Goal: Information Seeking & Learning: Learn about a topic

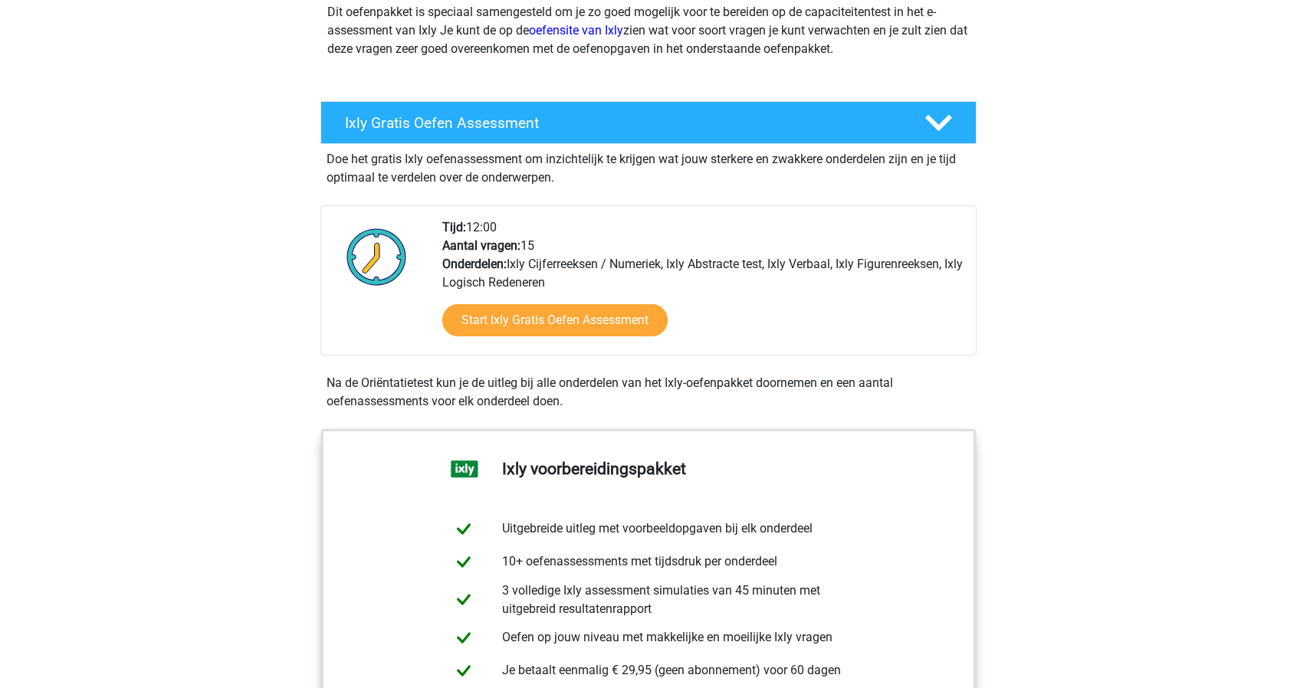
scroll to position [230, 0]
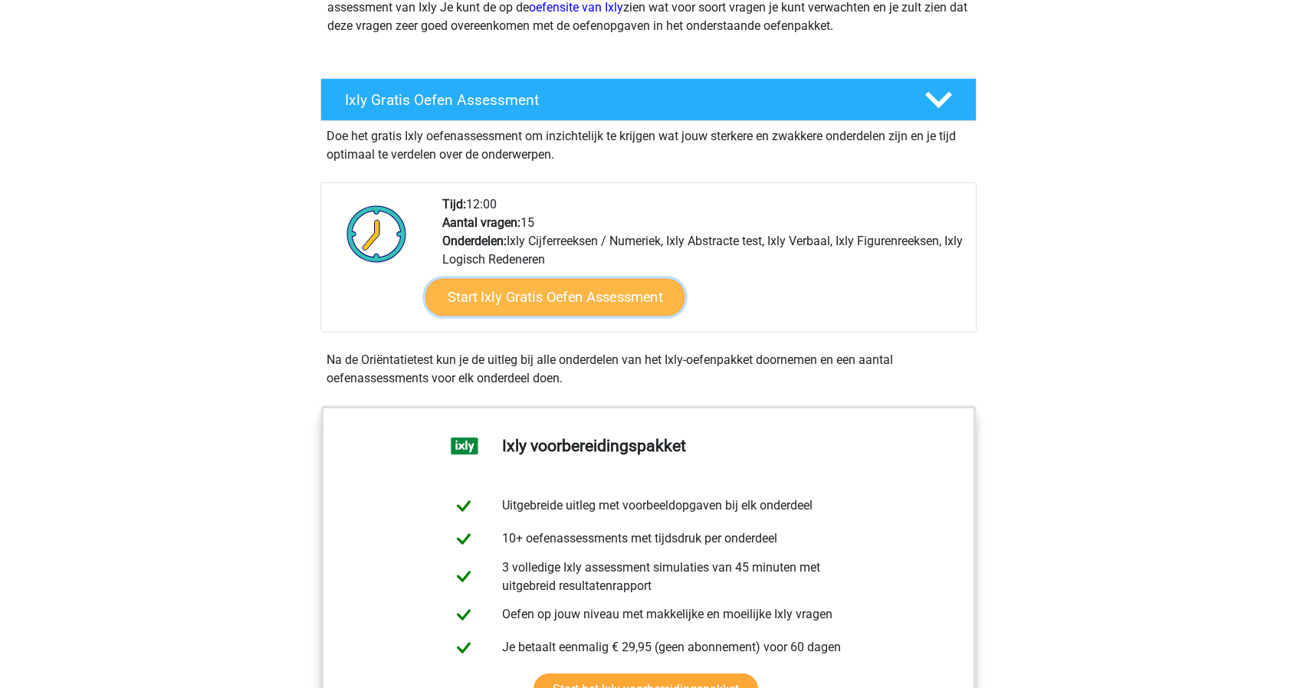
click at [512, 293] on link "Start Ixly Gratis Oefen Assessment" at bounding box center [554, 297] width 259 height 37
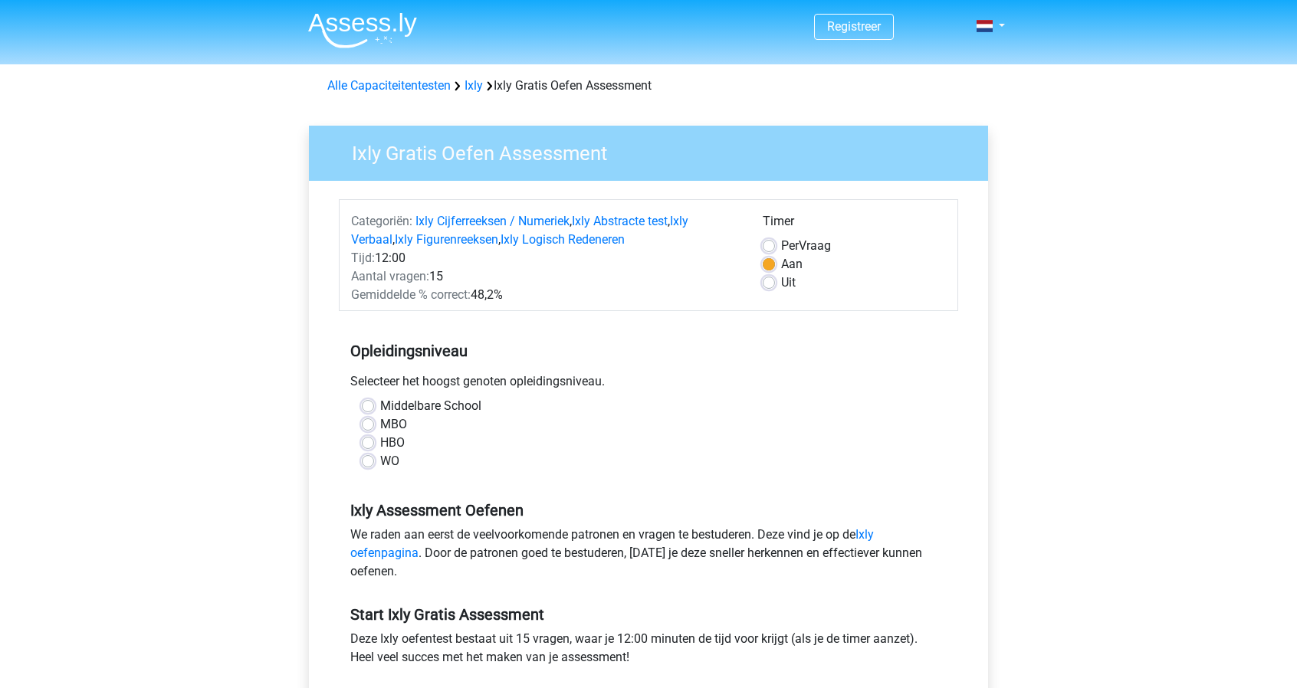
click at [781, 243] on label "Per Vraag" at bounding box center [806, 246] width 50 height 18
click at [769, 243] on input "Per Vraag" at bounding box center [769, 244] width 12 height 15
radio input "true"
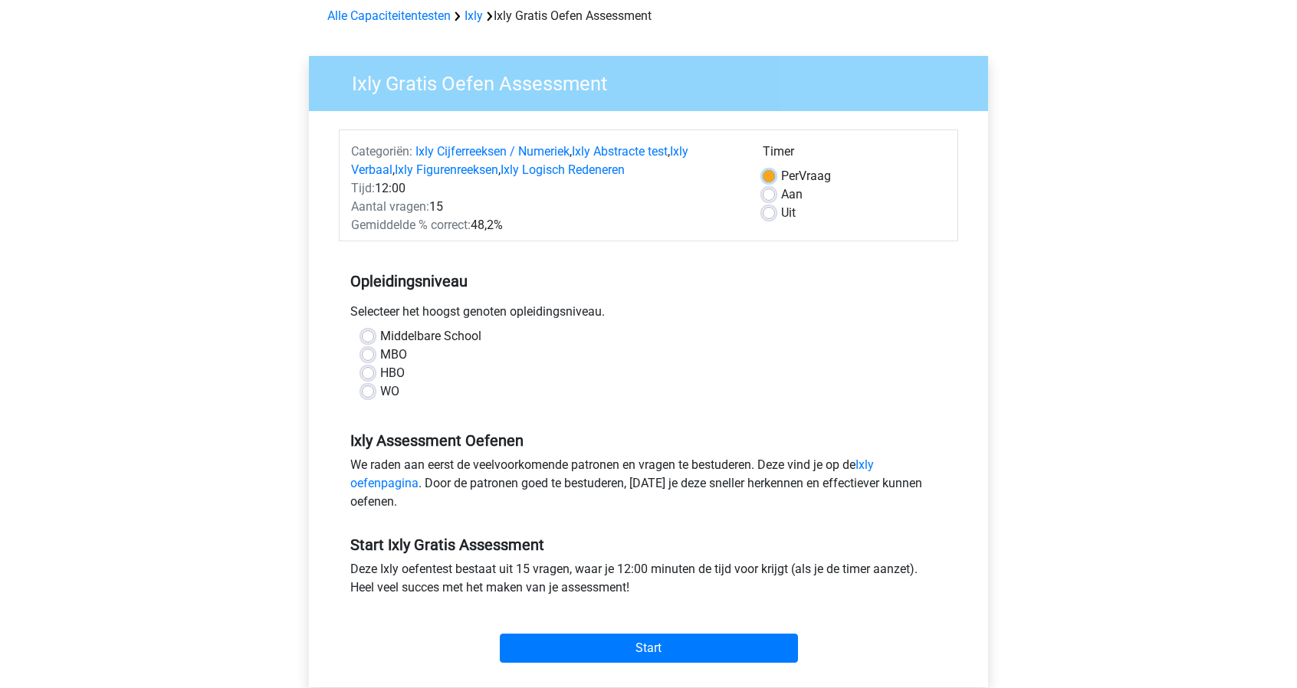
scroll to position [77, 0]
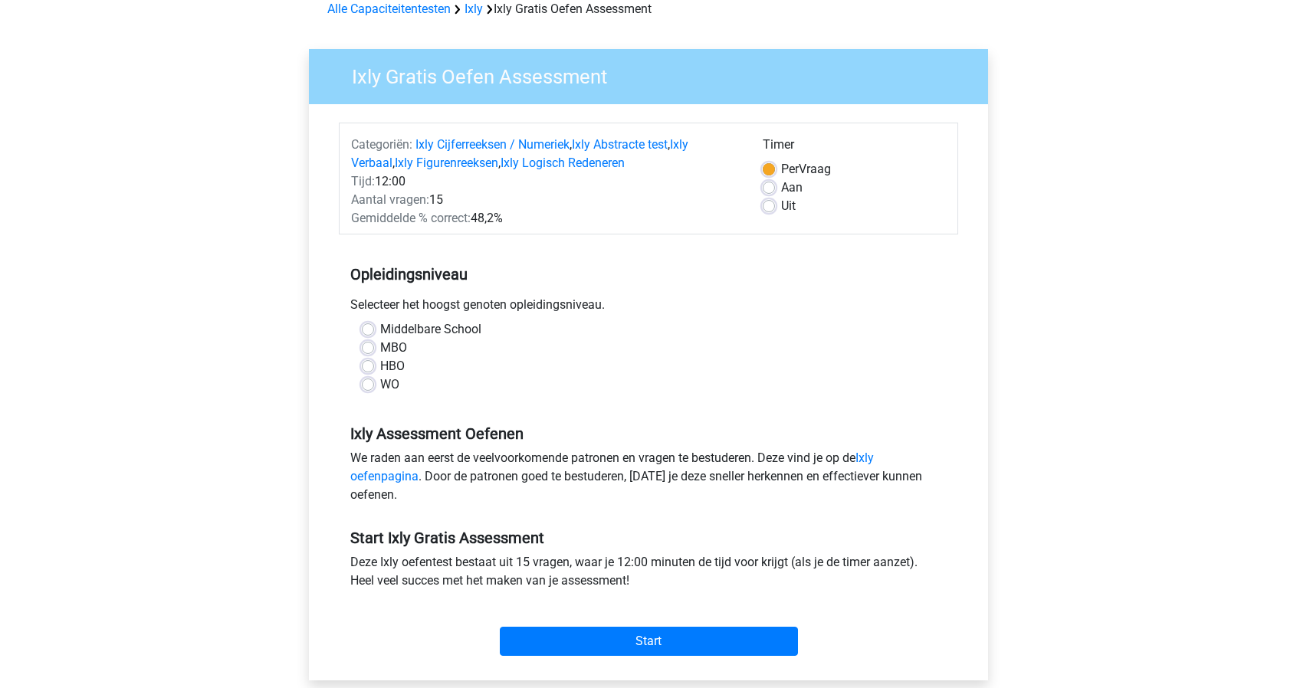
click at [380, 369] on label "HBO" at bounding box center [392, 366] width 25 height 18
click at [368, 369] on input "HBO" at bounding box center [368, 364] width 12 height 15
radio input "true"
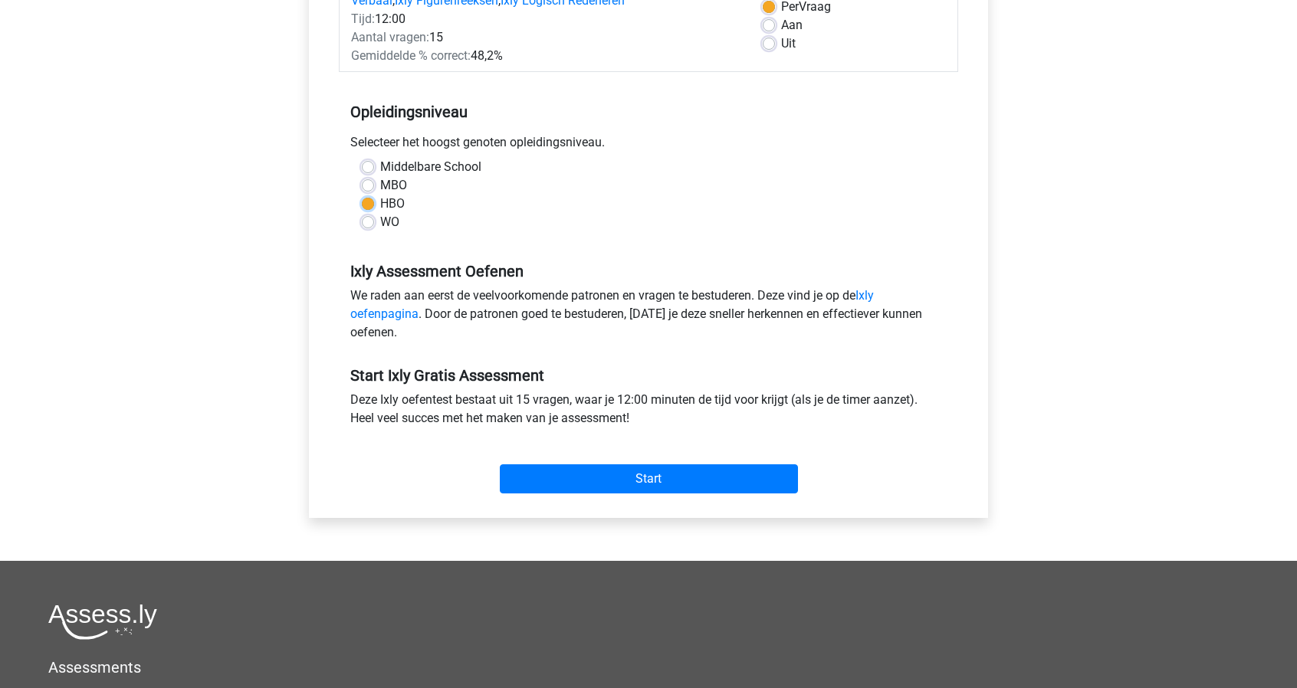
scroll to position [307, 0]
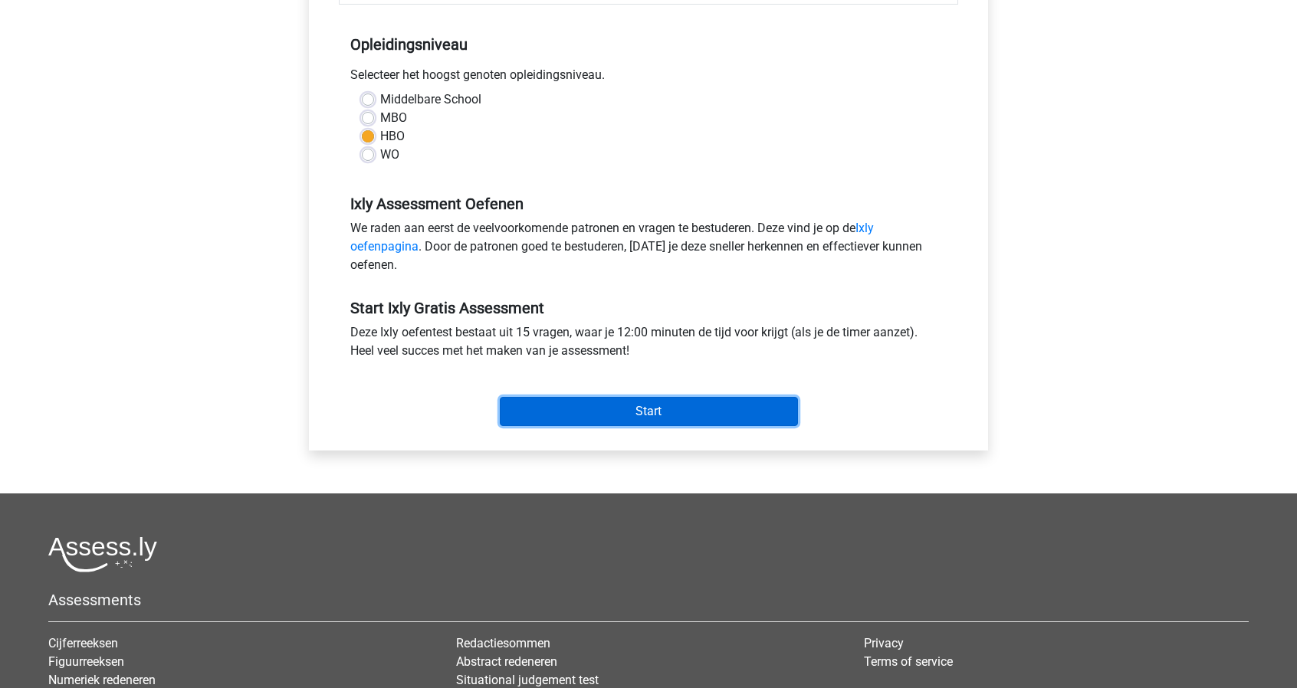
click at [623, 407] on input "Start" at bounding box center [649, 411] width 298 height 29
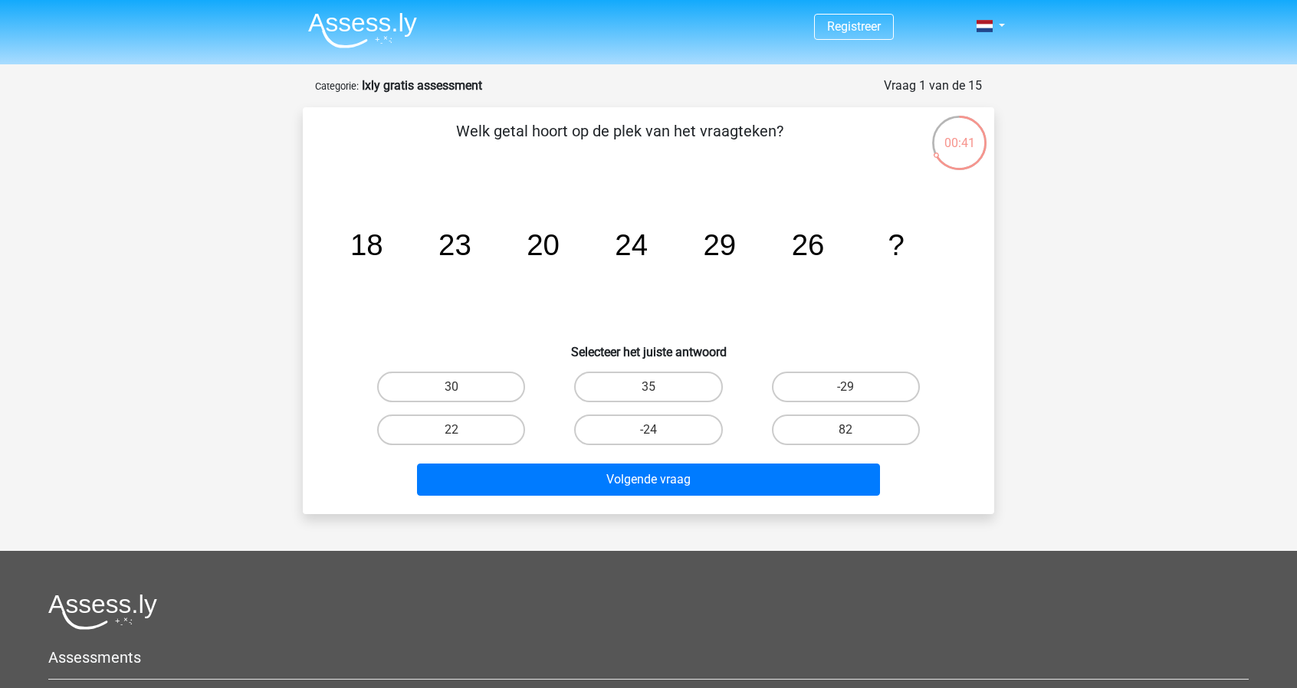
click at [457, 389] on input "30" at bounding box center [457, 392] width 10 height 10
radio input "true"
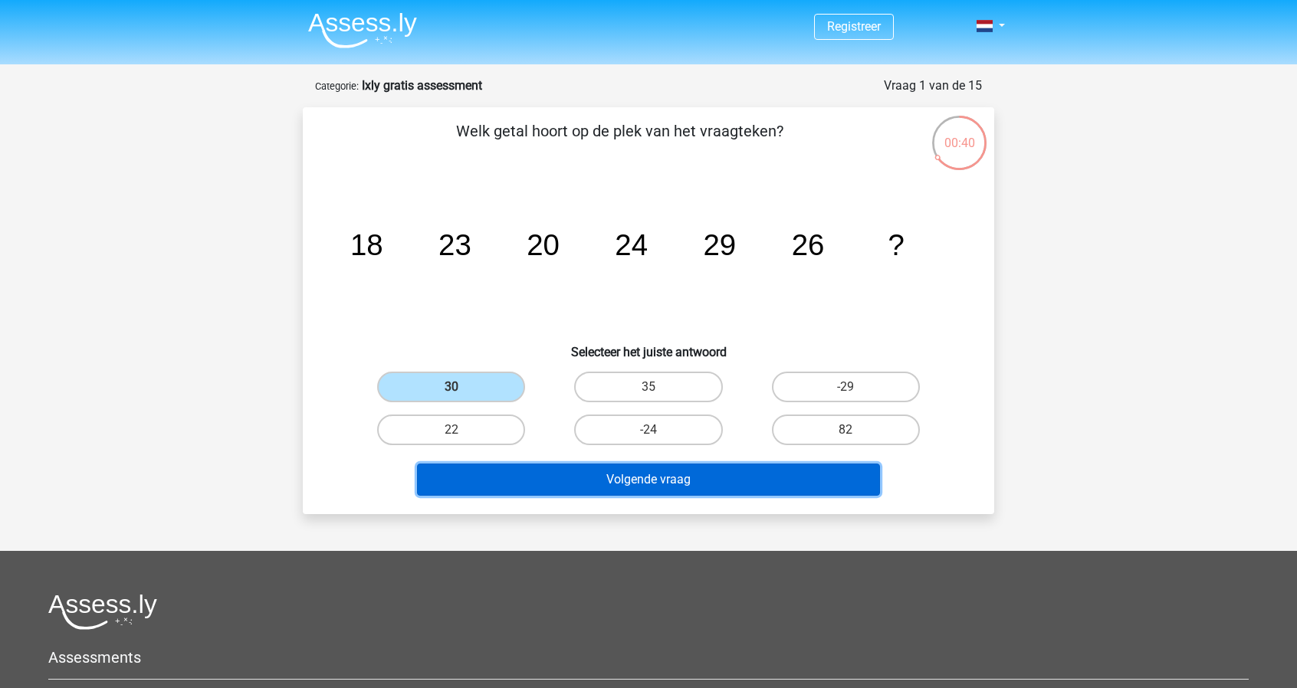
click at [561, 476] on button "Volgende vraag" at bounding box center [649, 480] width 464 height 32
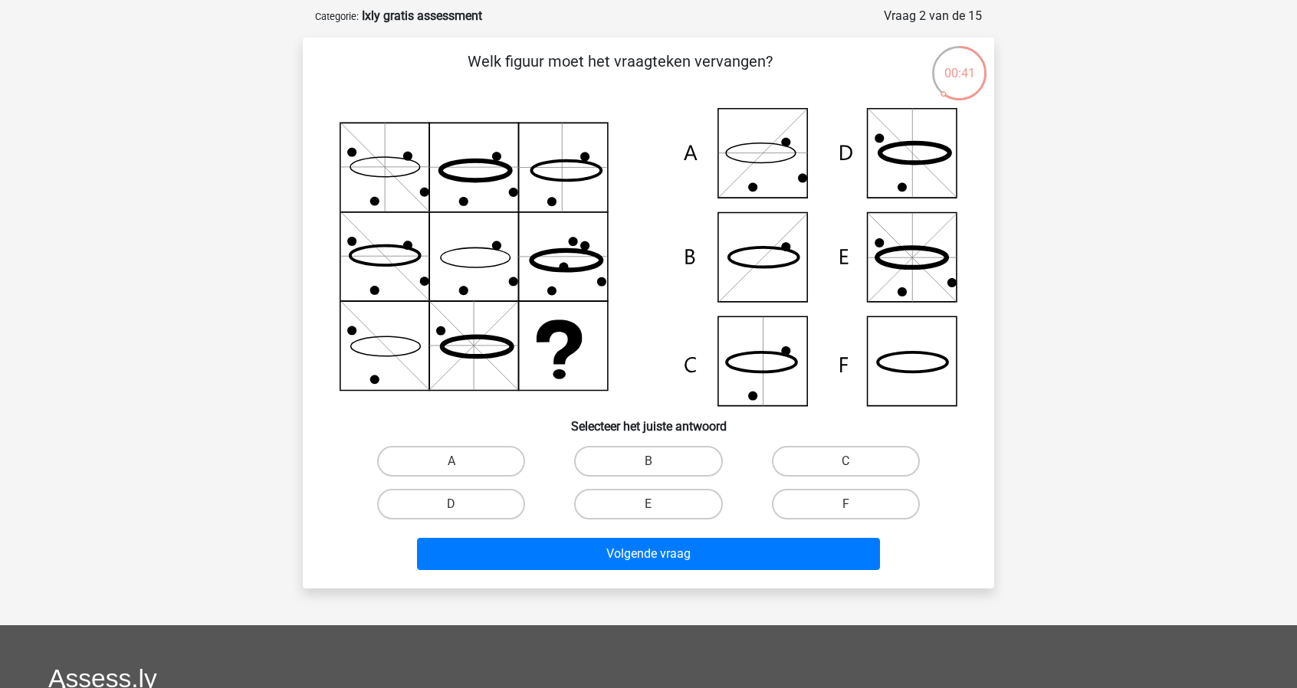
scroll to position [77, 0]
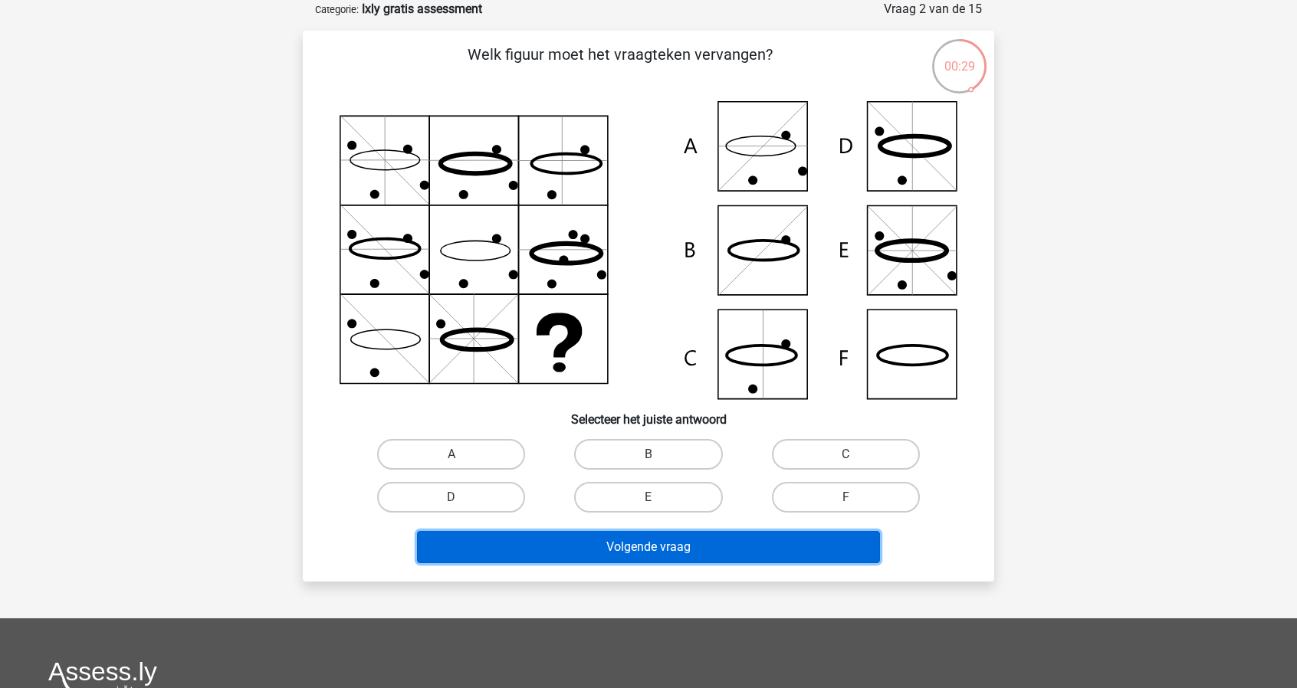
click at [587, 547] on button "Volgende vraag" at bounding box center [649, 547] width 464 height 32
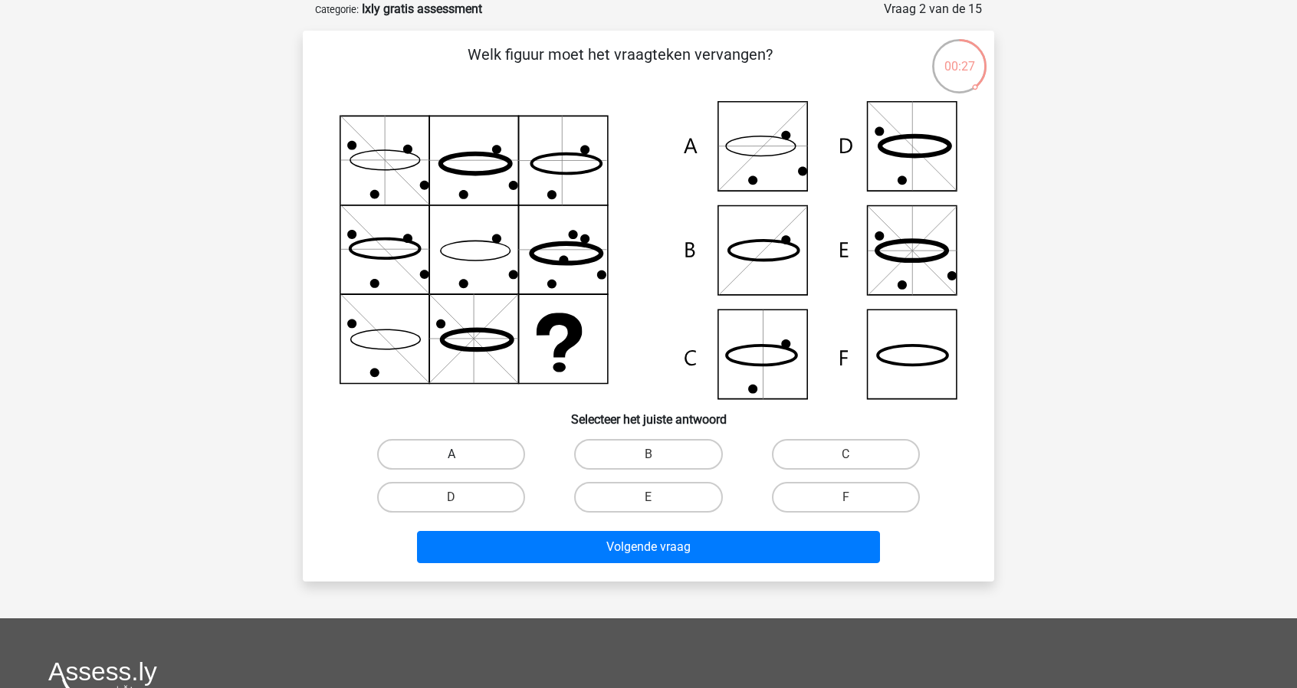
click at [484, 460] on label "A" at bounding box center [451, 454] width 148 height 31
click at [461, 460] on input "A" at bounding box center [457, 460] width 10 height 10
radio input "true"
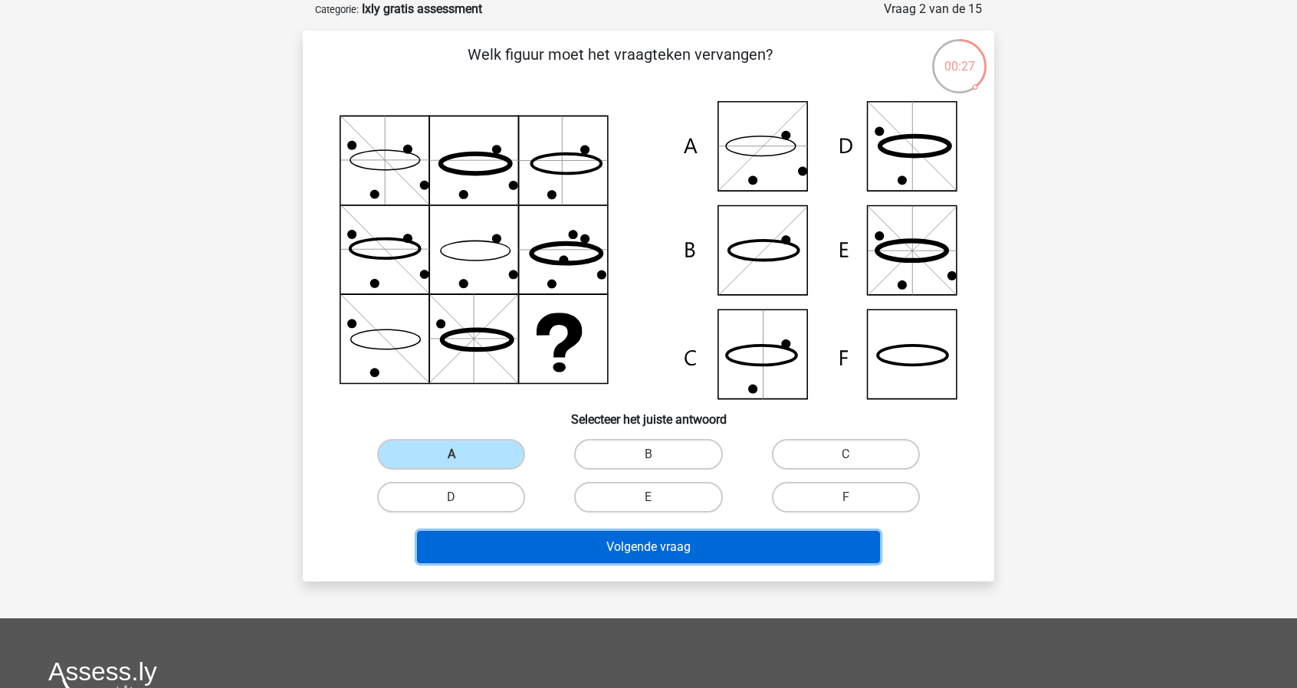
click at [523, 540] on button "Volgende vraag" at bounding box center [649, 547] width 464 height 32
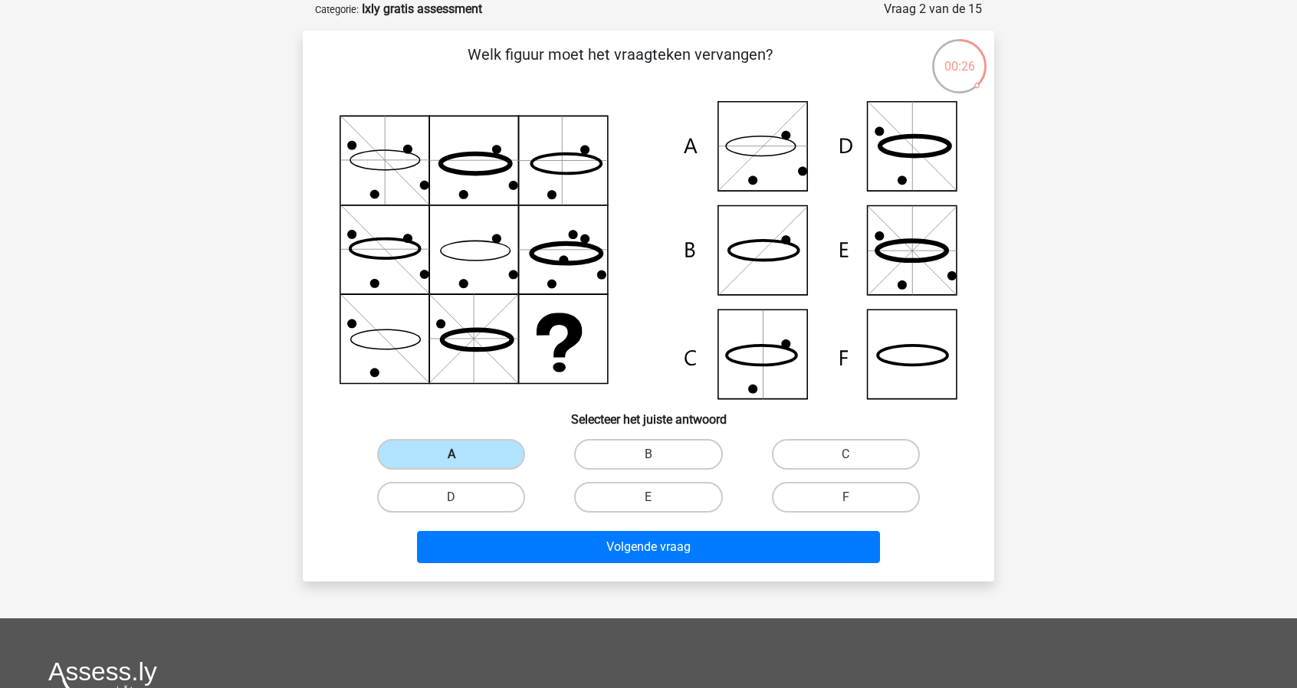
click at [475, 465] on label "A" at bounding box center [451, 454] width 148 height 31
click at [461, 465] on input "A" at bounding box center [457, 460] width 10 height 10
click at [477, 459] on label "A" at bounding box center [451, 454] width 148 height 31
click at [461, 459] on input "A" at bounding box center [457, 460] width 10 height 10
click at [541, 404] on h6 "Selecteer het juiste antwoord" at bounding box center [648, 413] width 642 height 27
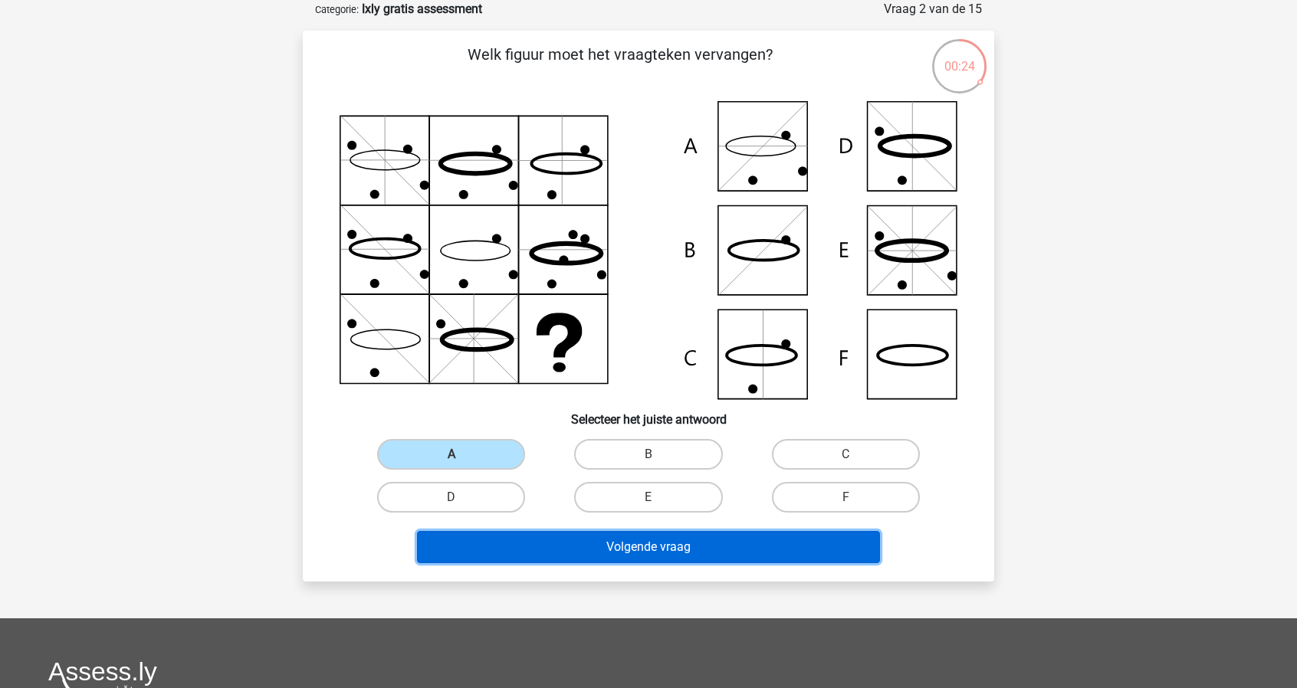
click at [586, 547] on button "Volgende vraag" at bounding box center [649, 547] width 464 height 32
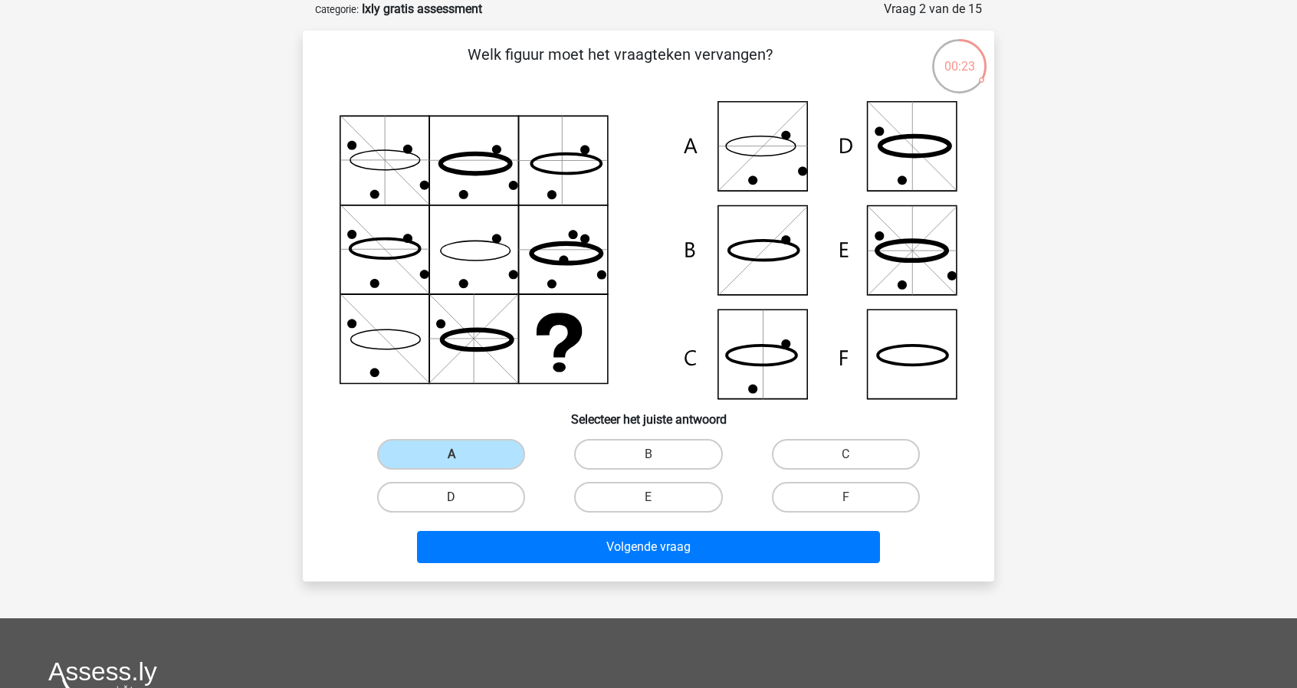
click at [491, 507] on label "D" at bounding box center [451, 497] width 148 height 31
click at [461, 507] on input "D" at bounding box center [457, 503] width 10 height 10
radio input "true"
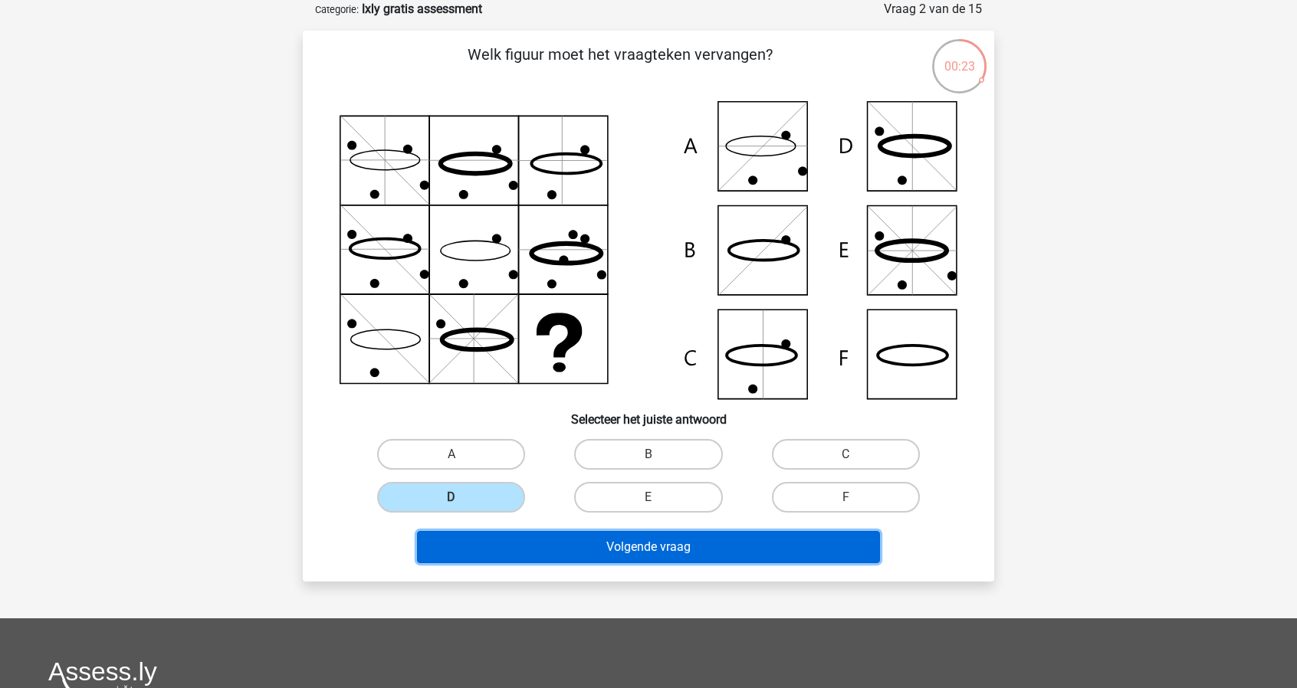
click at [517, 540] on button "Volgende vraag" at bounding box center [649, 547] width 464 height 32
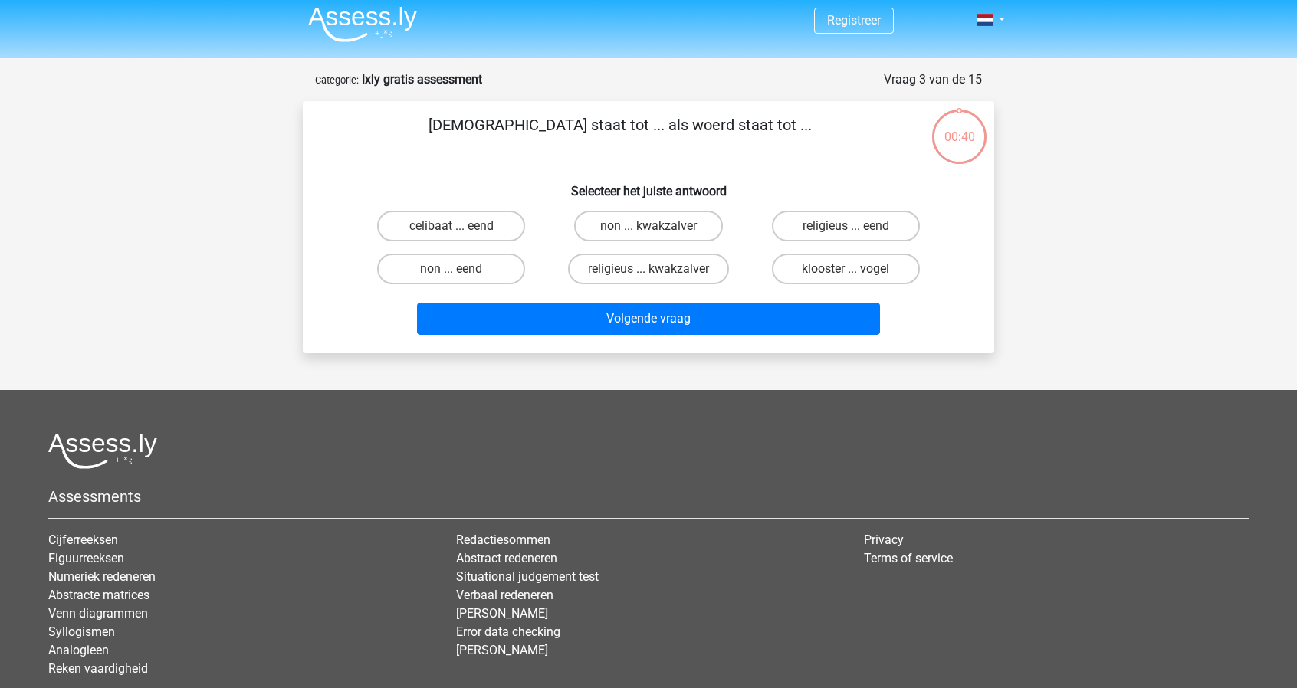
scroll to position [0, 0]
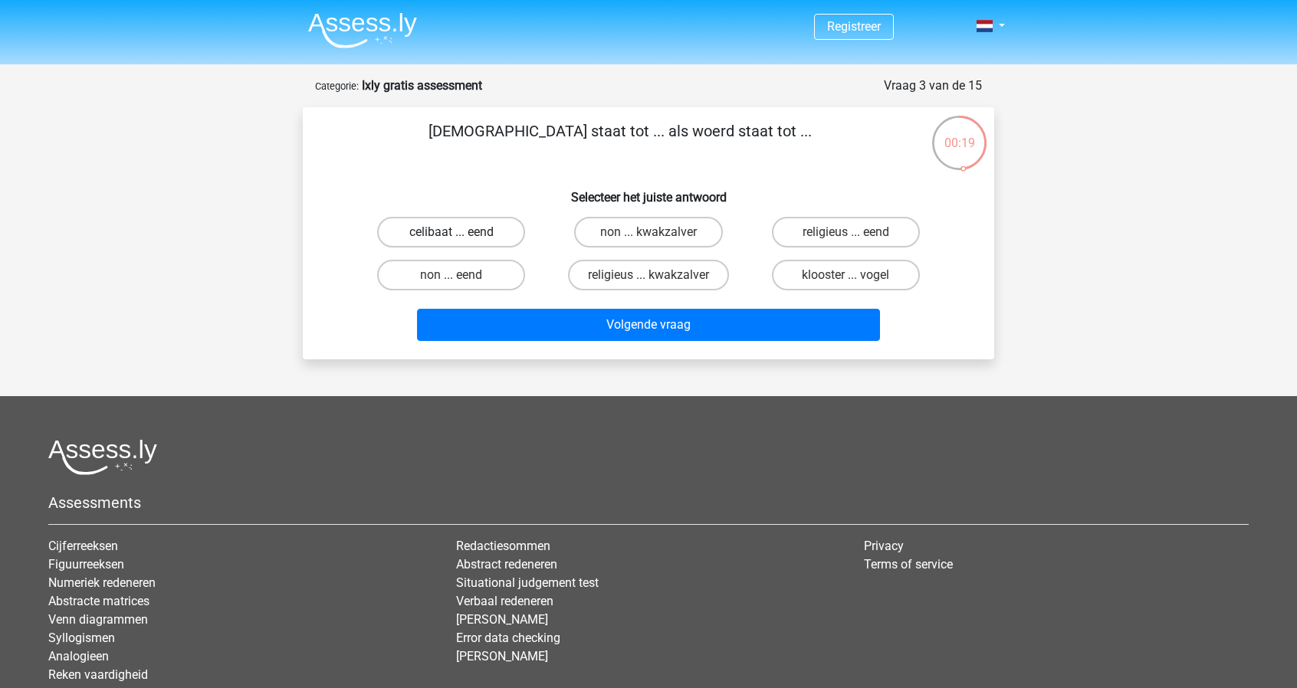
click at [480, 237] on label "celibaat ... eend" at bounding box center [451, 232] width 148 height 31
click at [461, 237] on input "celibaat ... eend" at bounding box center [457, 237] width 10 height 10
radio input "true"
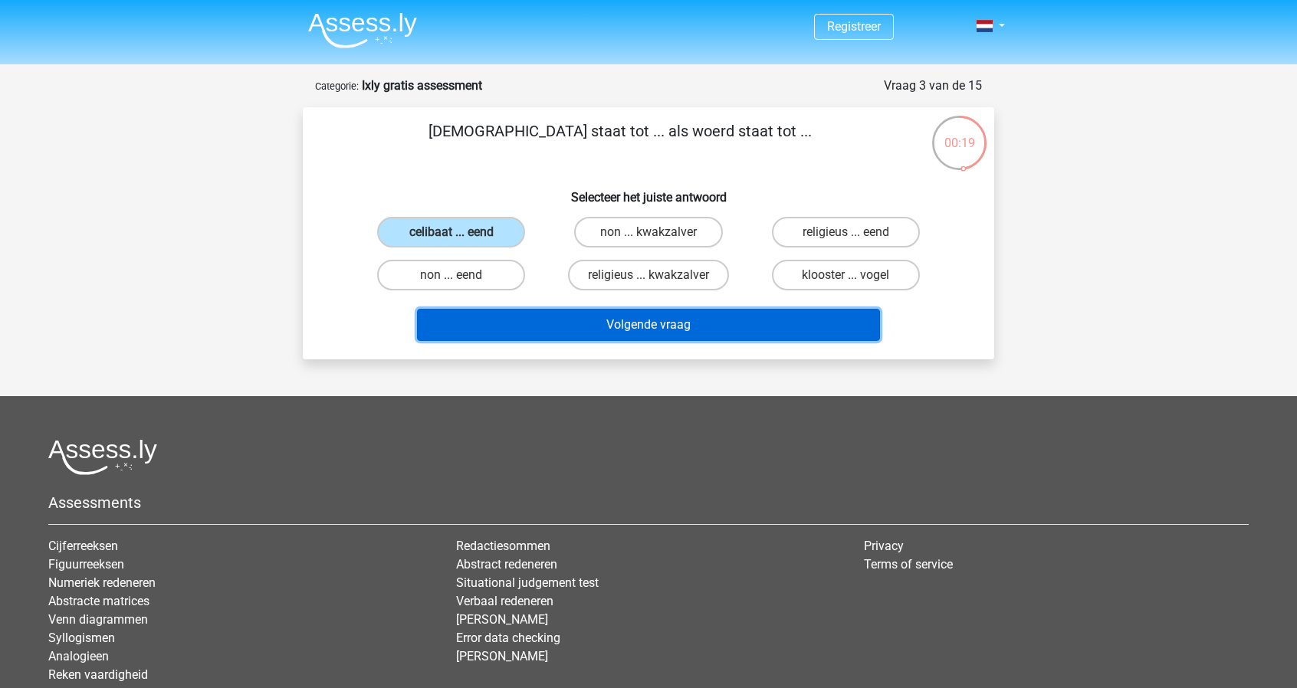
click at [590, 330] on button "Volgende vraag" at bounding box center [649, 325] width 464 height 32
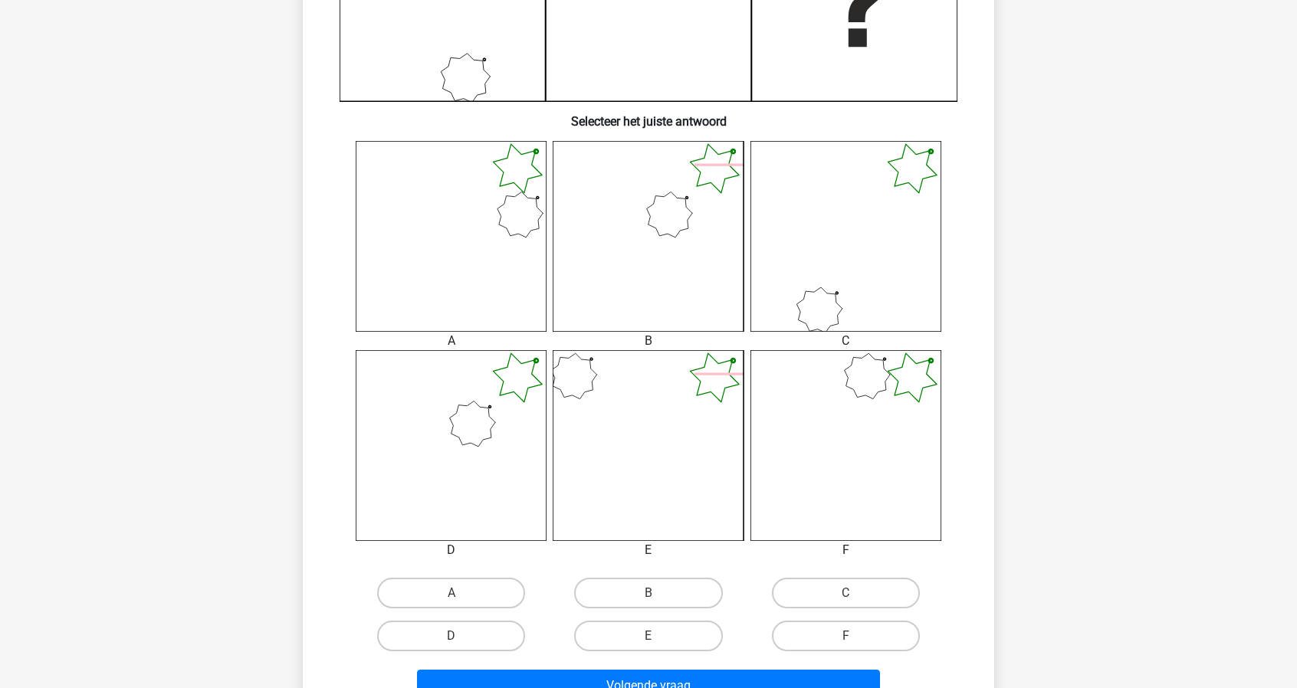
scroll to position [537, 0]
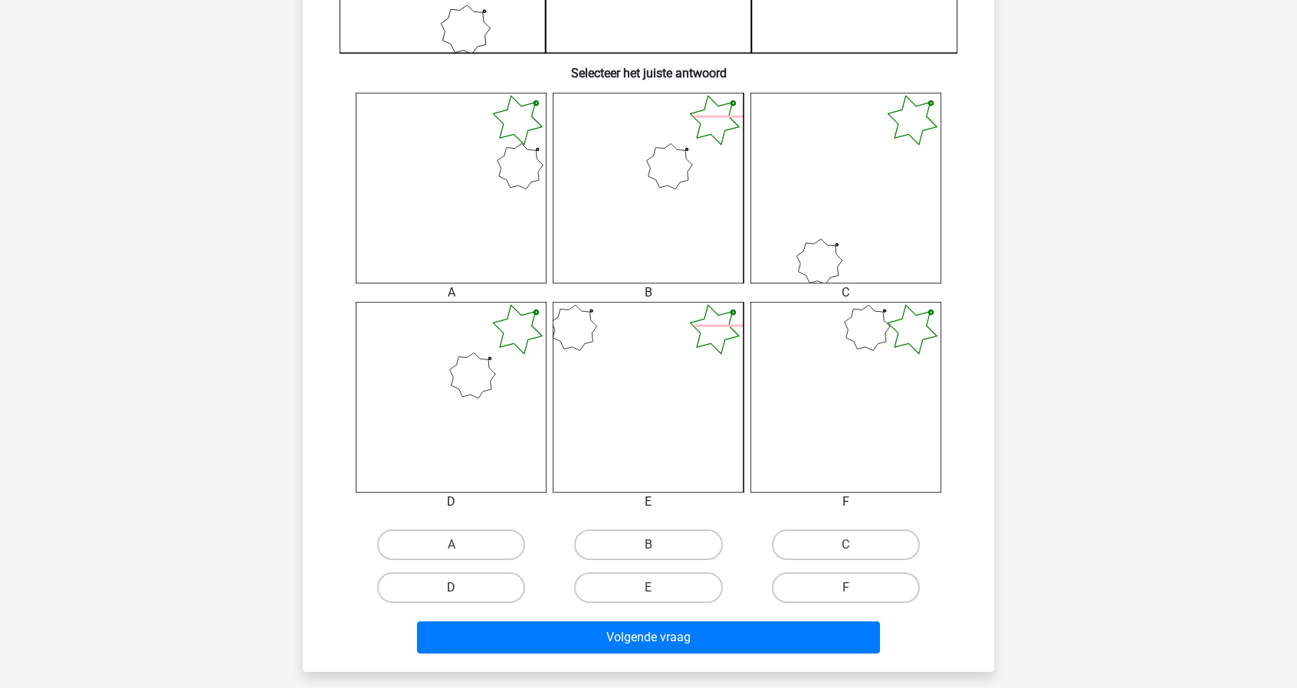
click at [483, 577] on label "D" at bounding box center [451, 588] width 148 height 31
click at [461, 588] on input "D" at bounding box center [457, 593] width 10 height 10
radio input "true"
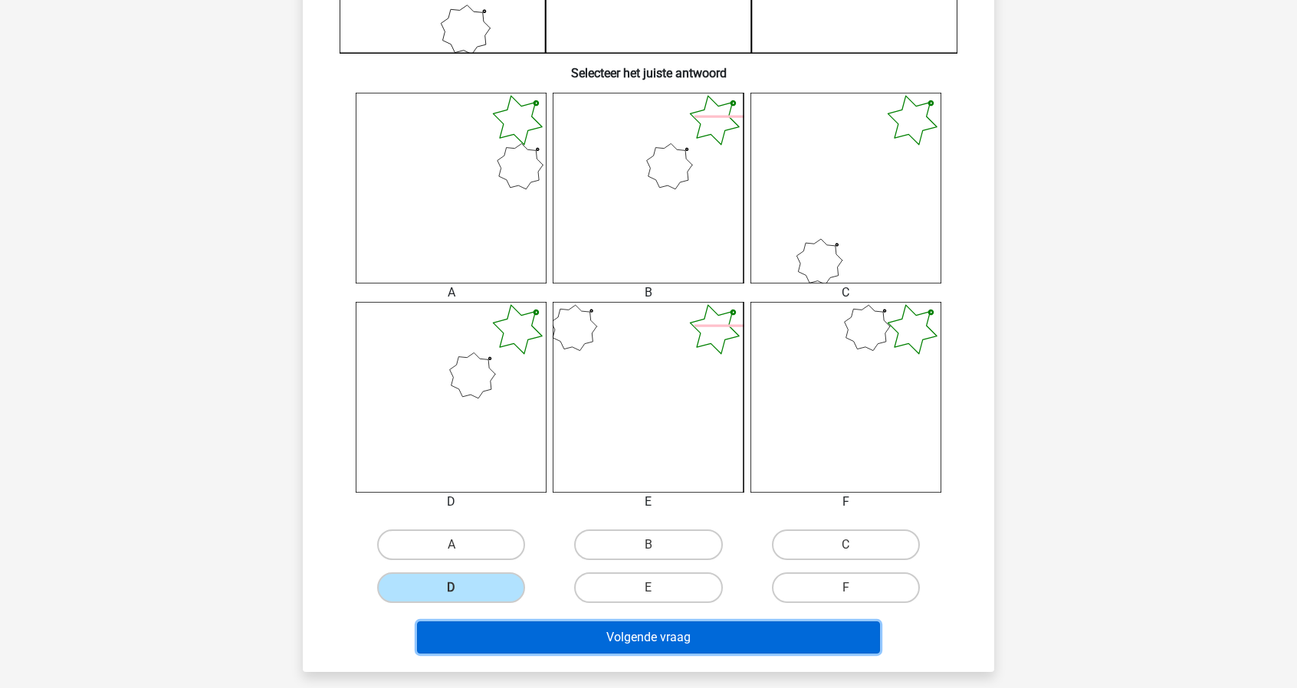
click at [550, 624] on button "Volgende vraag" at bounding box center [649, 638] width 464 height 32
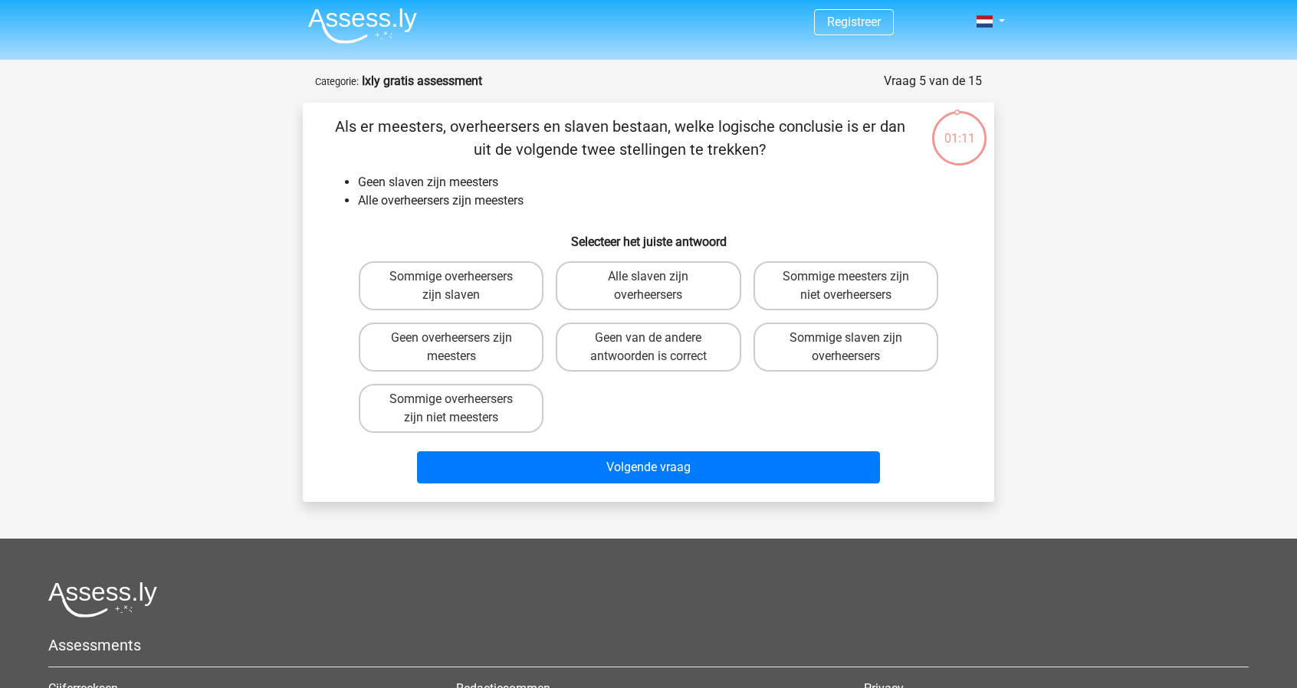
scroll to position [0, 0]
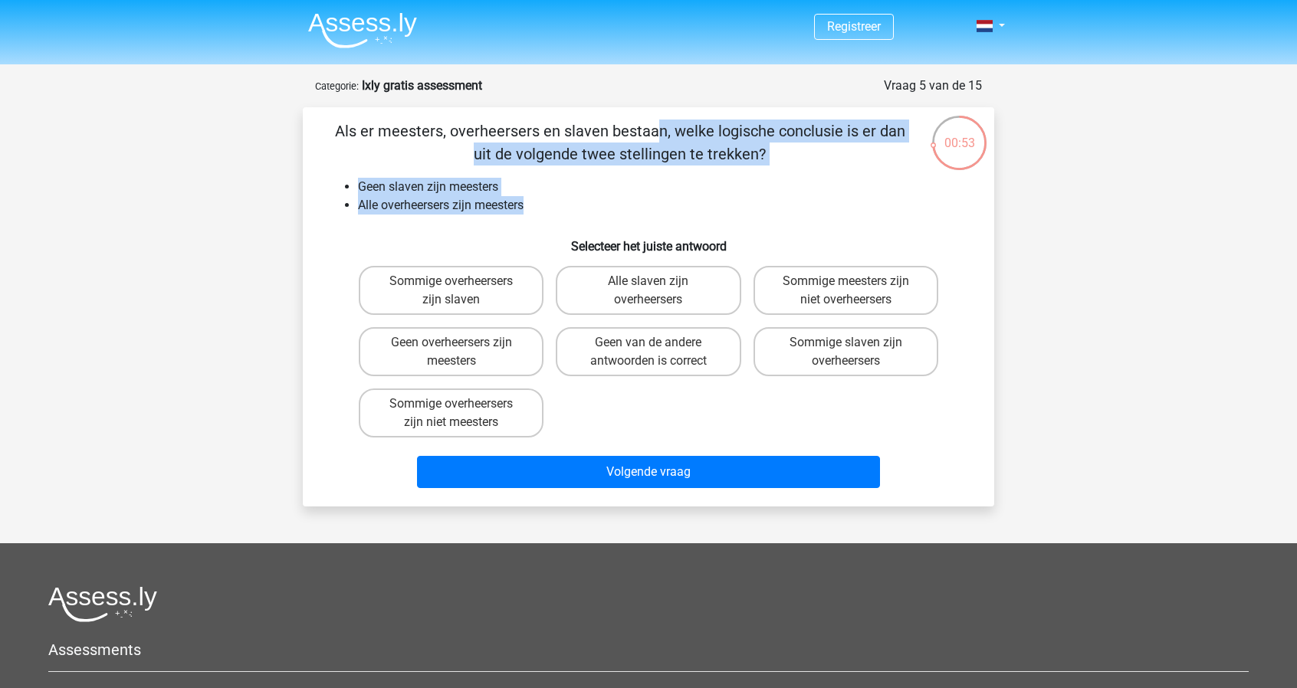
drag, startPoint x: 637, startPoint y: 207, endPoint x: 315, endPoint y: 129, distance: 331.3
click at [315, 129] on div "Als er meesters, overheersers en slaven bestaan, welke logische conclusie is er…" at bounding box center [648, 307] width 679 height 375
copy div "Als er meesters, overheersers en slaven bestaan, welke logische conclusie is er…"
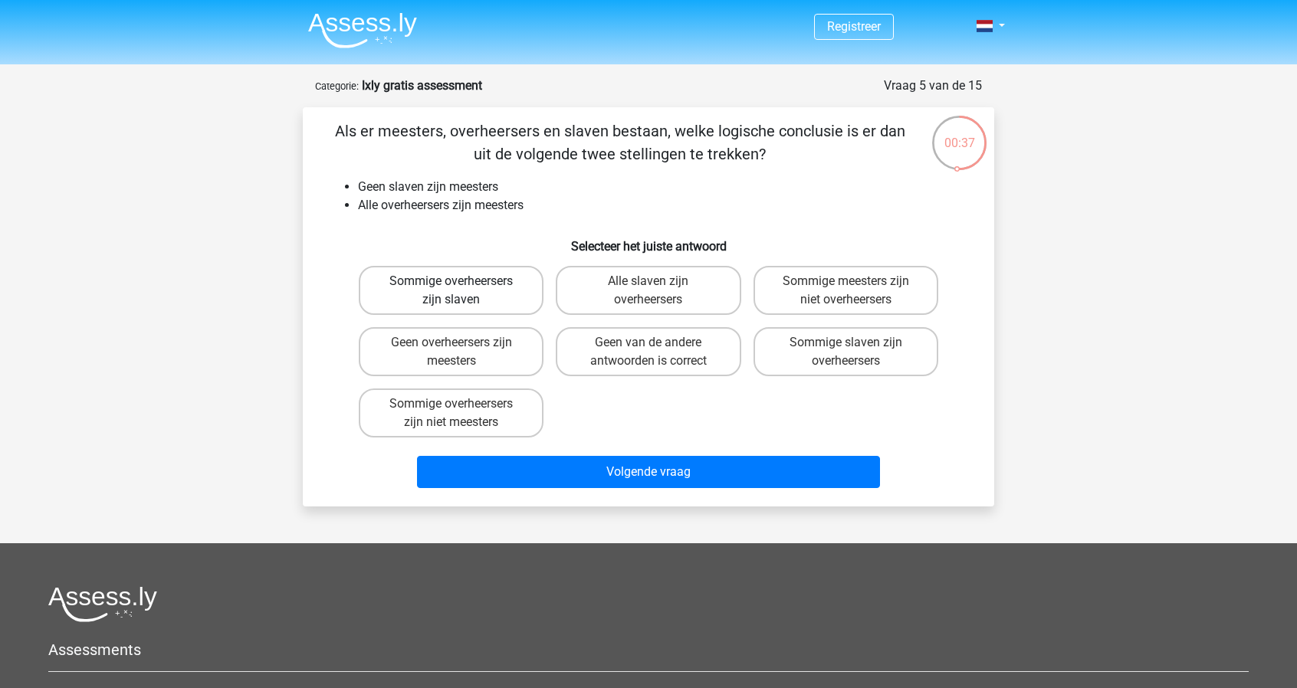
drag, startPoint x: 573, startPoint y: 431, endPoint x: 401, endPoint y: 291, distance: 222.3
click at [401, 291] on div "Sommige overheersers zijn slaven Alle slaven zijn overheersers Sommige meesters…" at bounding box center [649, 352] width 592 height 184
drag, startPoint x: 337, startPoint y: 266, endPoint x: 629, endPoint y: 126, distance: 323.0
click at [632, 353] on div "Sommige overheersers zijn slaven Alle slaven zijn overheersers Sommige meesters…" at bounding box center [648, 352] width 642 height 184
click at [475, 413] on label "Sommige overheersers zijn niet meesters" at bounding box center [451, 413] width 185 height 49
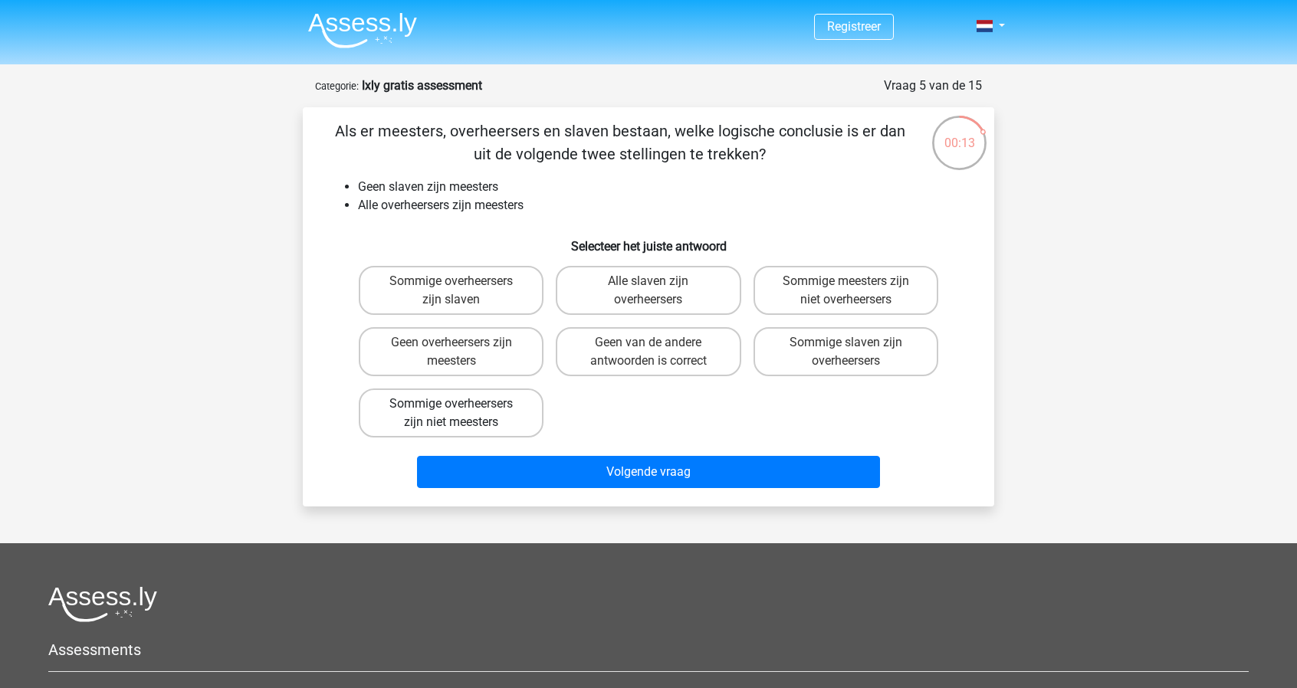
click at [461, 413] on input "Sommige overheersers zijn niet meesters" at bounding box center [457, 409] width 10 height 10
radio input "true"
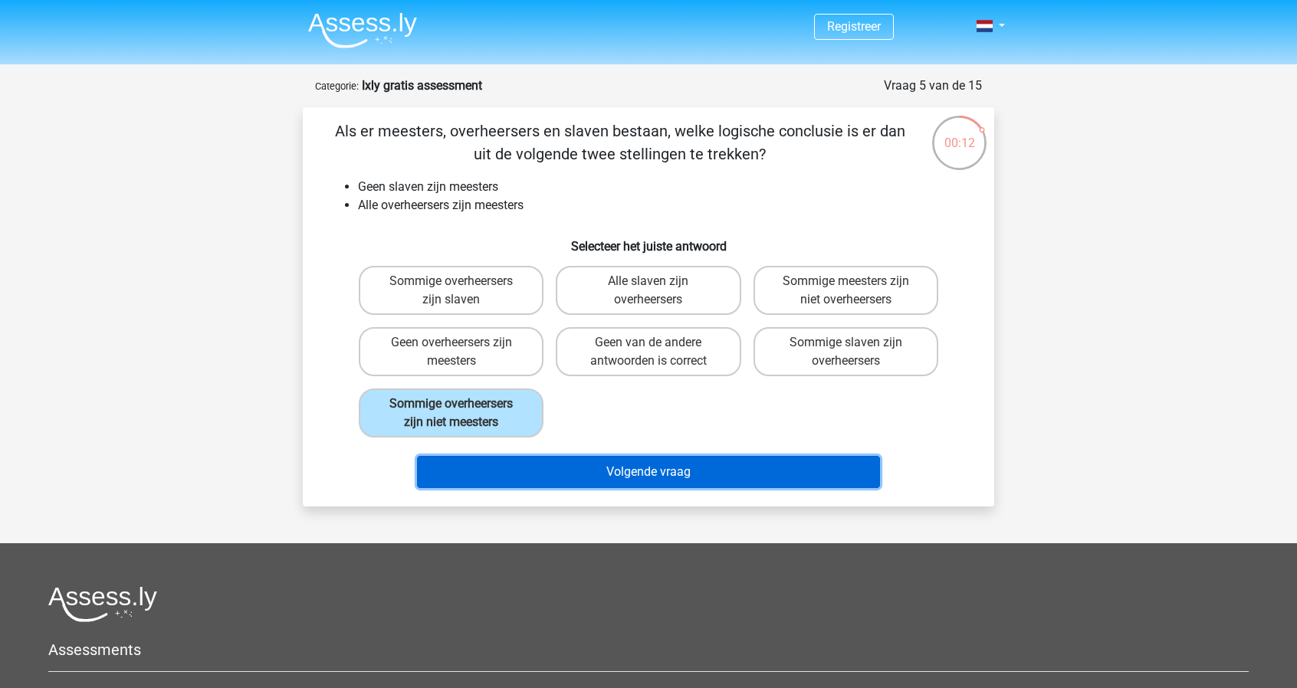
click at [553, 477] on button "Volgende vraag" at bounding box center [649, 472] width 464 height 32
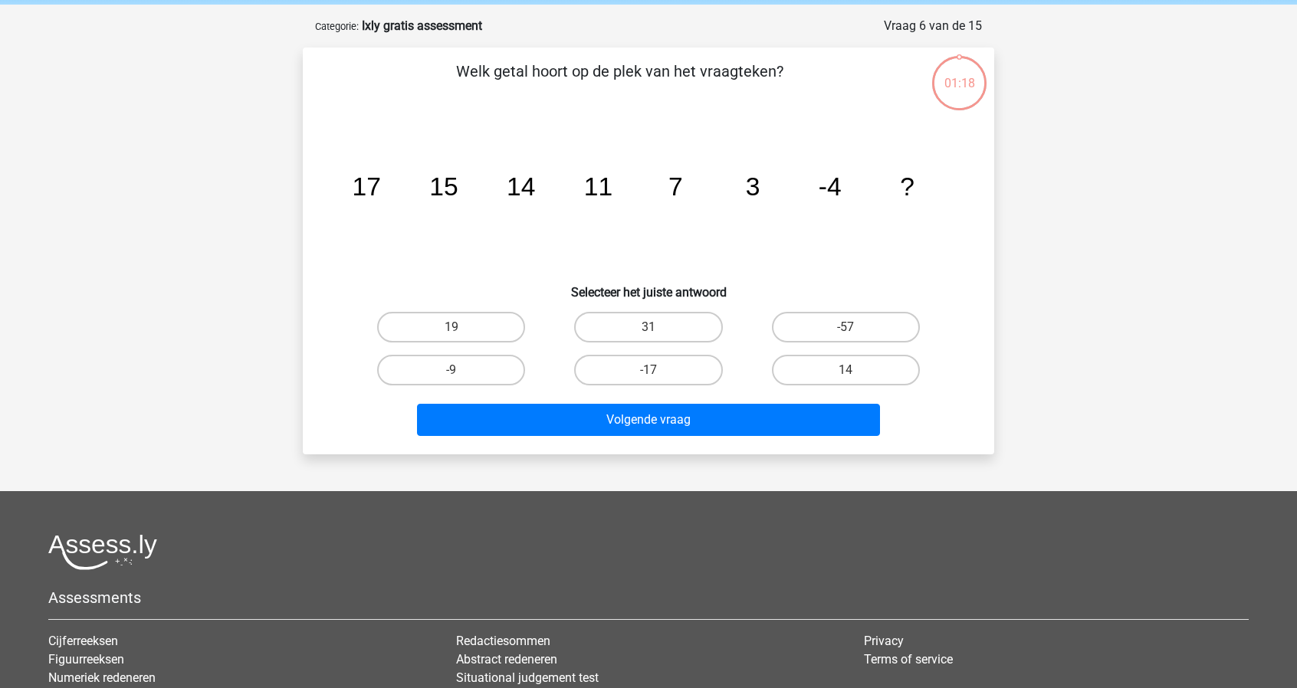
scroll to position [77, 0]
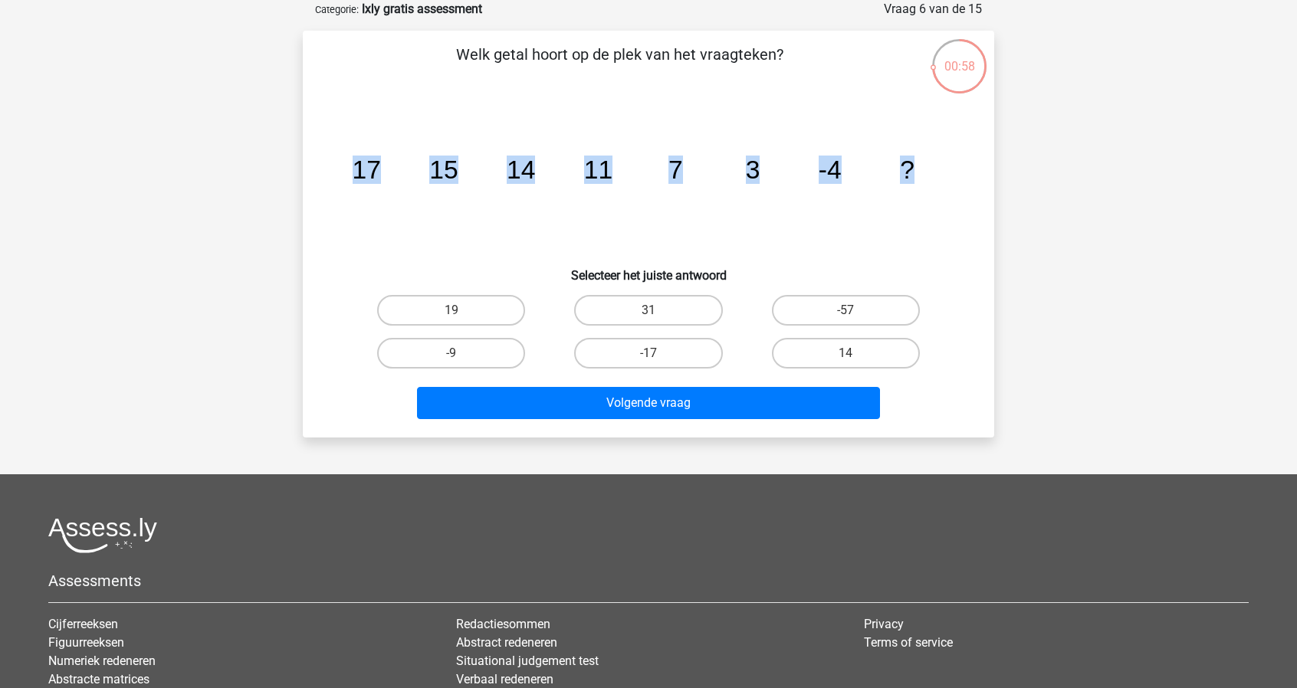
drag, startPoint x: 347, startPoint y: 172, endPoint x: 991, endPoint y: 197, distance: 644.4
click at [991, 197] on div "Welk getal hoort op de plek van het vraagteken? image/svg+xml 17 15 14 11 7 3 -…" at bounding box center [648, 234] width 691 height 407
copy g "17 15 14 11 7 3 -4 ?"
click at [765, 223] on icon "image/svg+xml 17 15 14 11 7 3 -4 ?" at bounding box center [649, 178] width 618 height 155
click at [465, 350] on label "-9" at bounding box center [451, 353] width 148 height 31
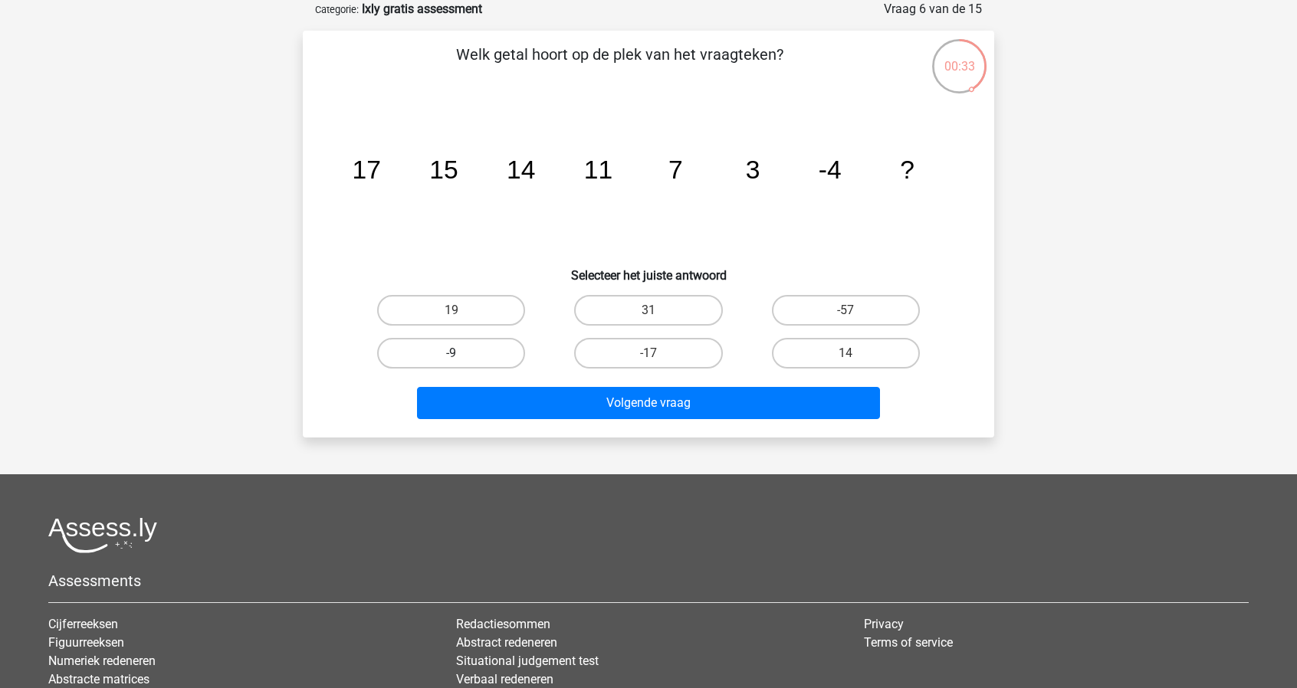
click at [461, 353] on input "-9" at bounding box center [457, 358] width 10 height 10
radio input "true"
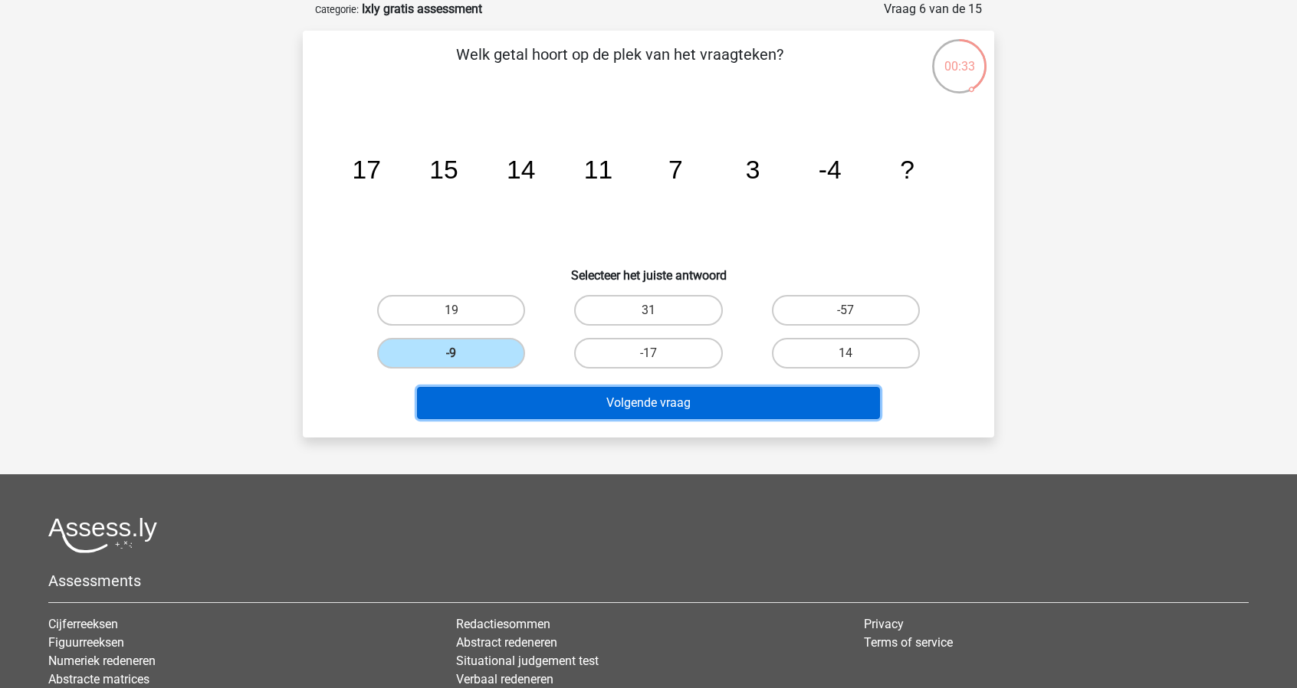
click at [573, 404] on button "Volgende vraag" at bounding box center [649, 403] width 464 height 32
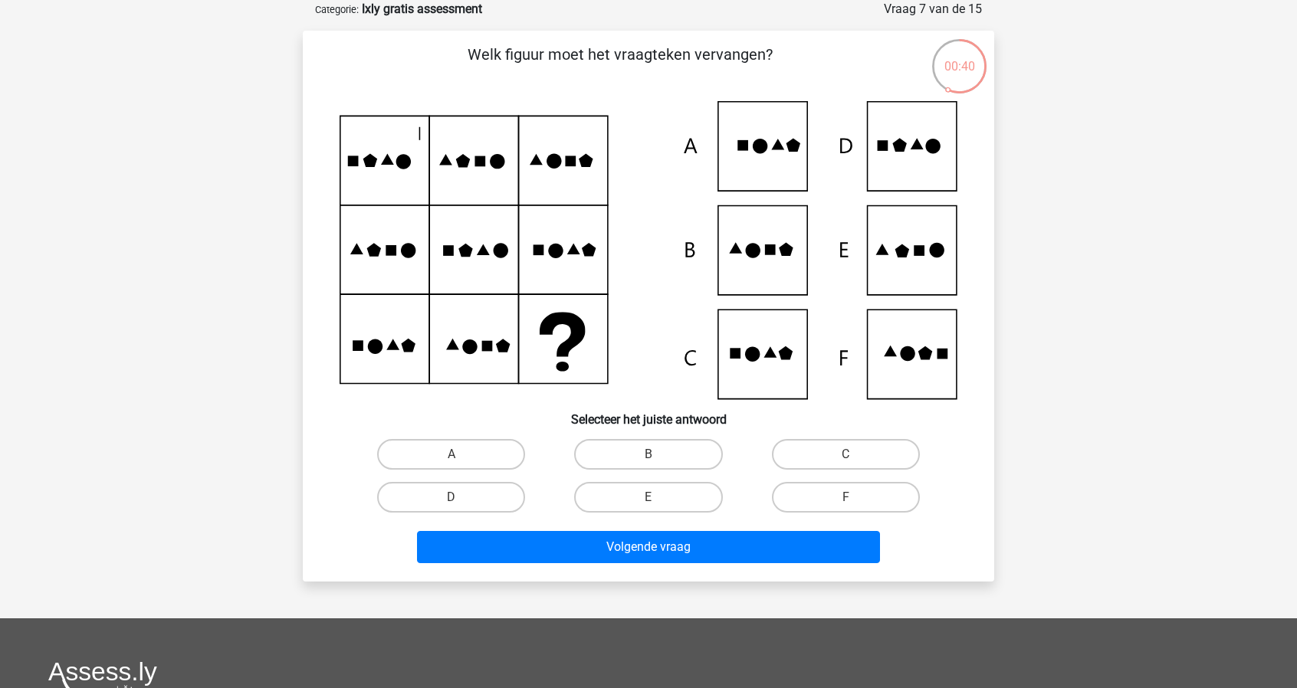
drag, startPoint x: 817, startPoint y: 450, endPoint x: 806, endPoint y: 471, distance: 24.0
click at [819, 450] on label "C" at bounding box center [846, 454] width 148 height 31
click at [846, 455] on input "C" at bounding box center [851, 460] width 10 height 10
radio input "true"
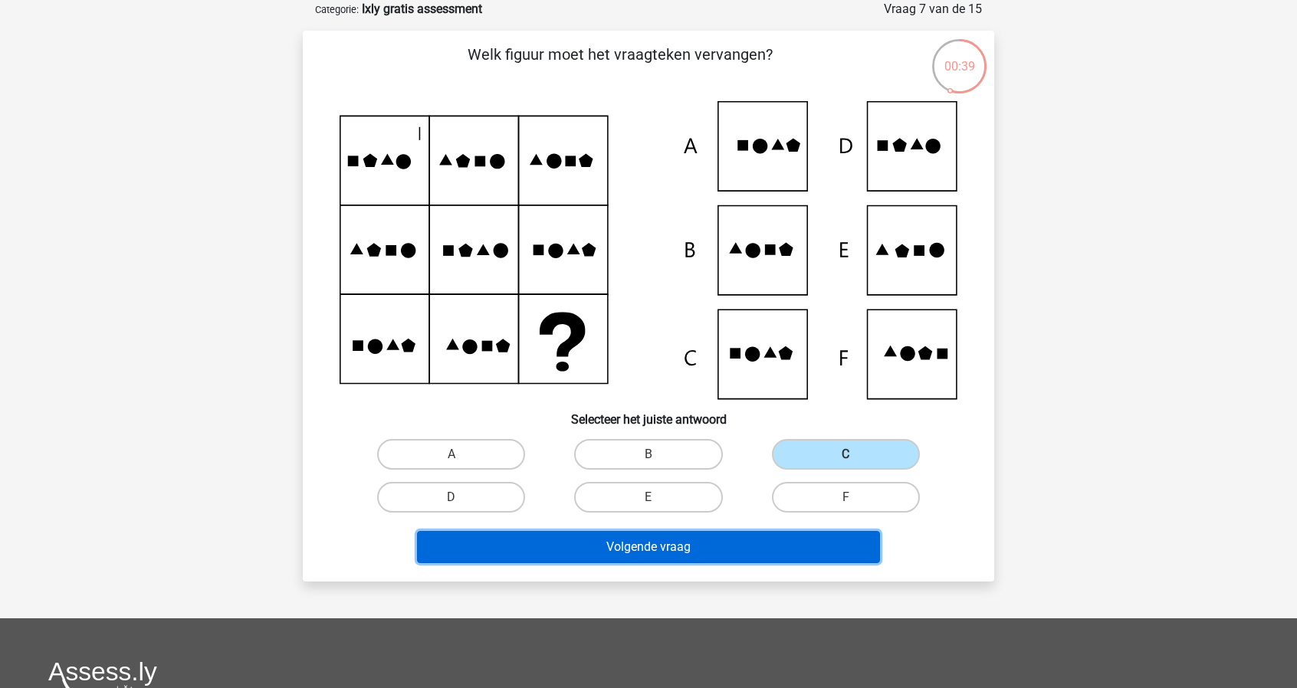
click at [767, 544] on button "Volgende vraag" at bounding box center [649, 547] width 464 height 32
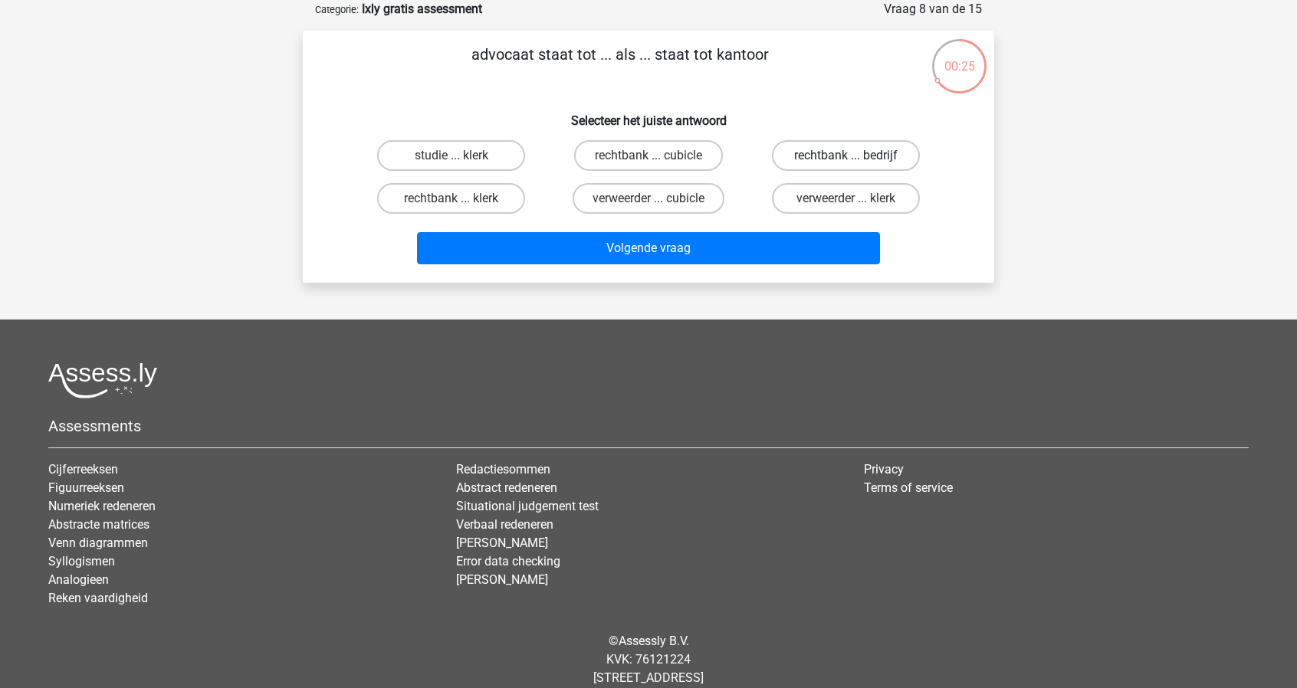
click at [812, 159] on label "rechtbank ... bedrijf" at bounding box center [846, 155] width 148 height 31
click at [846, 159] on input "rechtbank ... bedrijf" at bounding box center [851, 161] width 10 height 10
radio input "true"
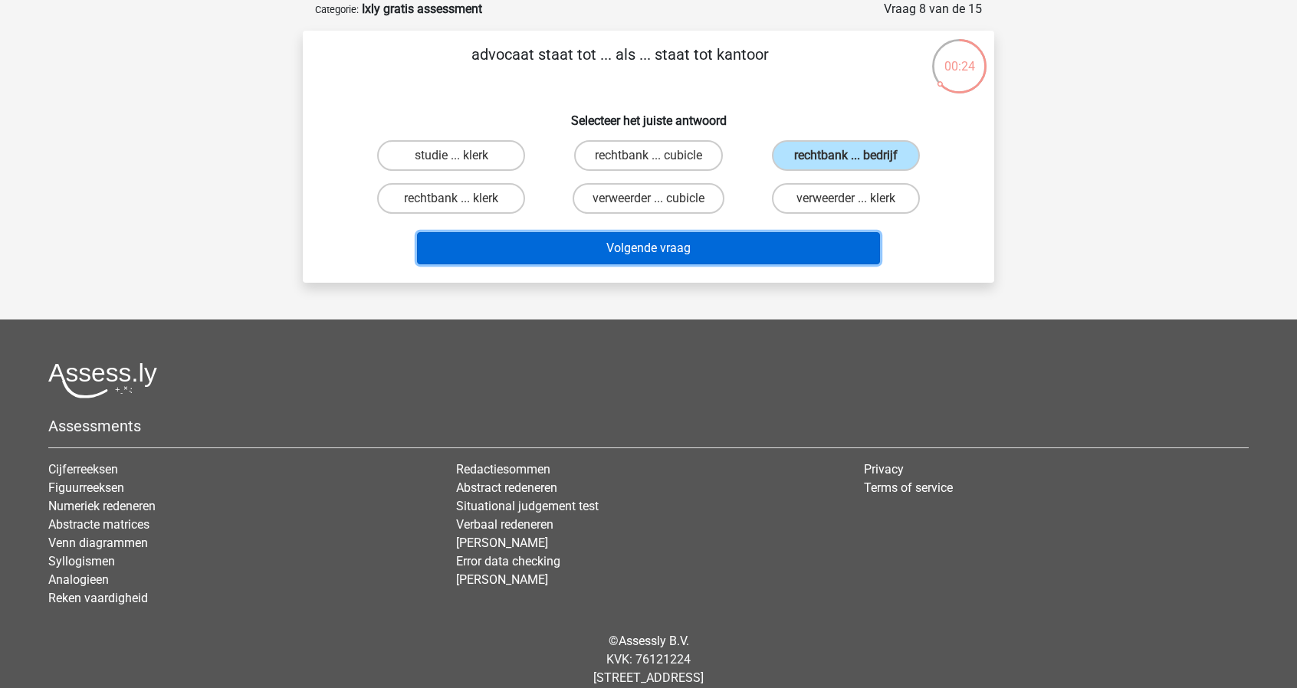
click at [734, 245] on button "Volgende vraag" at bounding box center [649, 248] width 464 height 32
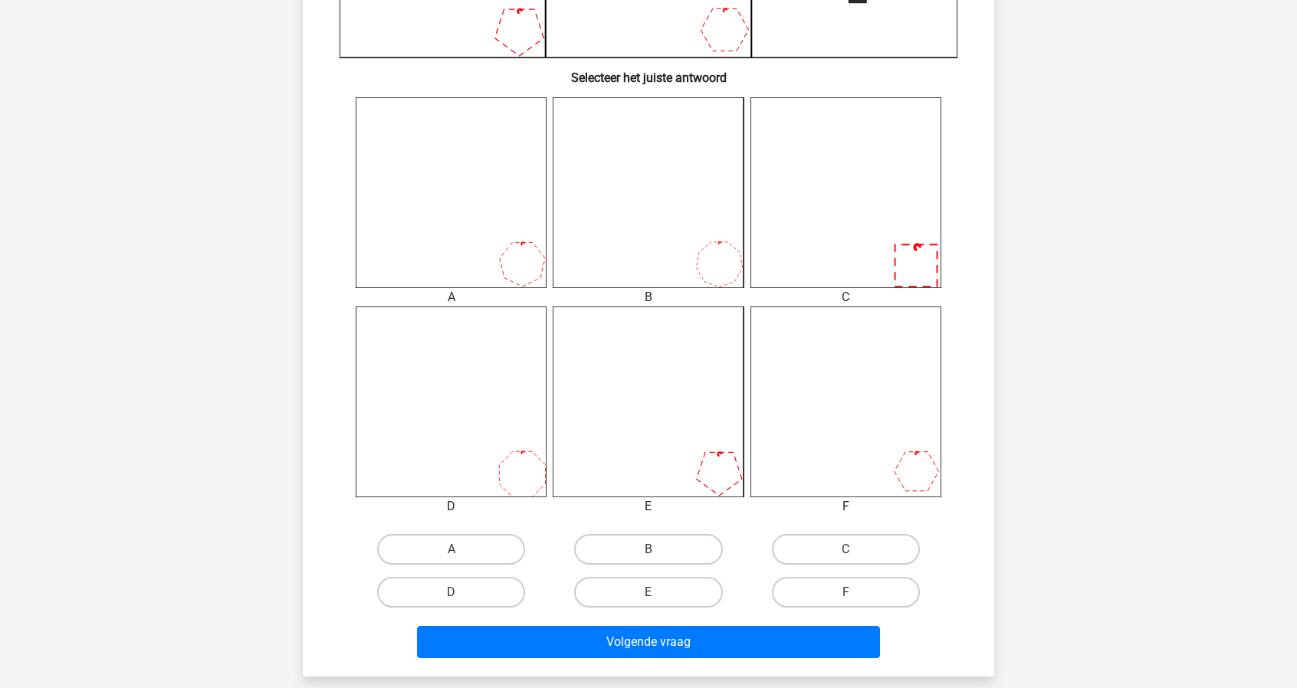
scroll to position [537, 0]
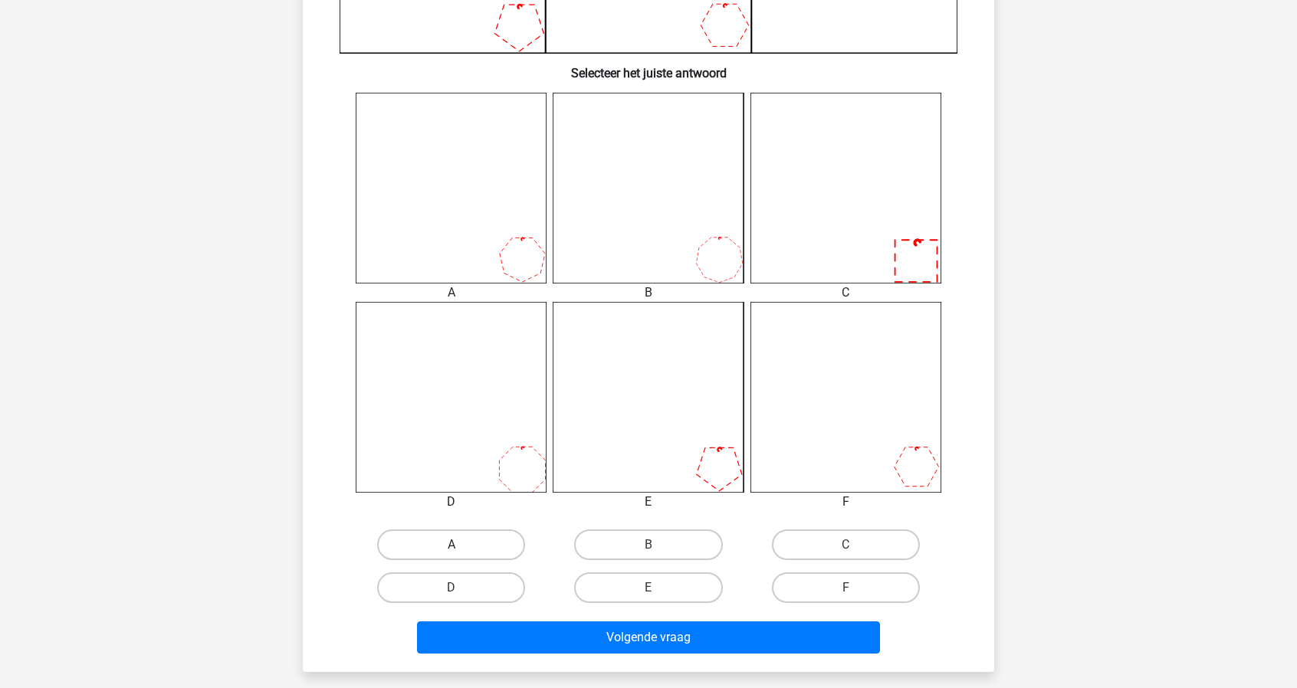
click at [483, 544] on label "A" at bounding box center [451, 545] width 148 height 31
click at [461, 545] on input "A" at bounding box center [457, 550] width 10 height 10
radio input "true"
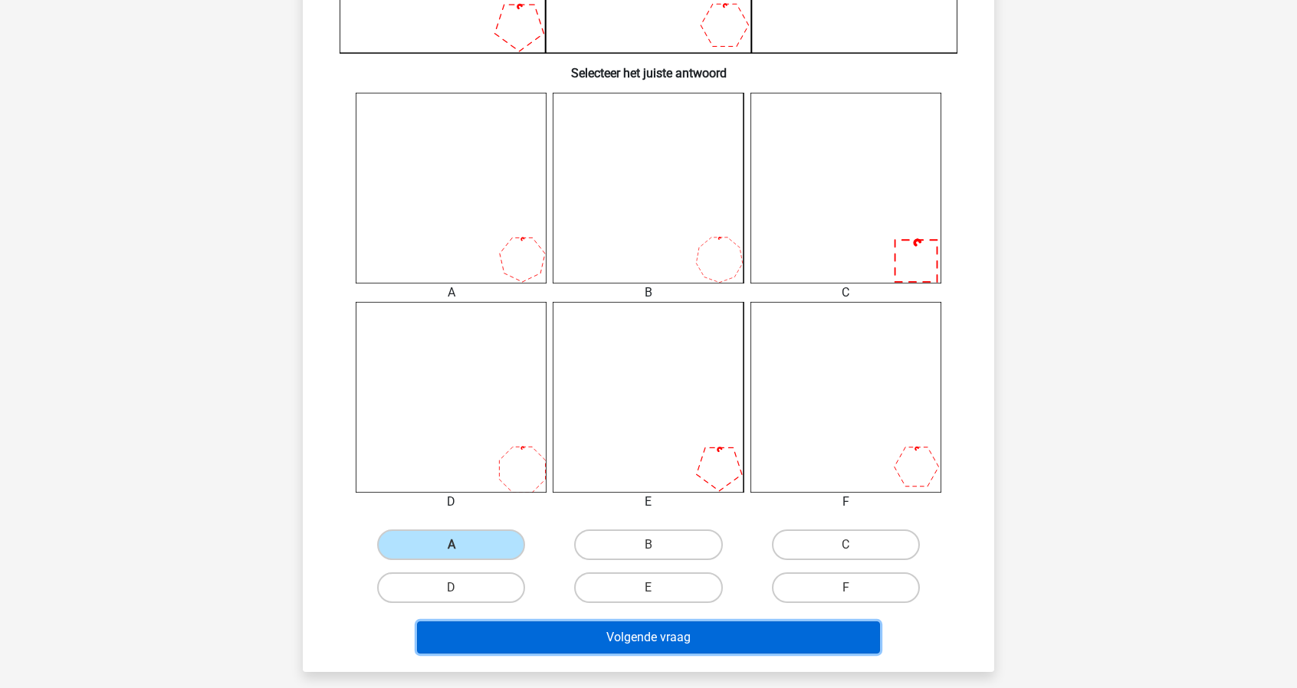
click at [552, 639] on button "Volgende vraag" at bounding box center [649, 638] width 464 height 32
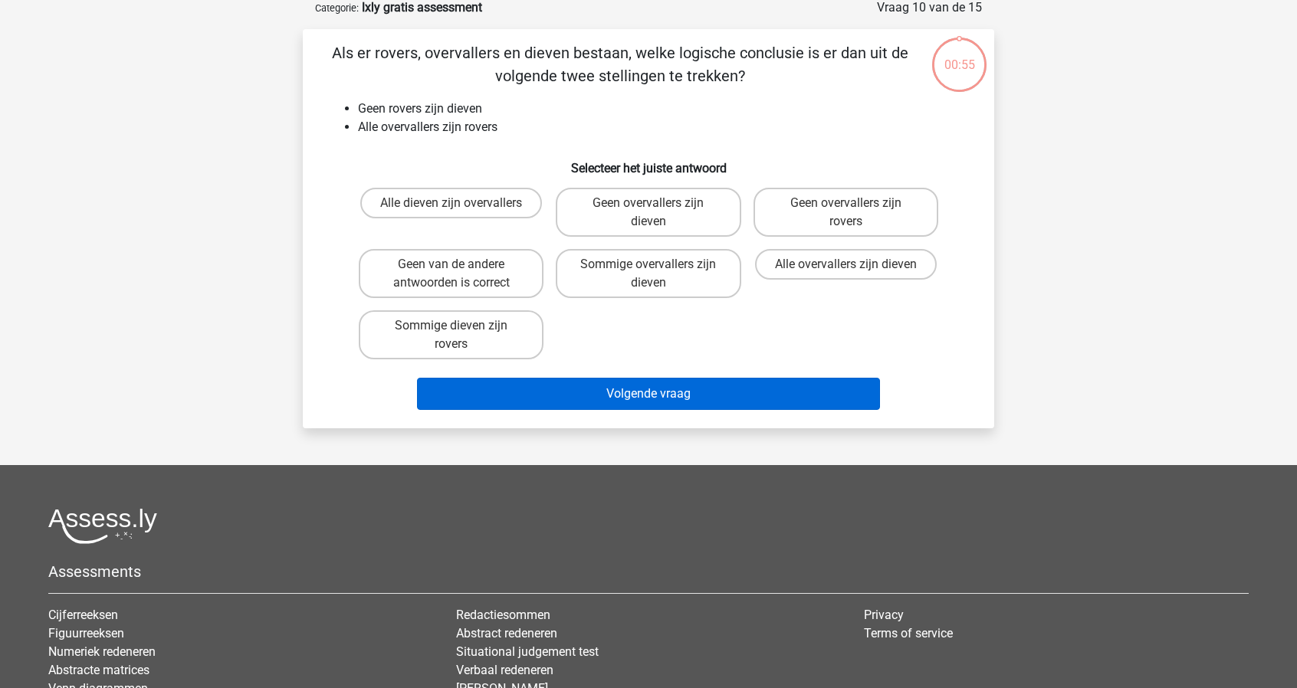
scroll to position [77, 0]
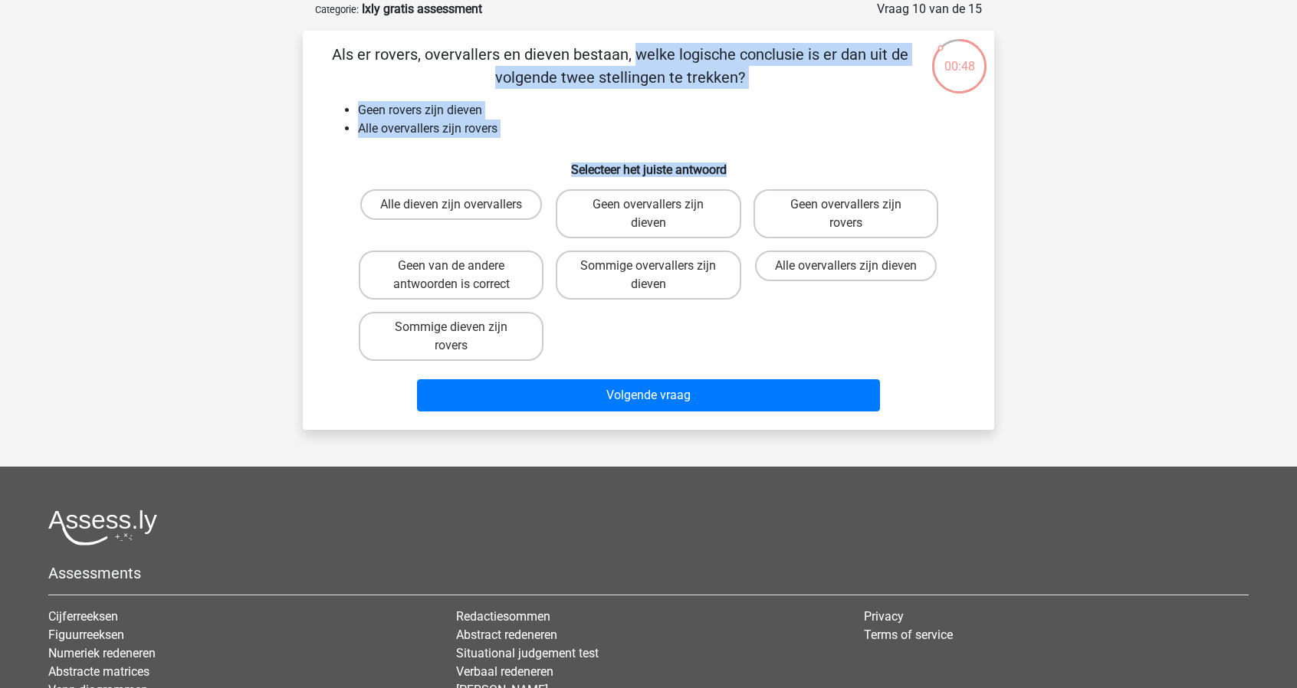
drag, startPoint x: 384, startPoint y: 55, endPoint x: 760, endPoint y: 161, distance: 391.0
click at [760, 161] on div "Als er rovers, overvallers en dieven bestaan, welke logische conclusie is er da…" at bounding box center [648, 230] width 679 height 375
copy div "Als er rovers, overvallers en dieven bestaan, welke logische conclusie is er da…"
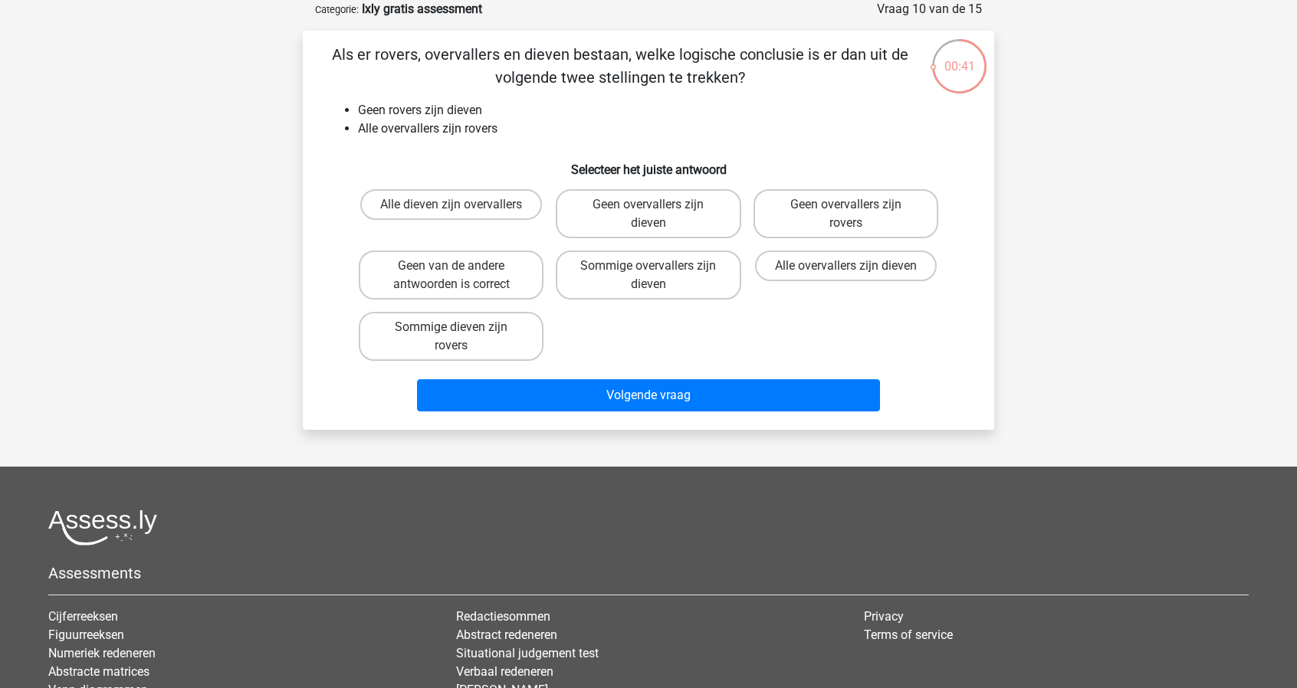
click at [437, 241] on div "Alle dieven zijn overvallers" at bounding box center [451, 213] width 197 height 61
click at [603, 209] on label "Geen overvallers zijn dieven" at bounding box center [648, 213] width 185 height 49
click at [649, 209] on input "Geen overvallers zijn dieven" at bounding box center [654, 210] width 10 height 10
radio input "true"
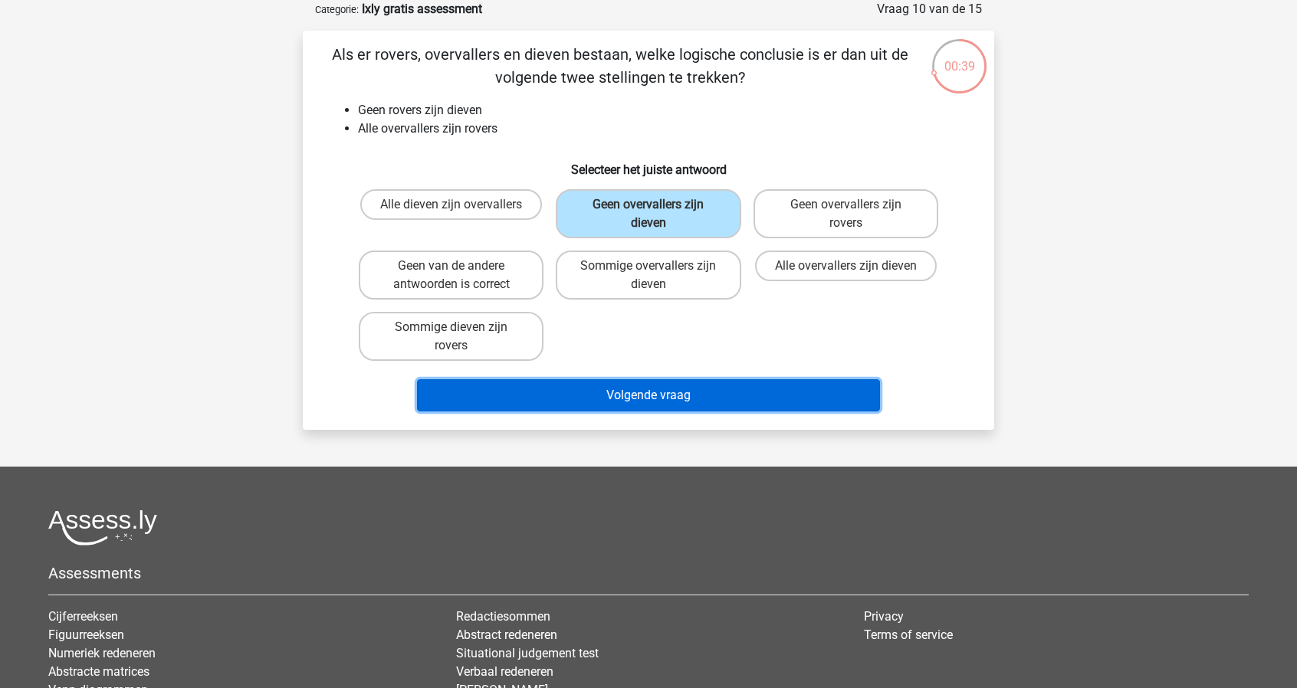
click at [604, 389] on button "Volgende vraag" at bounding box center [649, 395] width 464 height 32
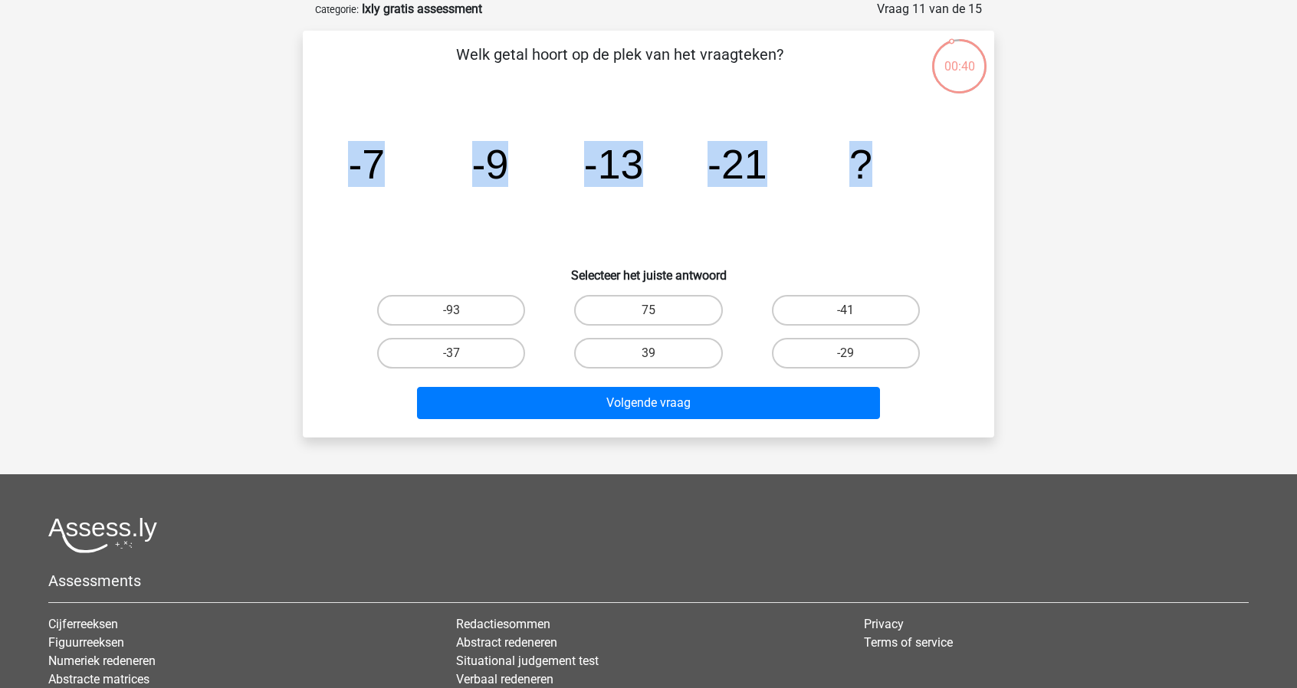
drag, startPoint x: 346, startPoint y: 157, endPoint x: 921, endPoint y: 181, distance: 576.2
click at [921, 181] on icon "image/svg+xml -7 -9 -13 -21 ?" at bounding box center [649, 178] width 618 height 155
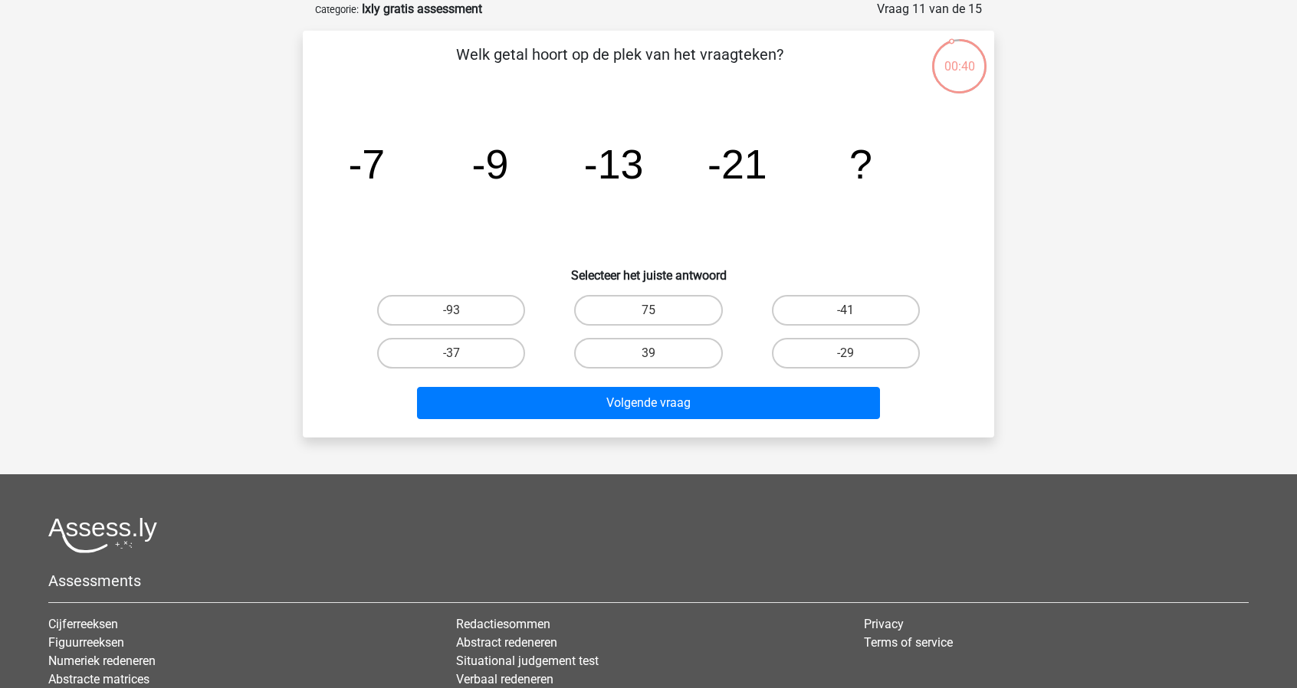
click at [457, 53] on p "Welk getal hoort op de plek van het vraagteken?" at bounding box center [619, 66] width 585 height 46
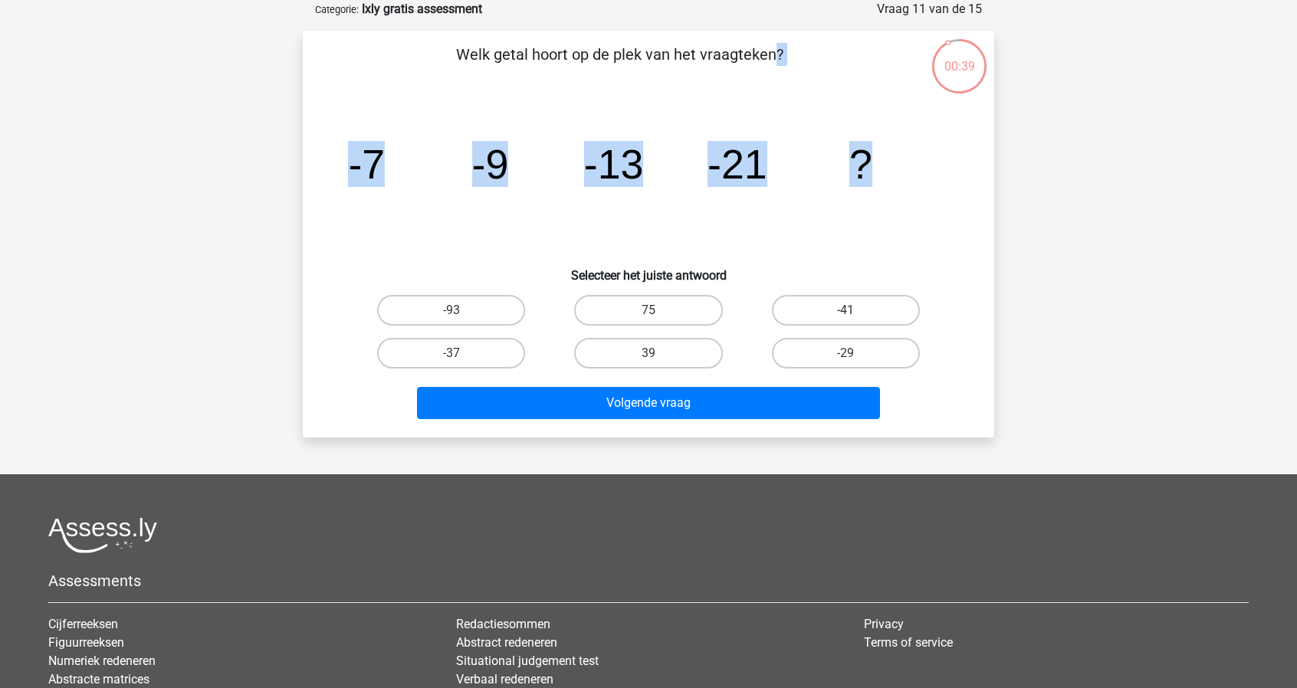
drag, startPoint x: 457, startPoint y: 53, endPoint x: 892, endPoint y: 173, distance: 451.8
click at [892, 173] on div "Welk getal hoort op de plek van het vraagteken? image/svg+xml -7 -9 -13 -21 ? S…" at bounding box center [648, 234] width 679 height 383
copy div "Welk getal hoort op de plek van het vraagteken? image/svg+xml -7 -9 -13 -21 ?"
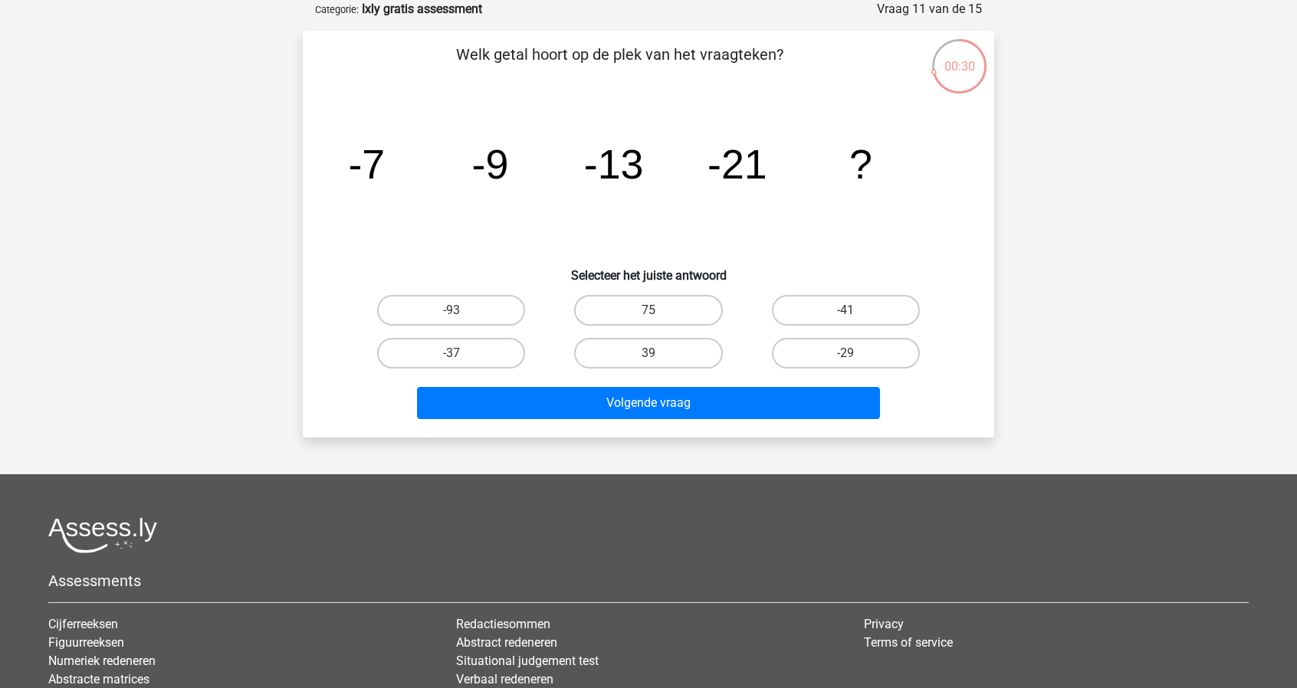
drag, startPoint x: 599, startPoint y: 256, endPoint x: 577, endPoint y: 274, distance: 28.9
click at [599, 256] on h6 "Selecteer het juiste antwoord" at bounding box center [648, 269] width 642 height 27
click at [485, 358] on label "-37" at bounding box center [451, 353] width 148 height 31
click at [461, 358] on input "-37" at bounding box center [457, 358] width 10 height 10
radio input "true"
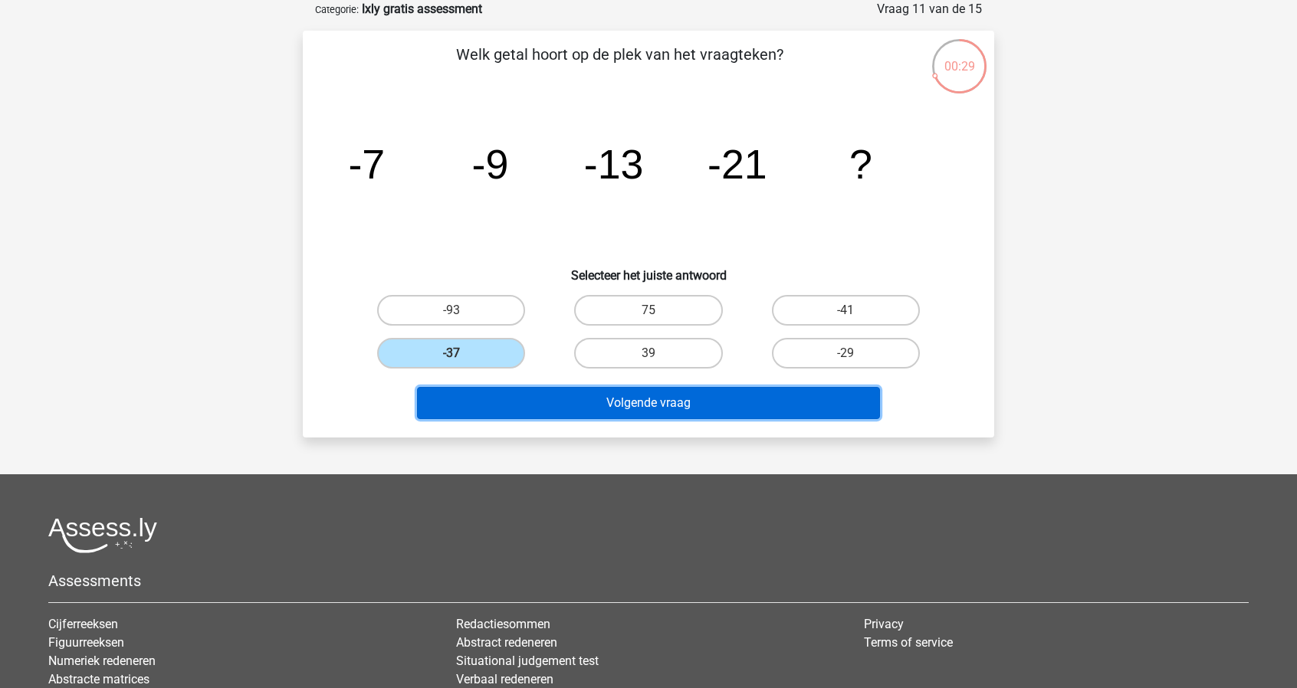
click at [527, 400] on button "Volgende vraag" at bounding box center [649, 403] width 464 height 32
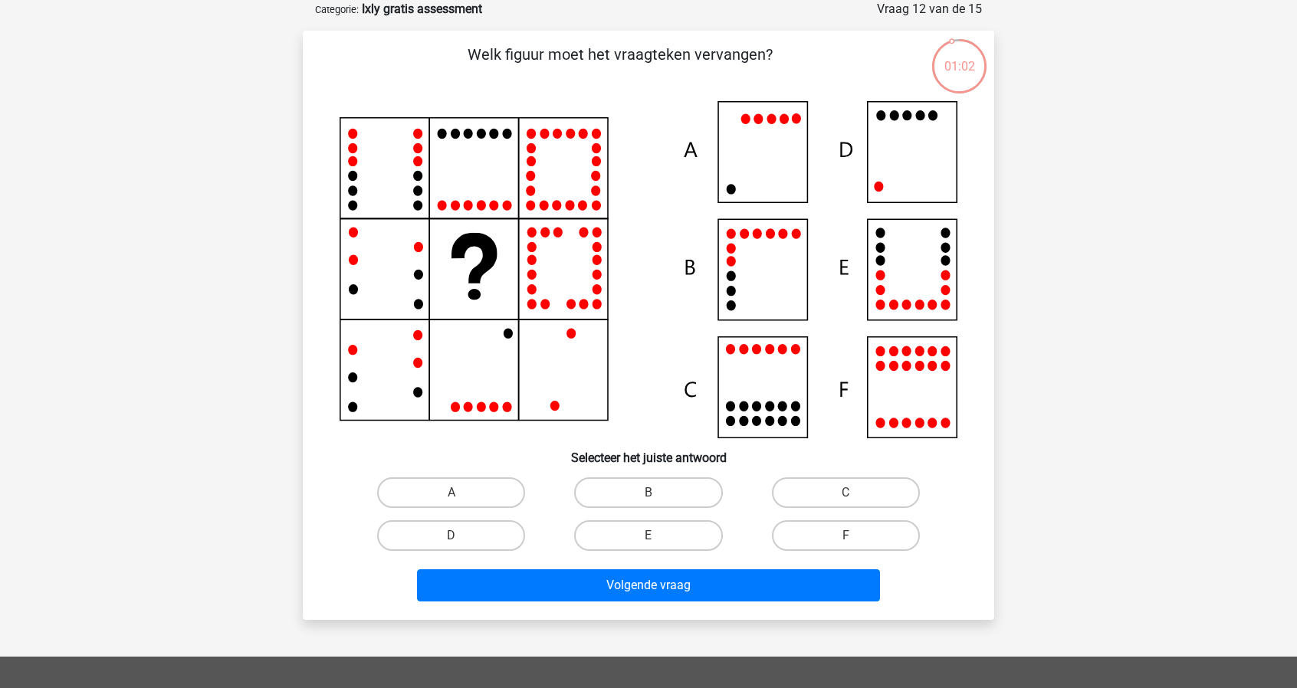
drag, startPoint x: 376, startPoint y: 55, endPoint x: 454, endPoint y: 44, distance: 78.3
click at [454, 44] on p "Welk figuur moet het vraagteken vervangen?" at bounding box center [619, 66] width 585 height 46
drag, startPoint x: 813, startPoint y: 494, endPoint x: 803, endPoint y: 513, distance: 21.6
click at [813, 494] on label "C" at bounding box center [846, 493] width 148 height 31
click at [846, 494] on input "C" at bounding box center [851, 498] width 10 height 10
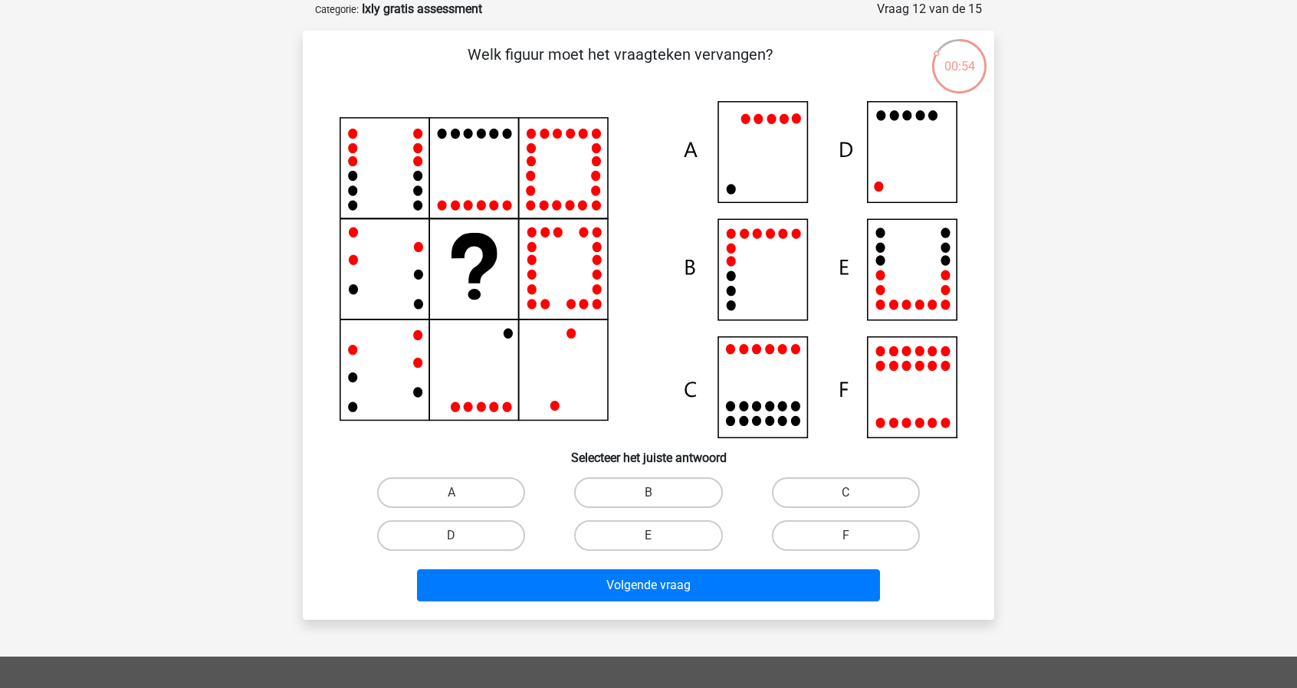
radio input "true"
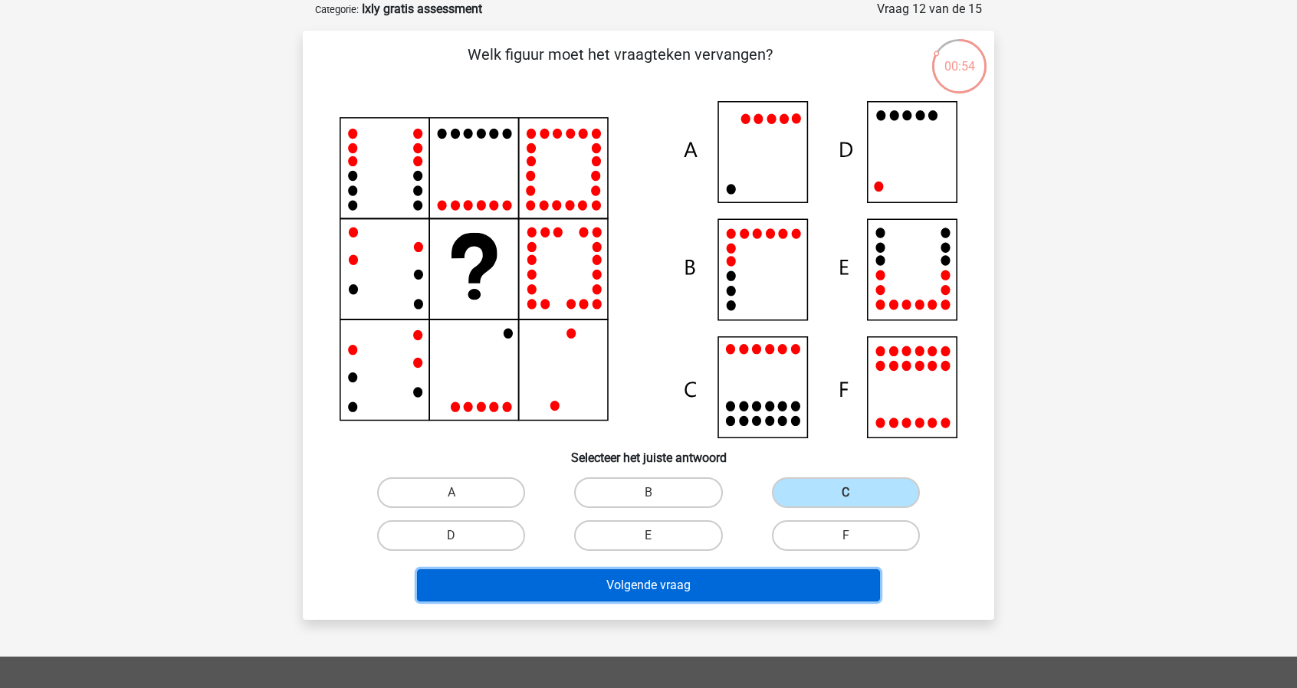
click at [757, 579] on button "Volgende vraag" at bounding box center [649, 586] width 464 height 32
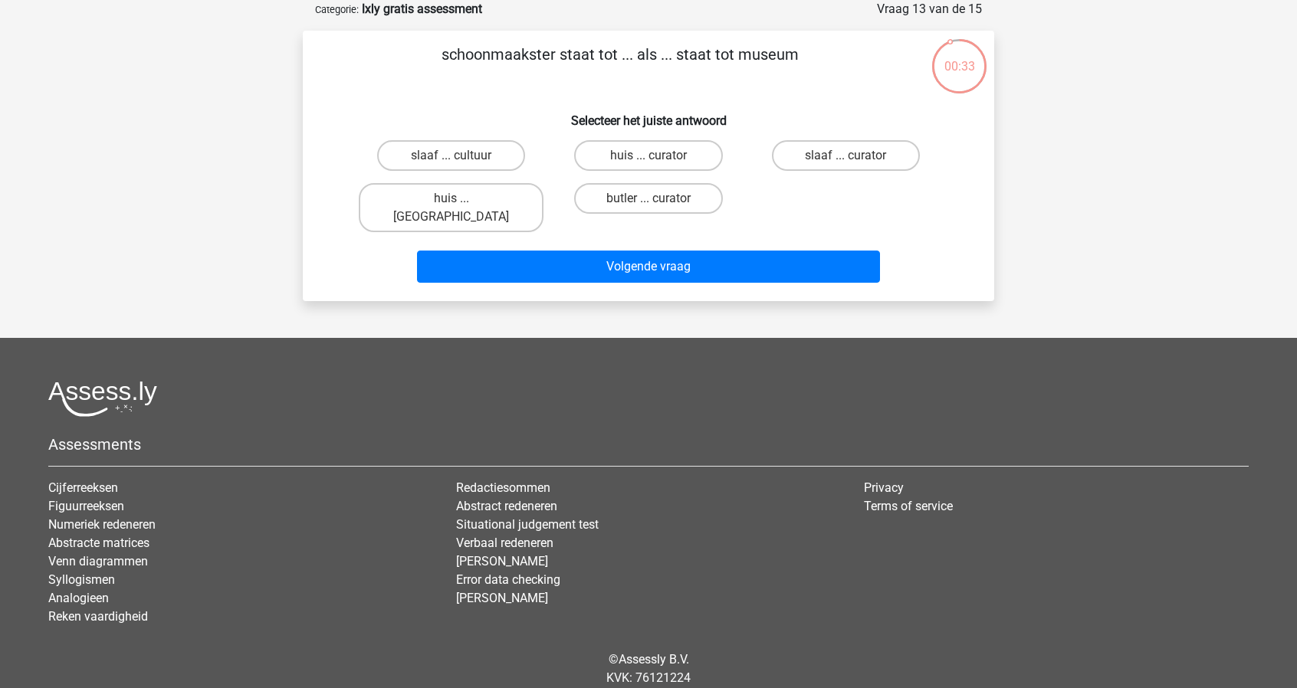
drag, startPoint x: 443, startPoint y: 55, endPoint x: 810, endPoint y: 53, distance: 366.4
click at [810, 53] on p "schoonmaakster staat tot ... als ... staat tot museum" at bounding box center [619, 66] width 585 height 46
copy p "schoonmaakster staat tot ... als ... staat tot museum"
click at [629, 155] on label "huis ... curator" at bounding box center [648, 155] width 148 height 31
click at [649, 156] on input "huis ... curator" at bounding box center [654, 161] width 10 height 10
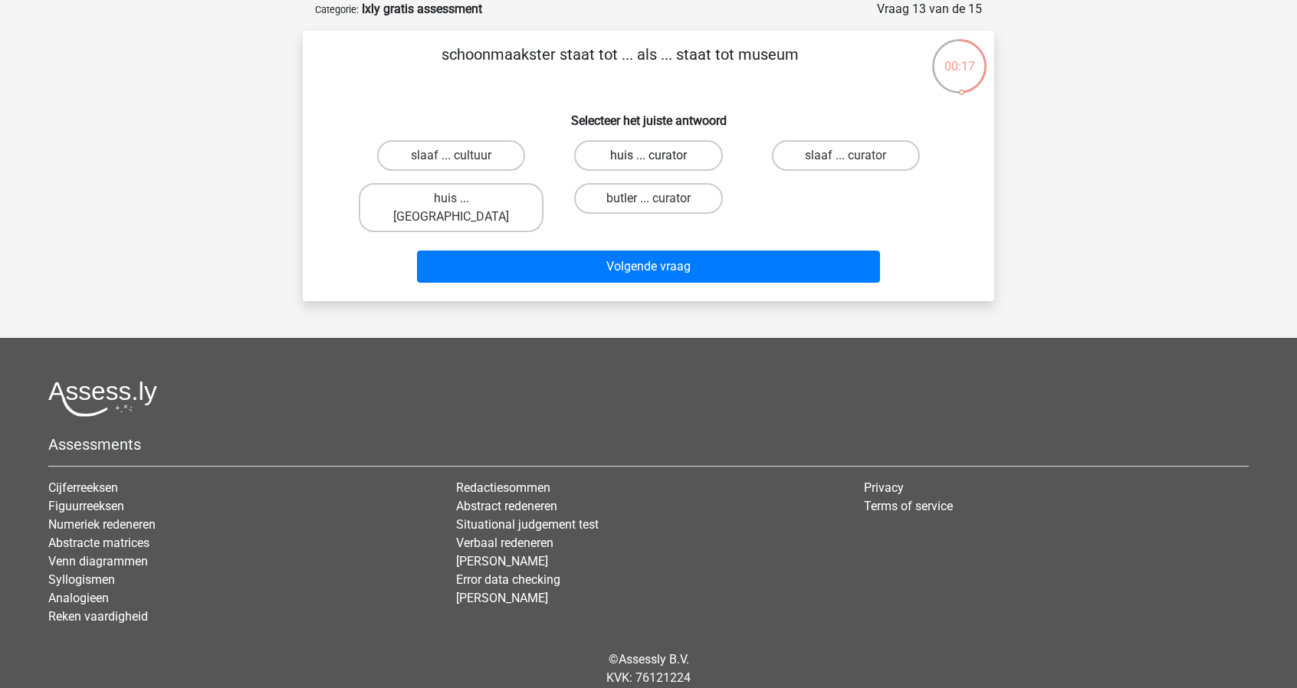
radio input "true"
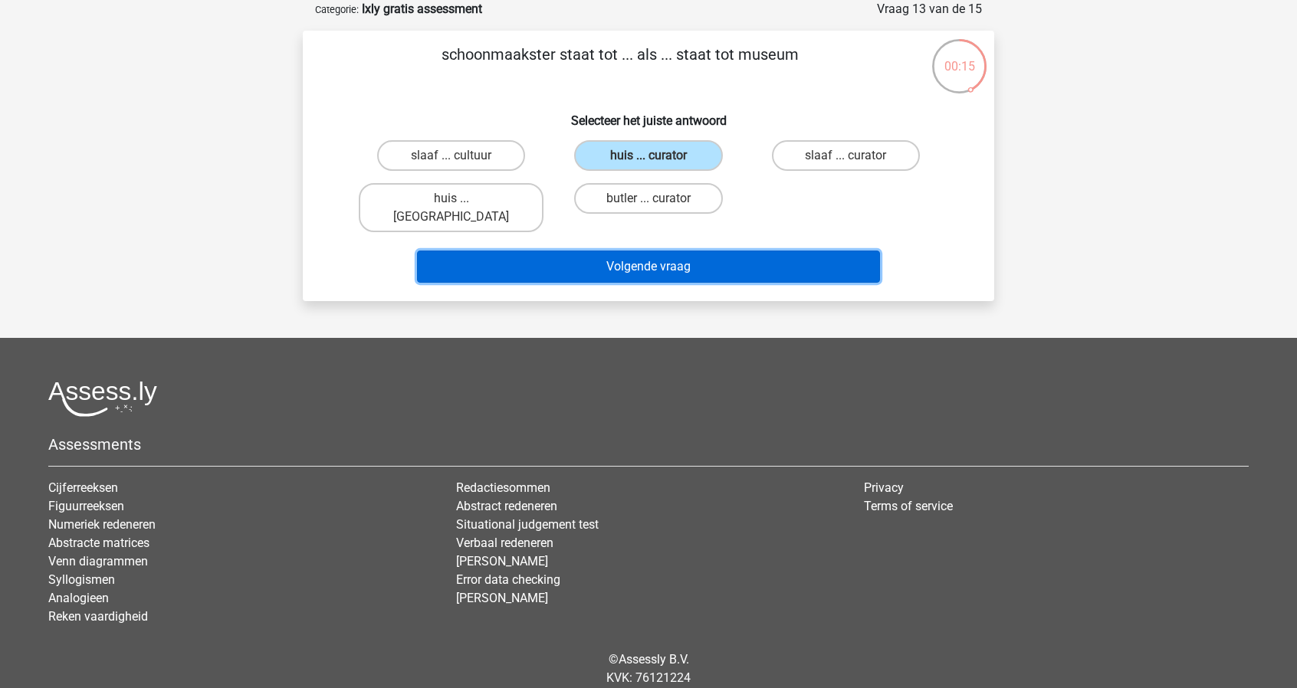
click at [638, 251] on button "Volgende vraag" at bounding box center [649, 267] width 464 height 32
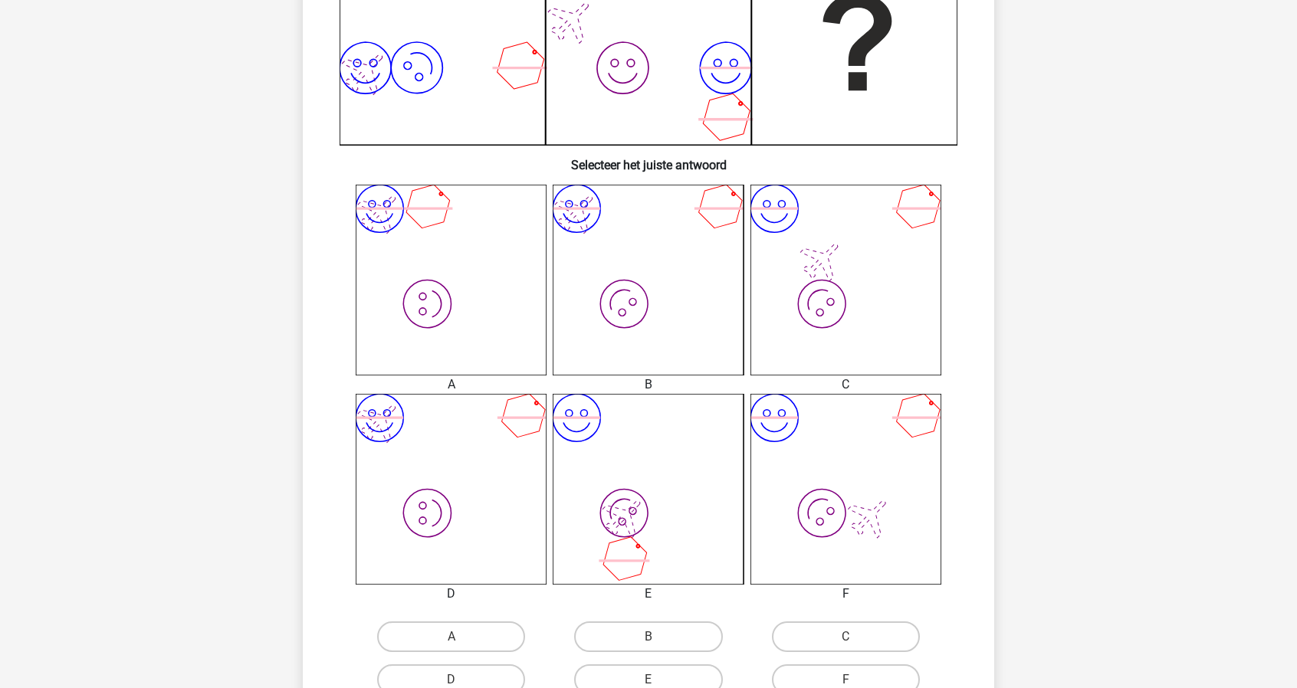
scroll to position [613, 0]
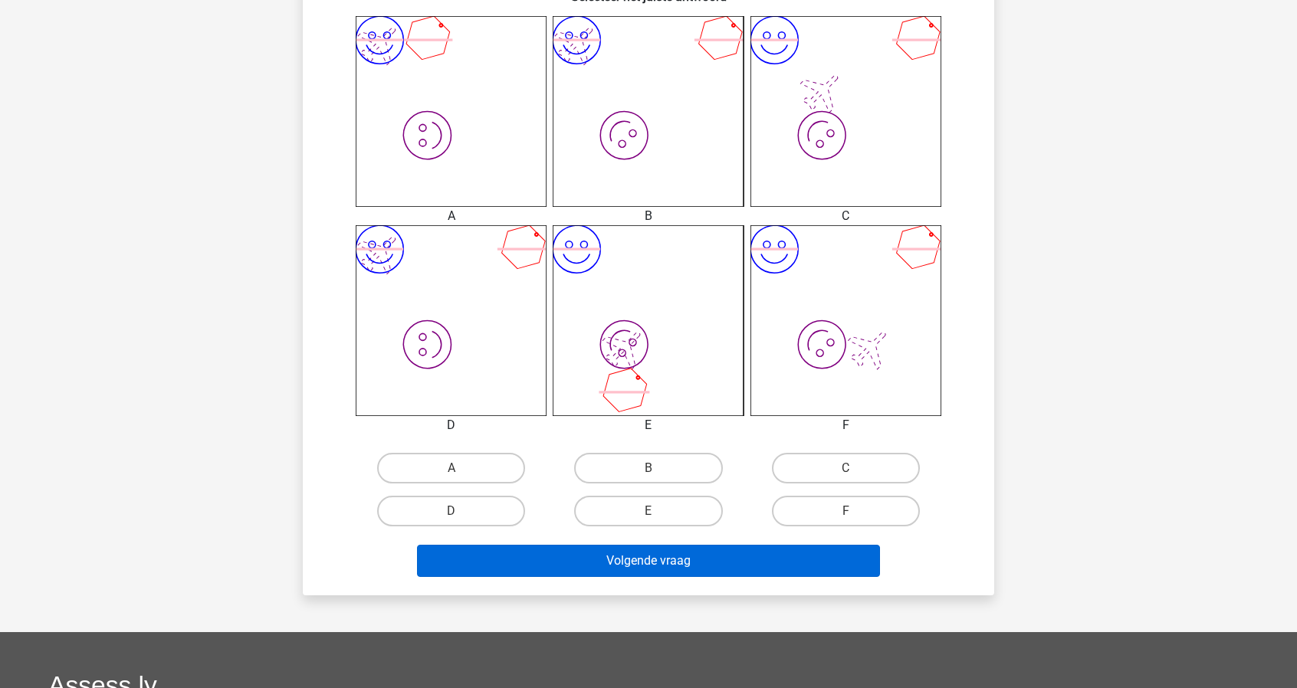
drag, startPoint x: 653, startPoint y: 519, endPoint x: 652, endPoint y: 562, distance: 42.9
click at [653, 521] on input "E" at bounding box center [654, 516] width 10 height 10
radio input "true"
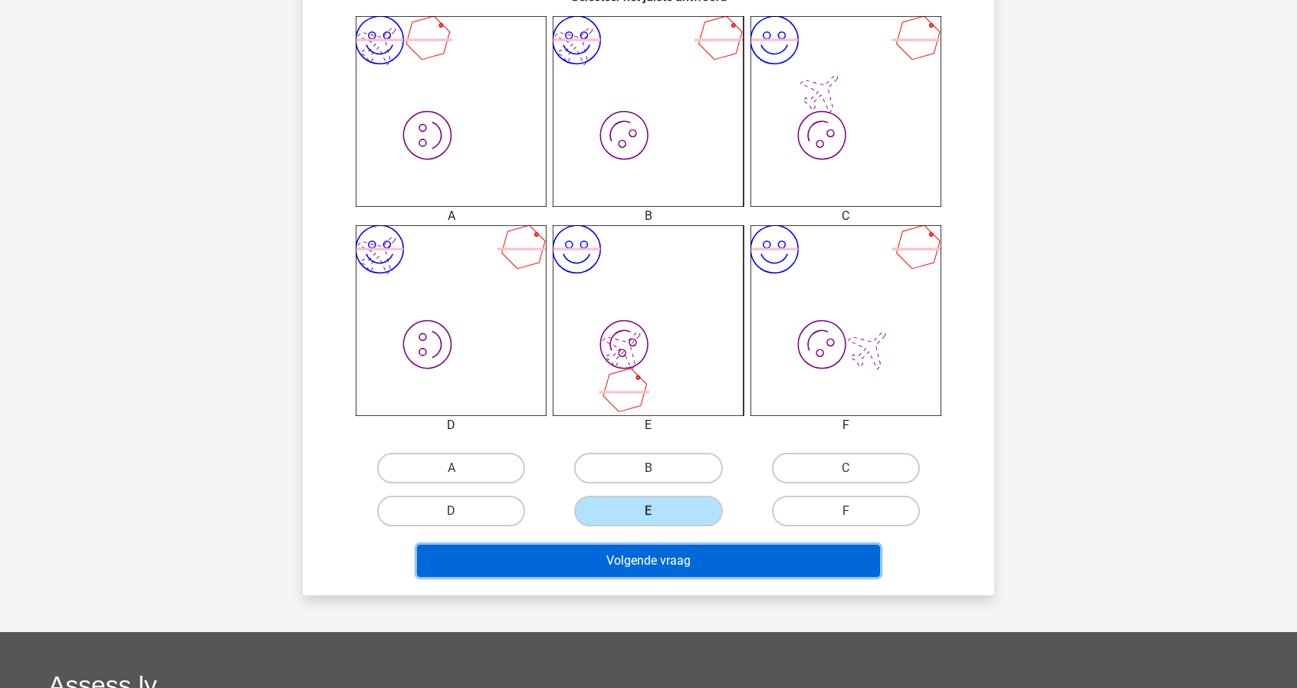
click at [652, 563] on button "Volgende vraag" at bounding box center [649, 561] width 464 height 32
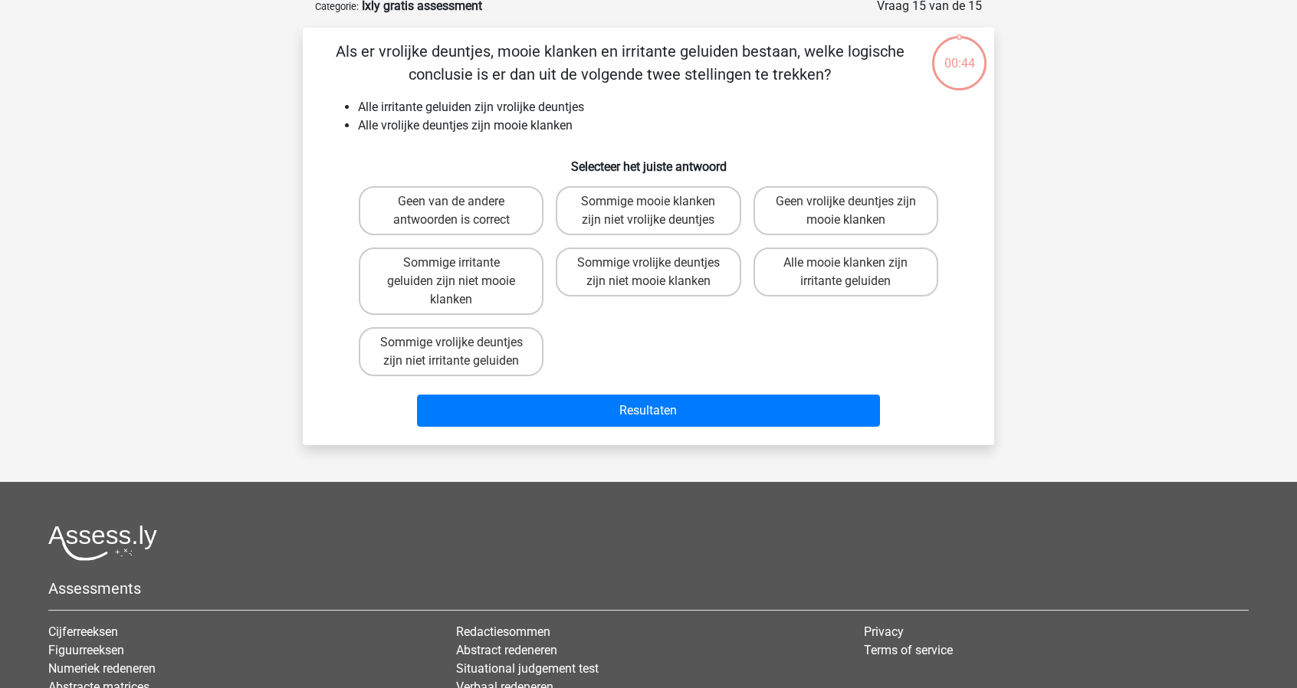
scroll to position [77, 0]
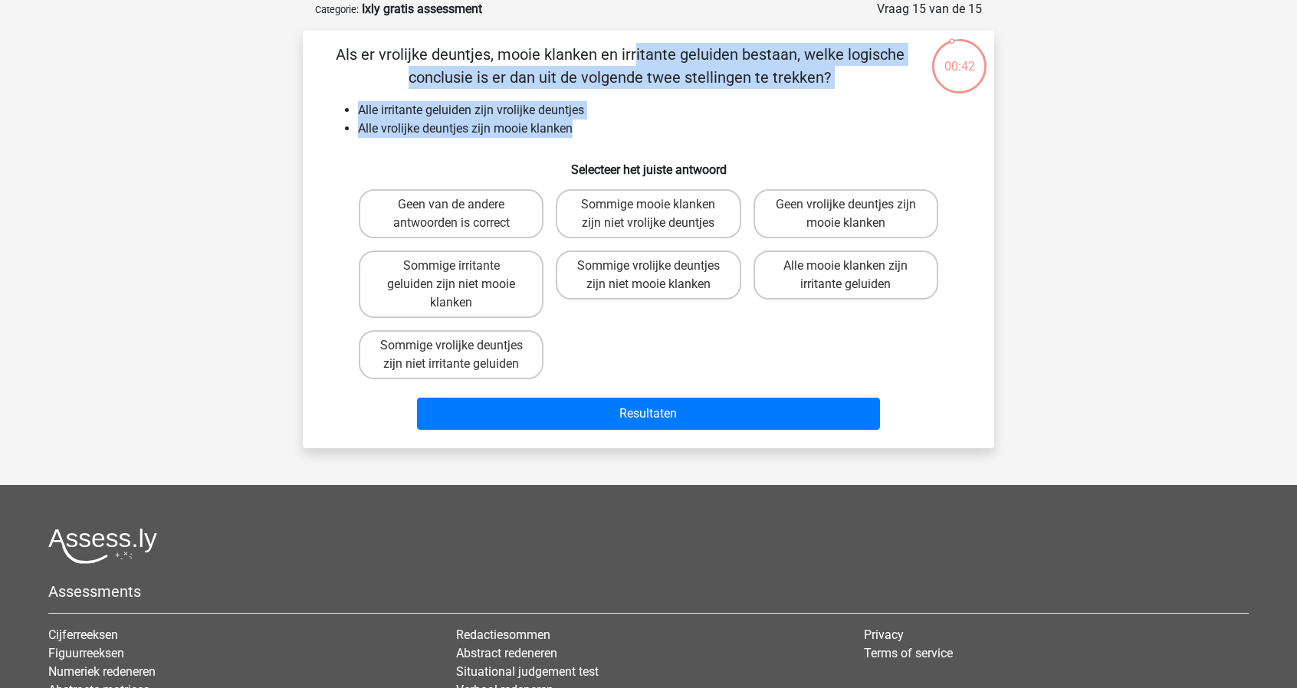
drag, startPoint x: 342, startPoint y: 45, endPoint x: 655, endPoint y: 128, distance: 323.5
click at [655, 128] on div "Als er vrolijke deuntjes, mooie klanken en irritante geluiden bestaan, welke lo…" at bounding box center [648, 239] width 679 height 393
copy div "Als er vrolijke deuntjes, mooie klanken en irritante geluiden bestaan, welke lo…"
click at [858, 275] on label "Alle mooie klanken zijn irritante geluiden" at bounding box center [846, 275] width 185 height 49
click at [856, 275] on input "Alle mooie klanken zijn irritante geluiden" at bounding box center [851, 271] width 10 height 10
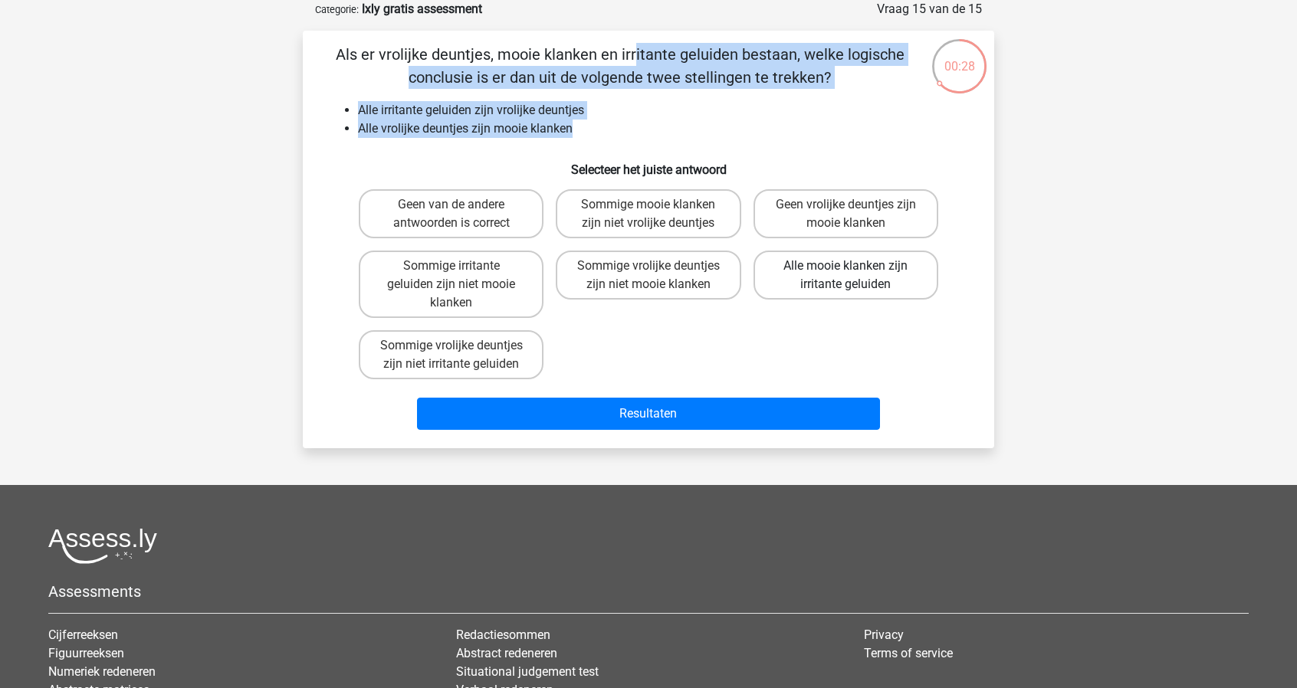
radio input "true"
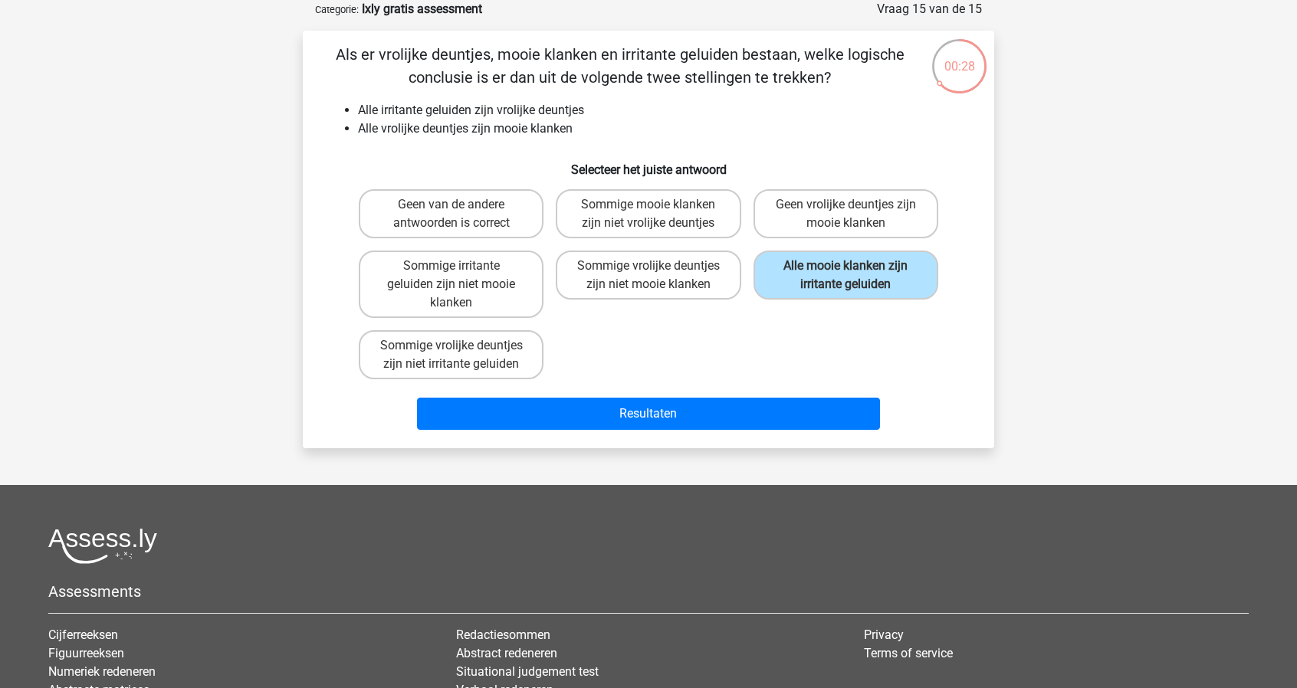
click at [774, 439] on div "Als er vrolijke deuntjes, mooie klanken en irritante geluiden bestaan, welke lo…" at bounding box center [648, 240] width 691 height 418
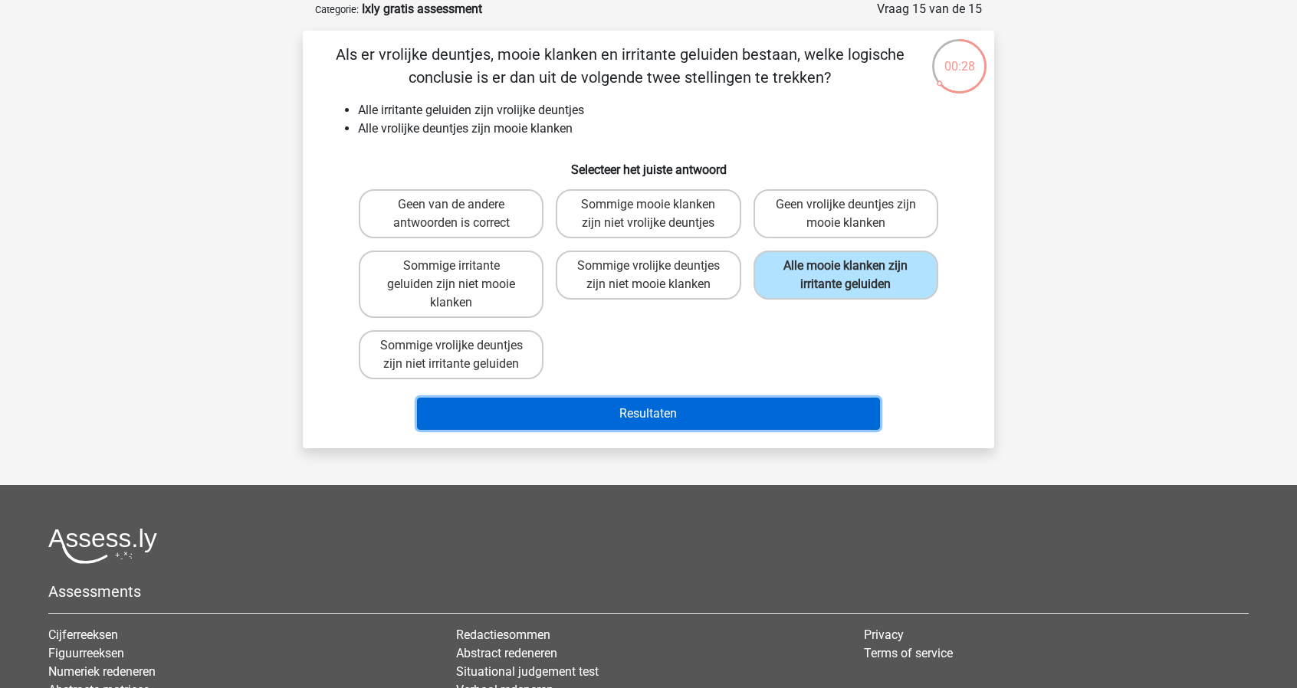
click at [775, 411] on button "Resultaten" at bounding box center [649, 414] width 464 height 32
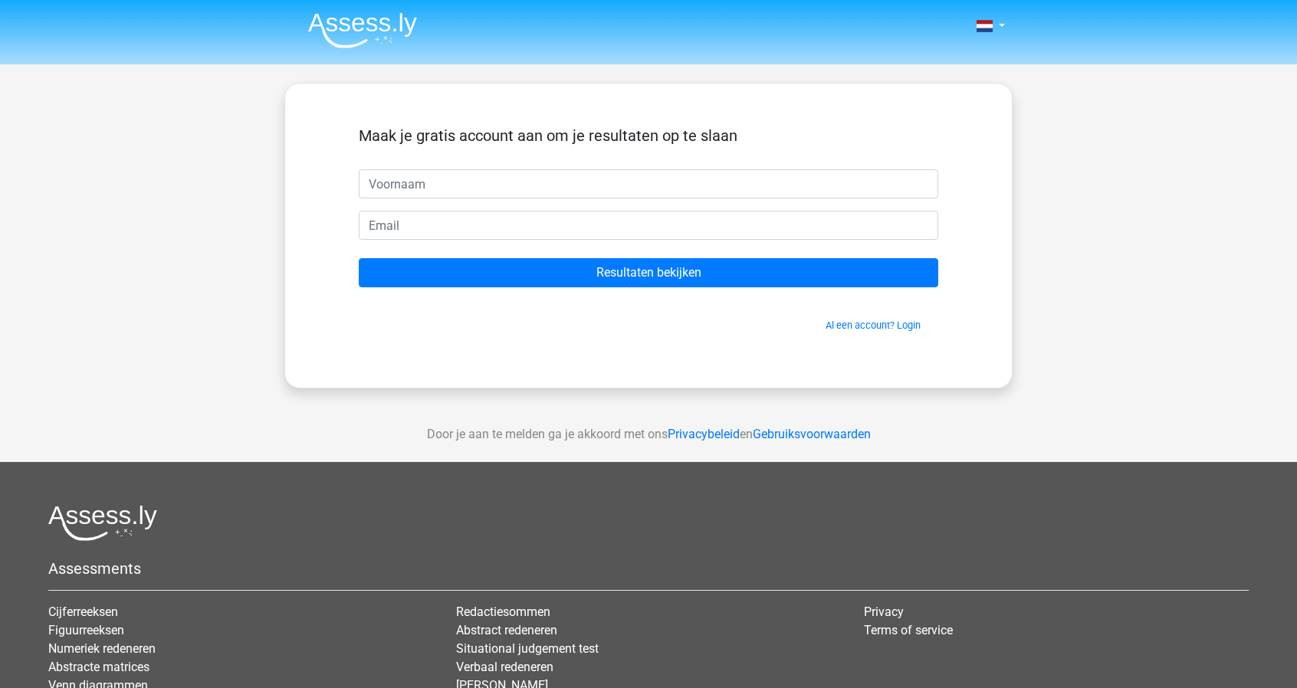
click at [432, 189] on input "text" at bounding box center [649, 183] width 580 height 29
type input "Bradley"
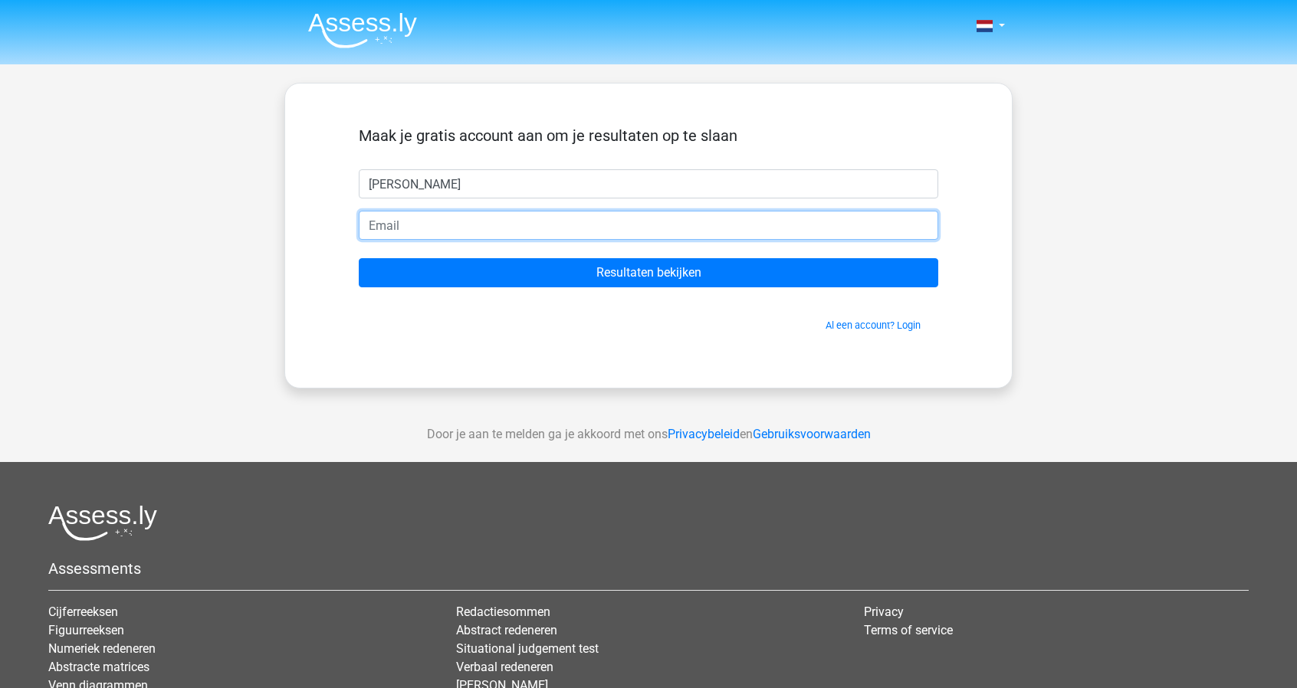
click at [454, 233] on input "email" at bounding box center [649, 225] width 580 height 29
type input "bradleyvanewijk@gmail.com"
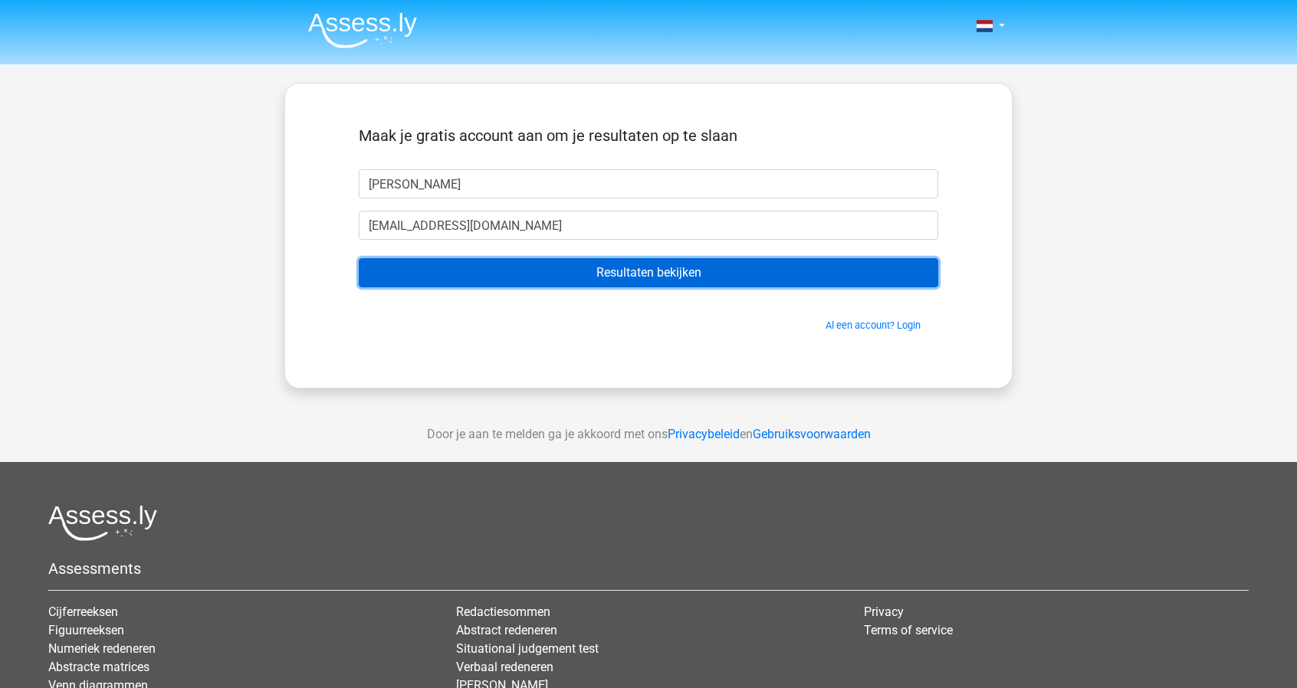
click at [558, 271] on input "Resultaten bekijken" at bounding box center [649, 272] width 580 height 29
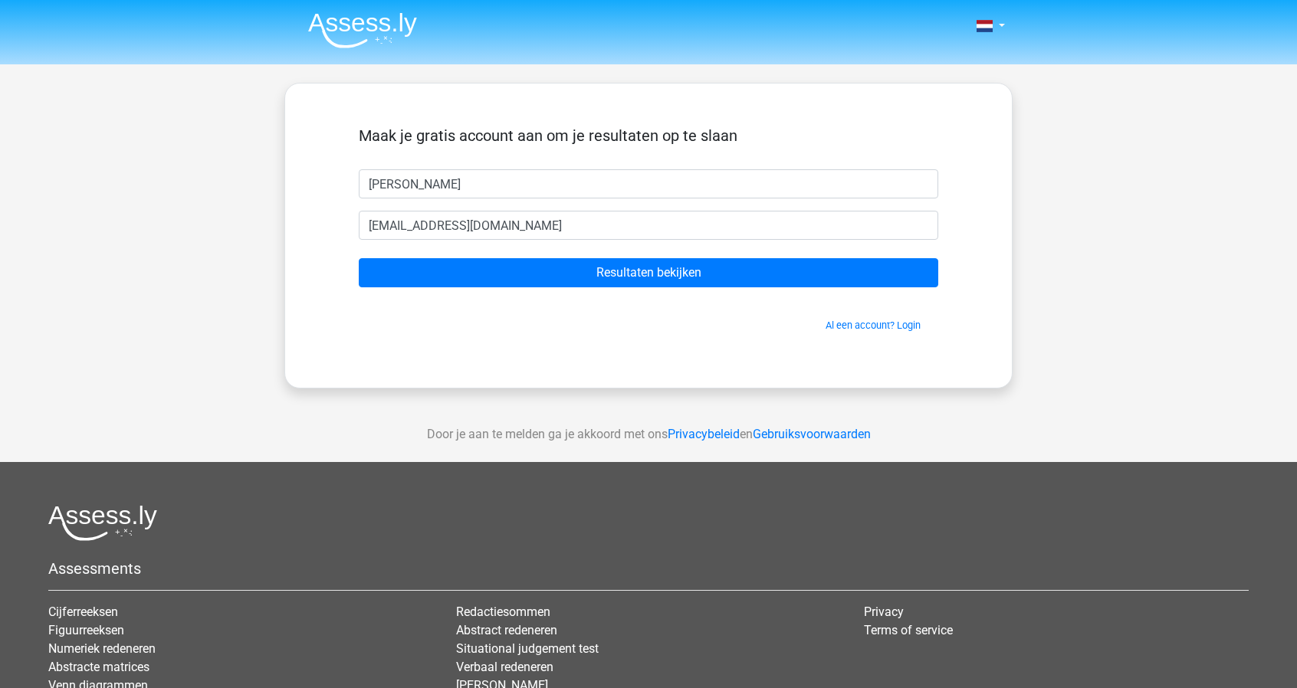
click at [301, 21] on li at bounding box center [356, 27] width 121 height 42
click at [330, 21] on img at bounding box center [362, 30] width 109 height 36
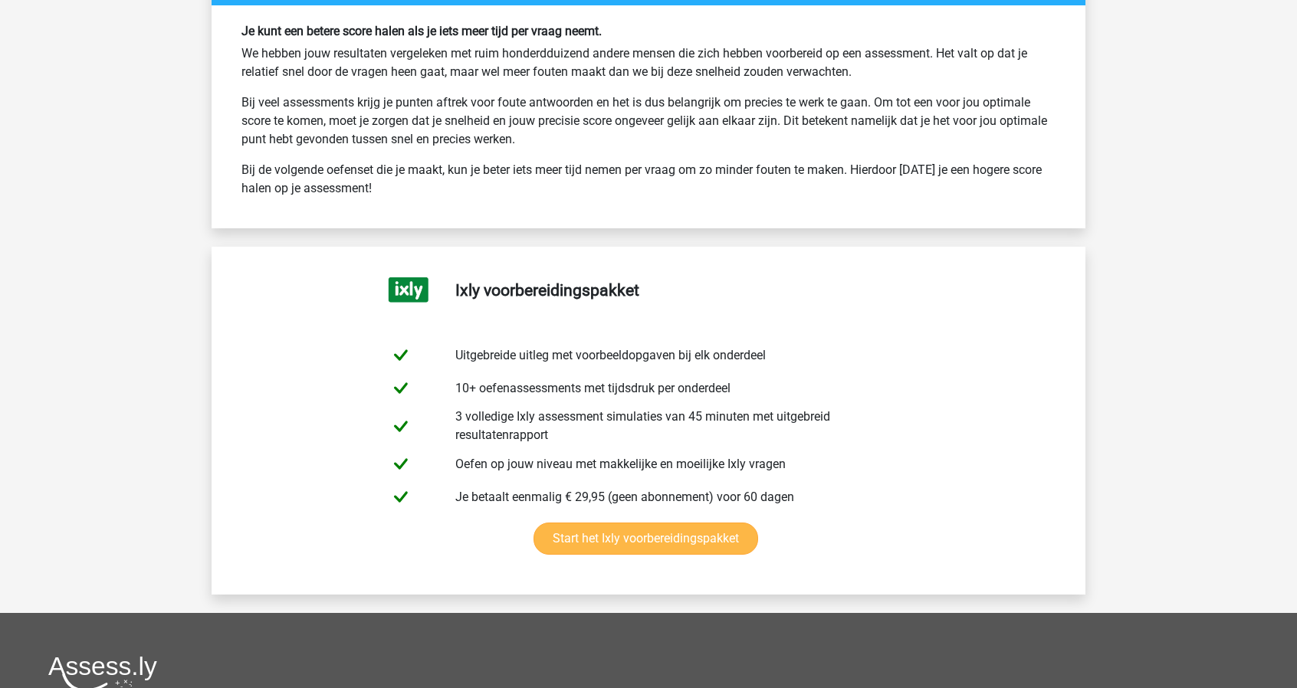
scroll to position [3143, 0]
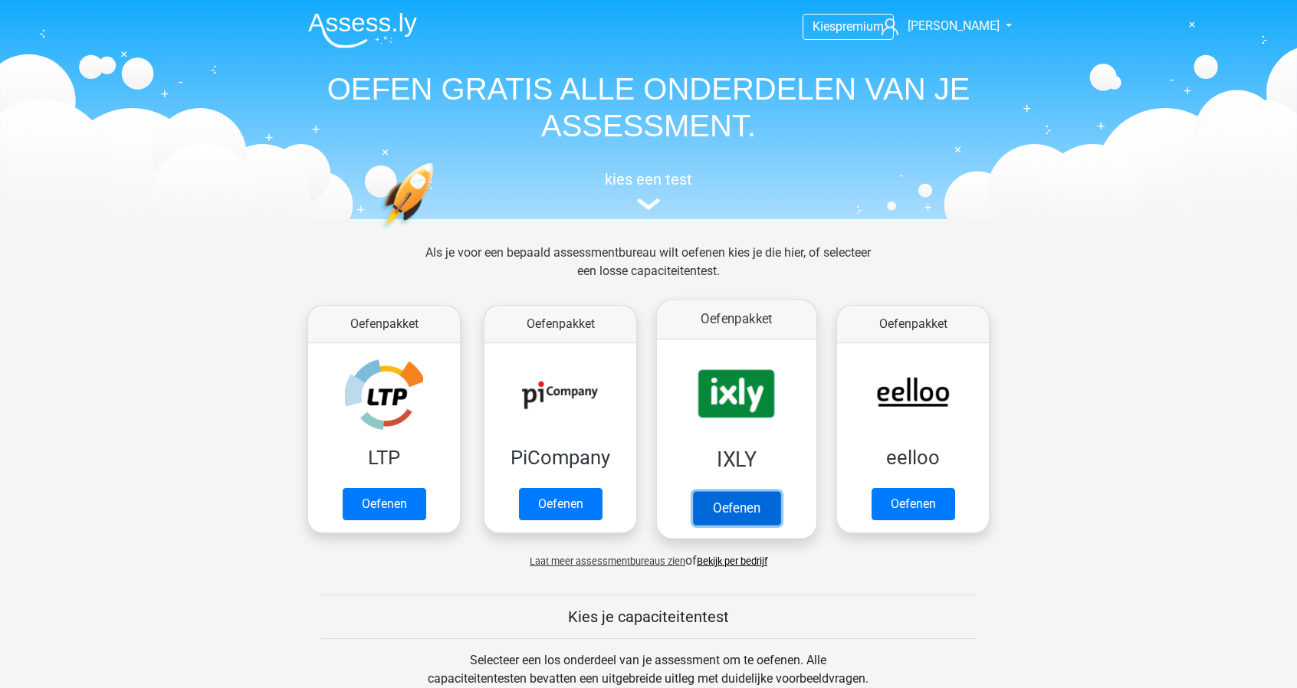
click at [737, 503] on link "Oefenen" at bounding box center [736, 508] width 87 height 34
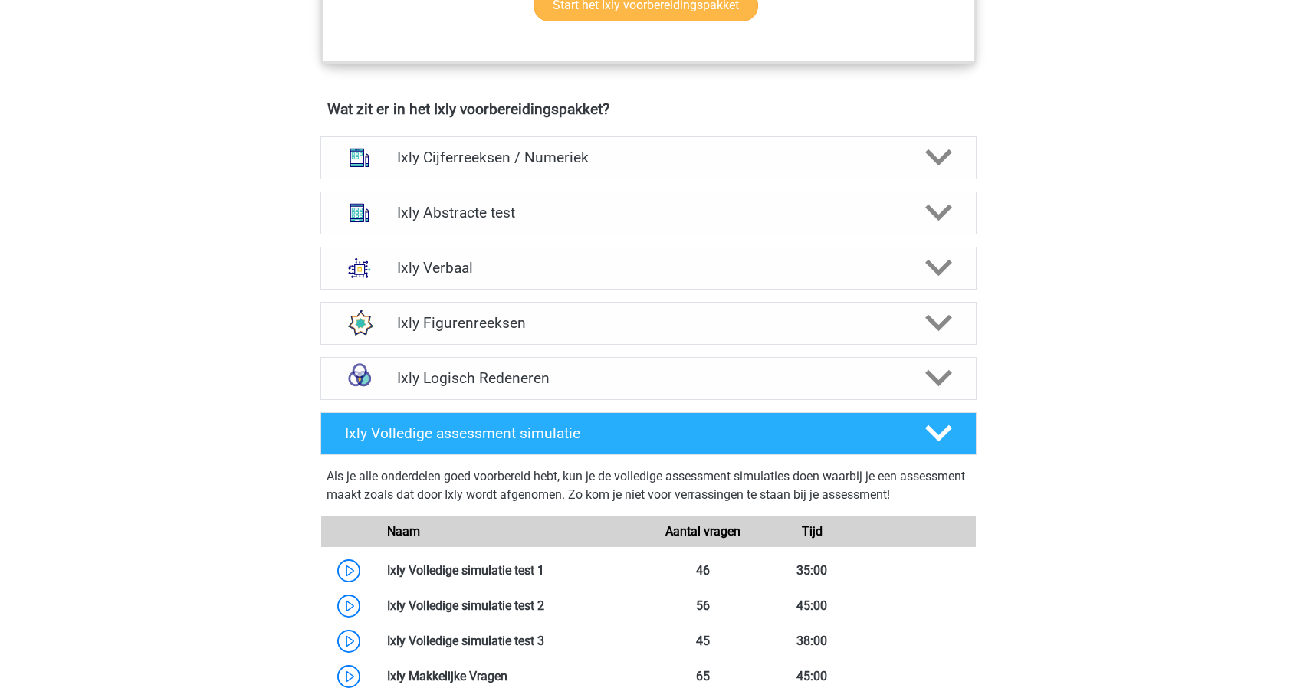
scroll to position [920, 0]
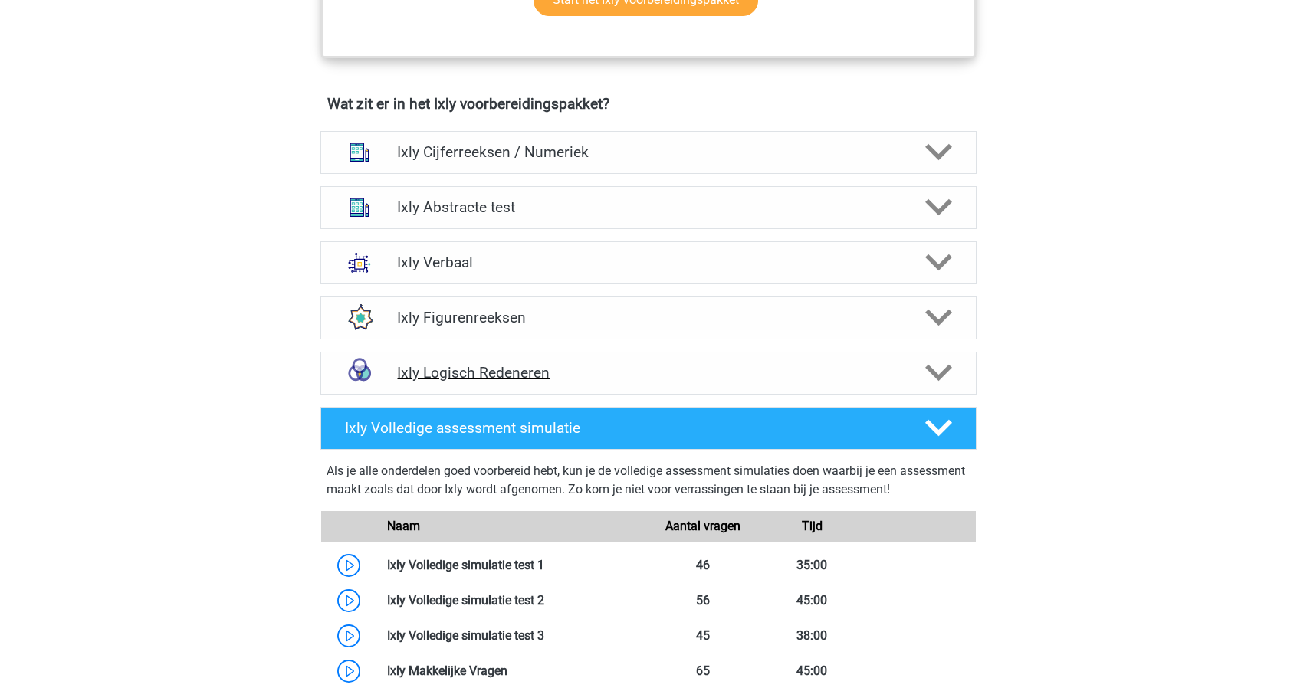
click at [501, 376] on h4 "Ixly Logisch Redeneren" at bounding box center [648, 373] width 502 height 18
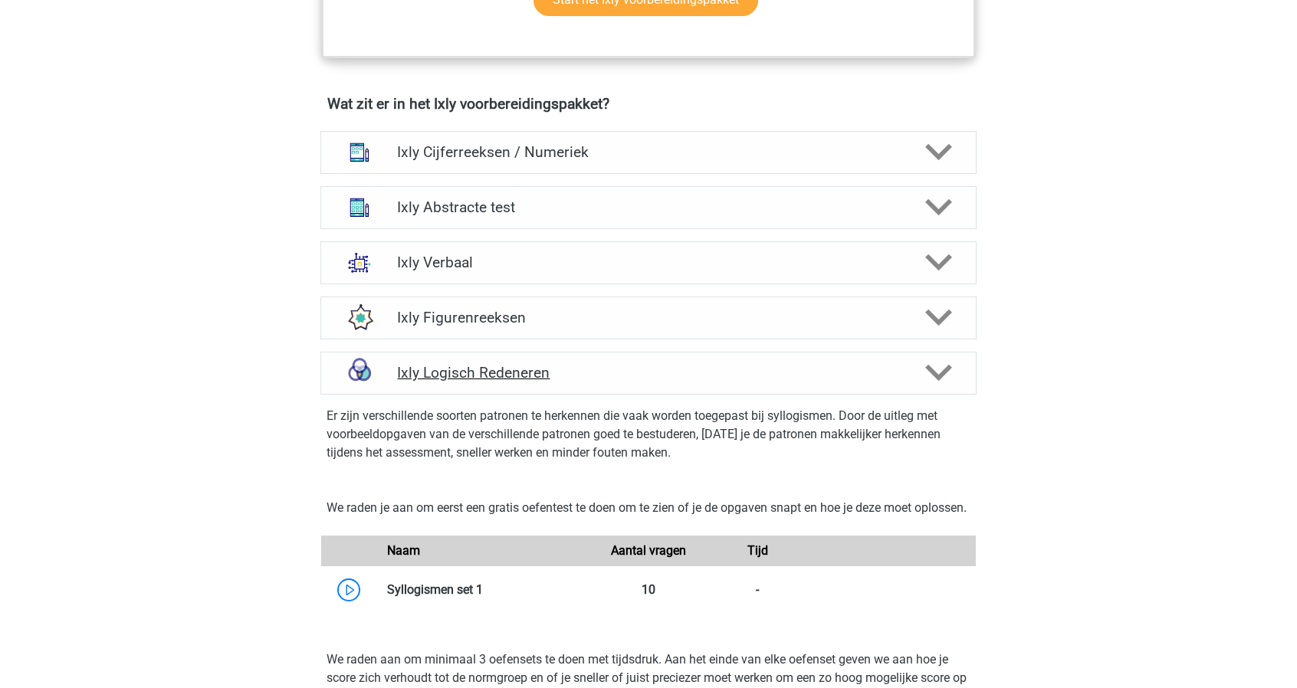
click at [501, 376] on h4 "Ixly Logisch Redeneren" at bounding box center [648, 373] width 502 height 18
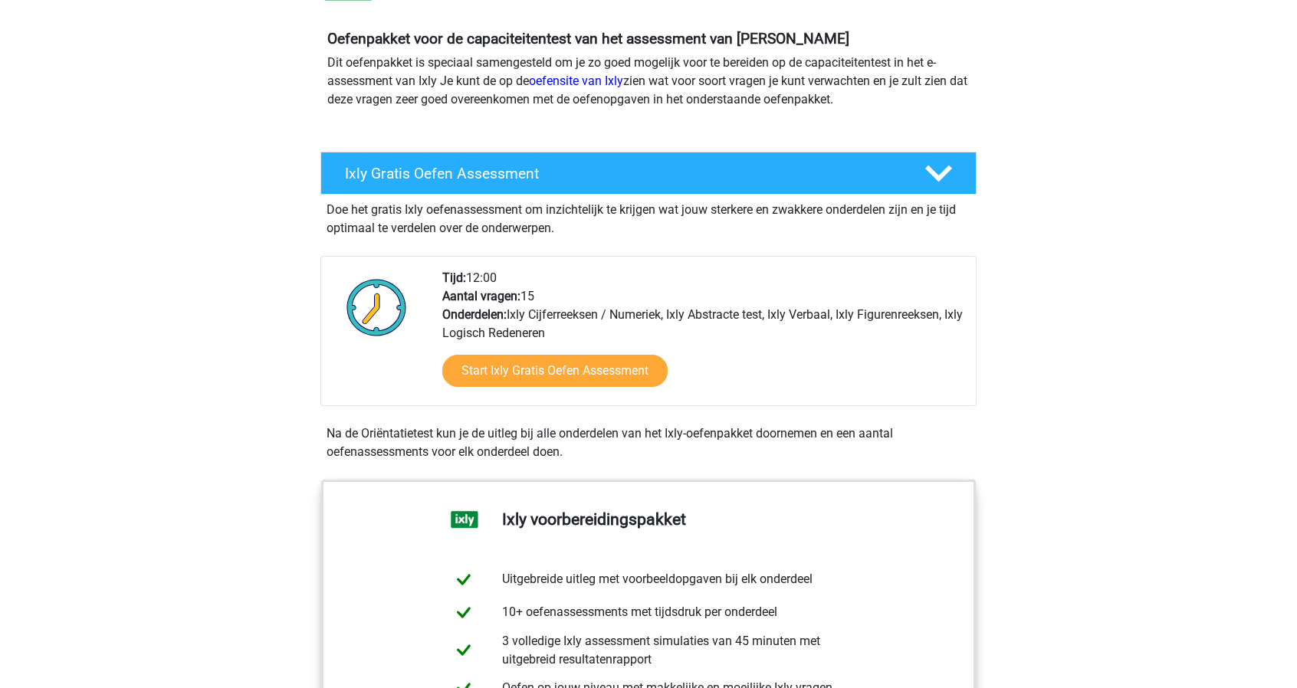
scroll to position [153, 0]
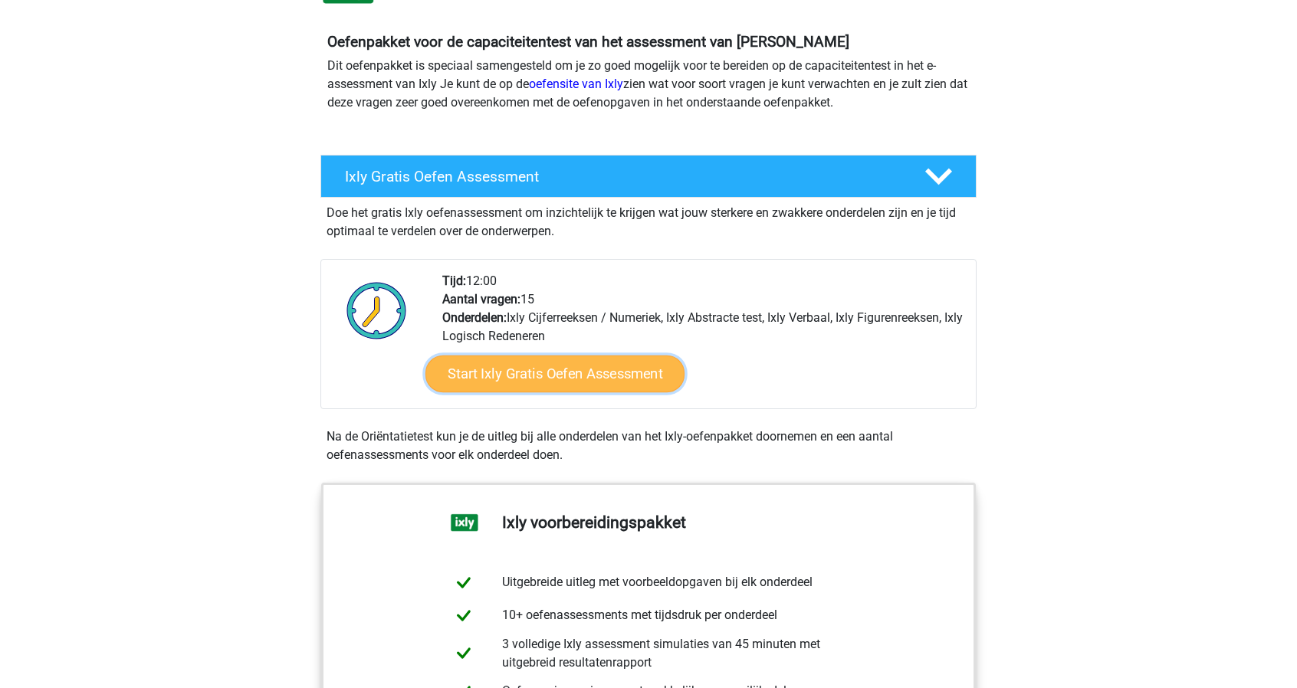
click at [547, 373] on link "Start Ixly Gratis Oefen Assessment" at bounding box center [554, 374] width 259 height 37
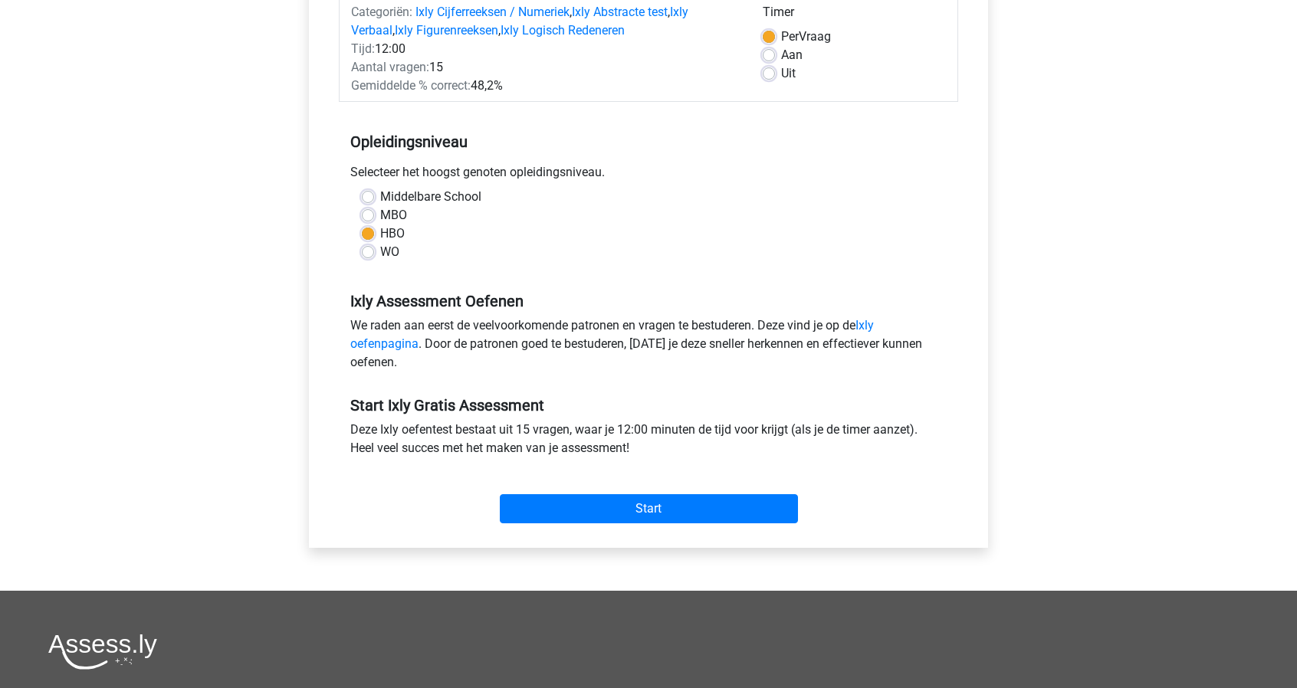
scroll to position [230, 0]
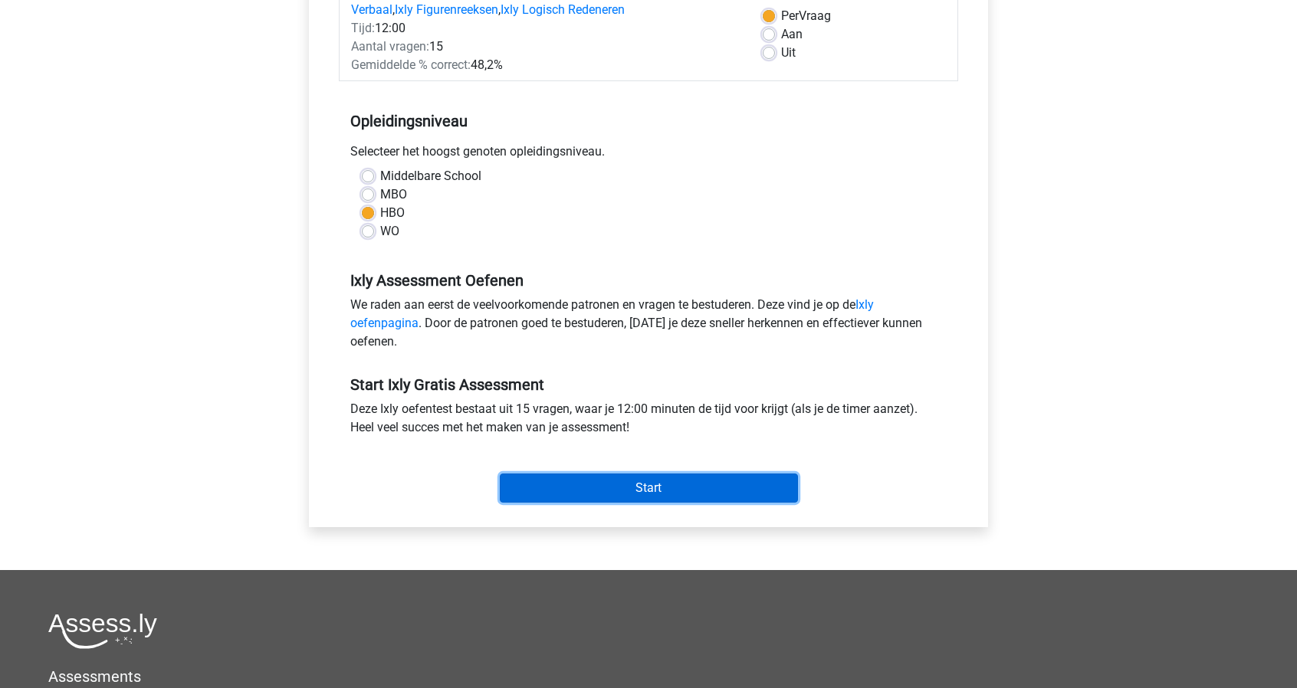
click at [630, 481] on input "Start" at bounding box center [649, 488] width 298 height 29
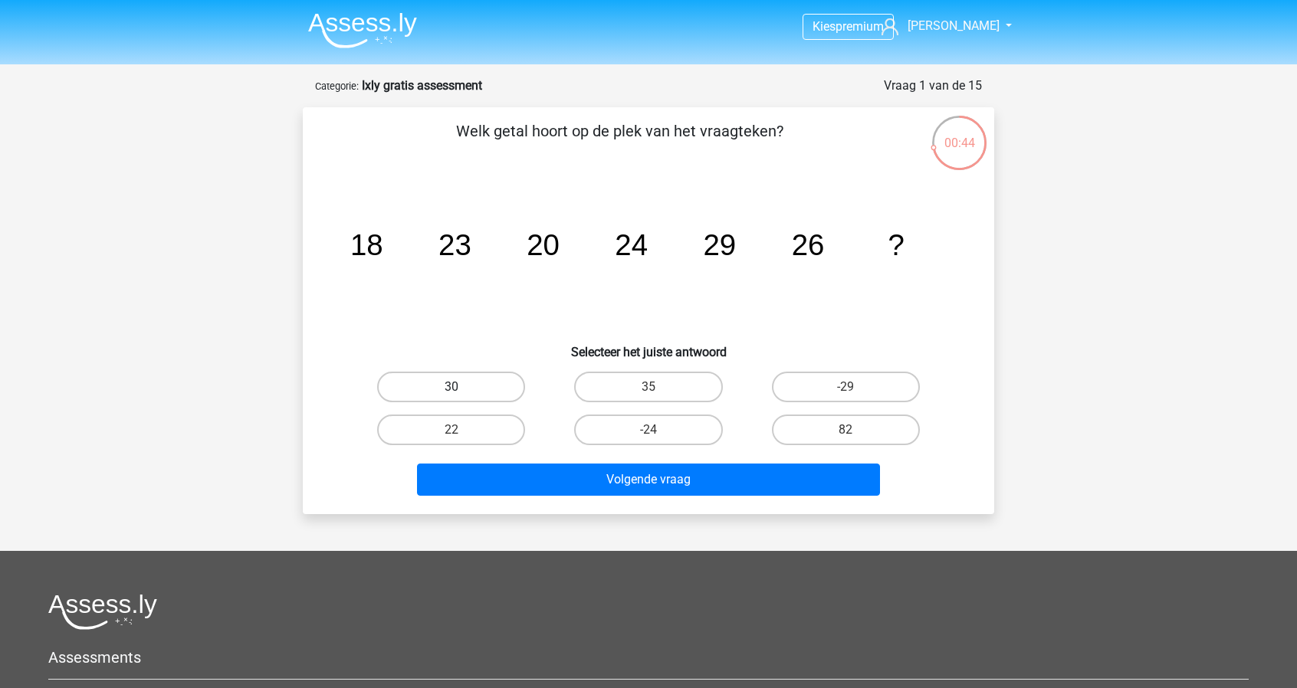
click at [483, 386] on label "30" at bounding box center [451, 387] width 148 height 31
click at [461, 387] on input "30" at bounding box center [457, 392] width 10 height 10
radio input "true"
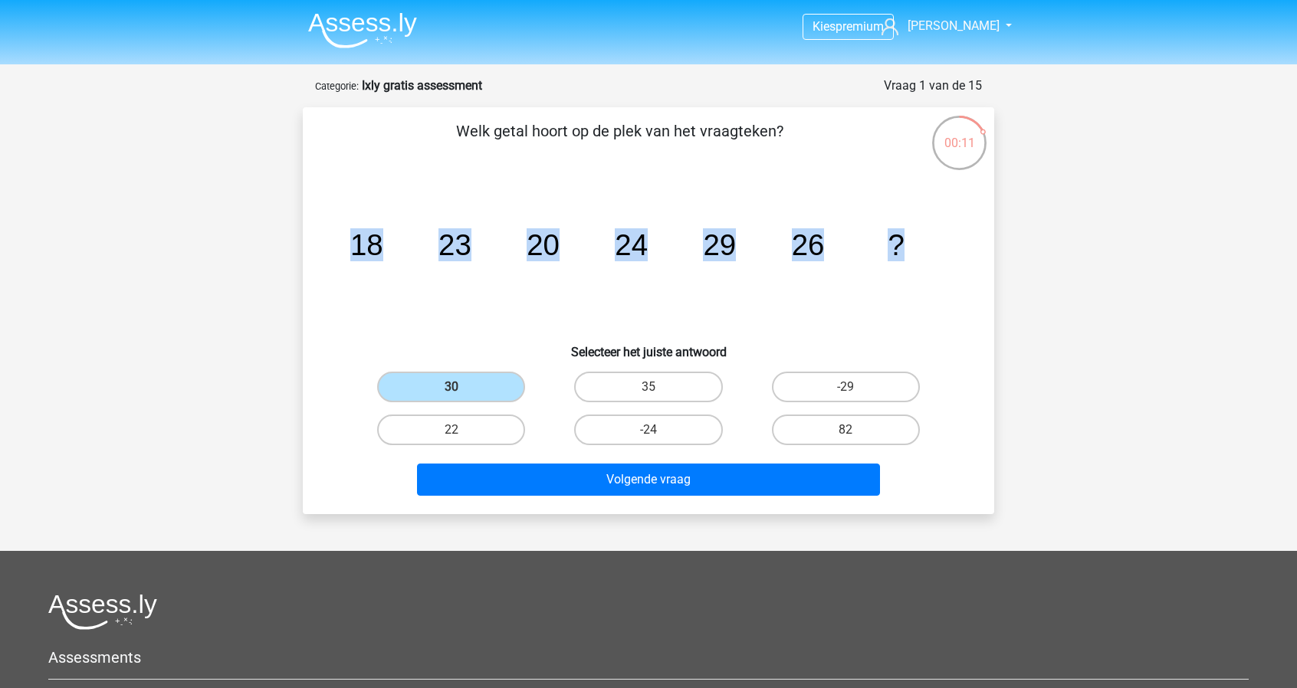
drag, startPoint x: 356, startPoint y: 243, endPoint x: 924, endPoint y: 235, distance: 568.1
click at [924, 235] on icon "image/svg+xml 18 23 20 24 29 26 ?" at bounding box center [649, 255] width 618 height 155
copy g "18 23 20 24 29 26 ?"
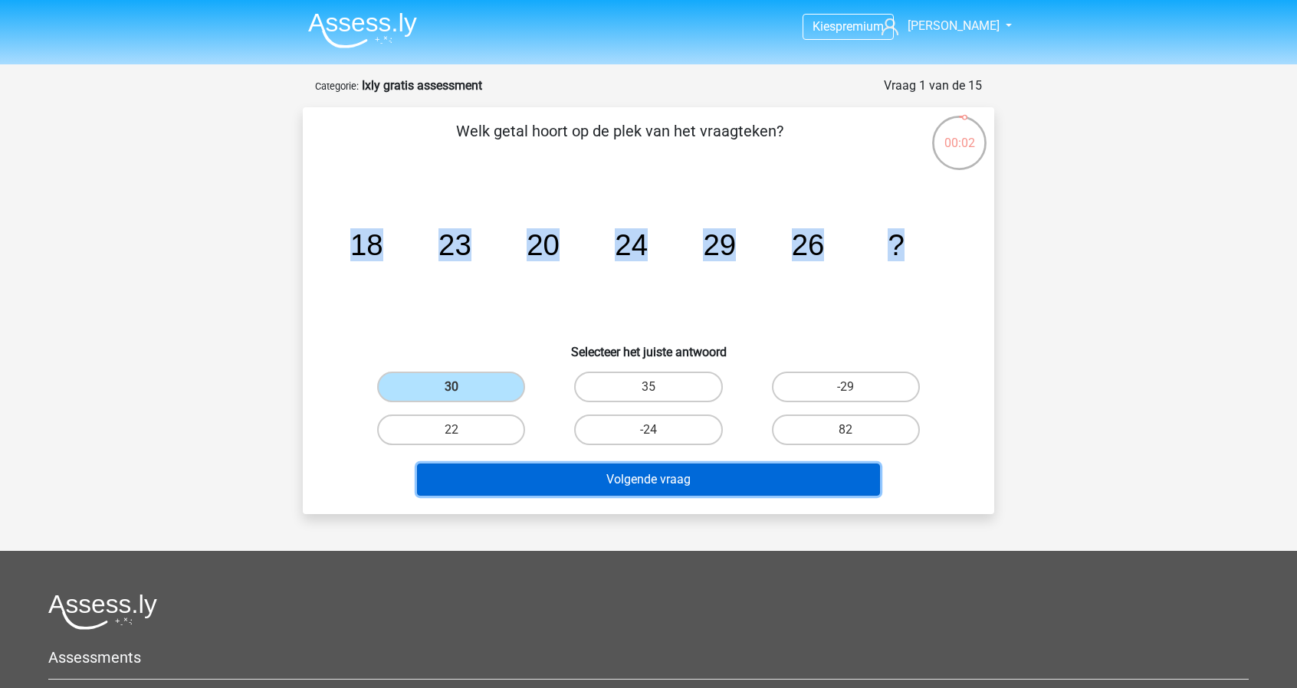
click at [613, 476] on button "Volgende vraag" at bounding box center [649, 480] width 464 height 32
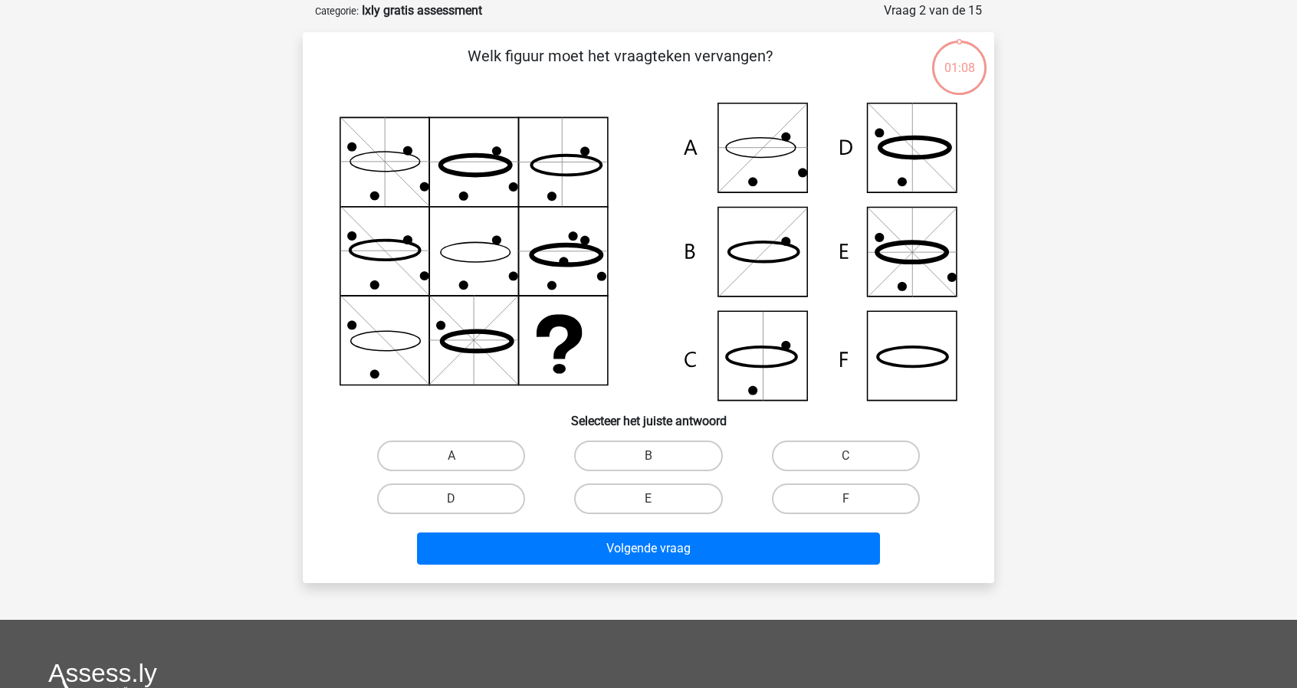
scroll to position [77, 0]
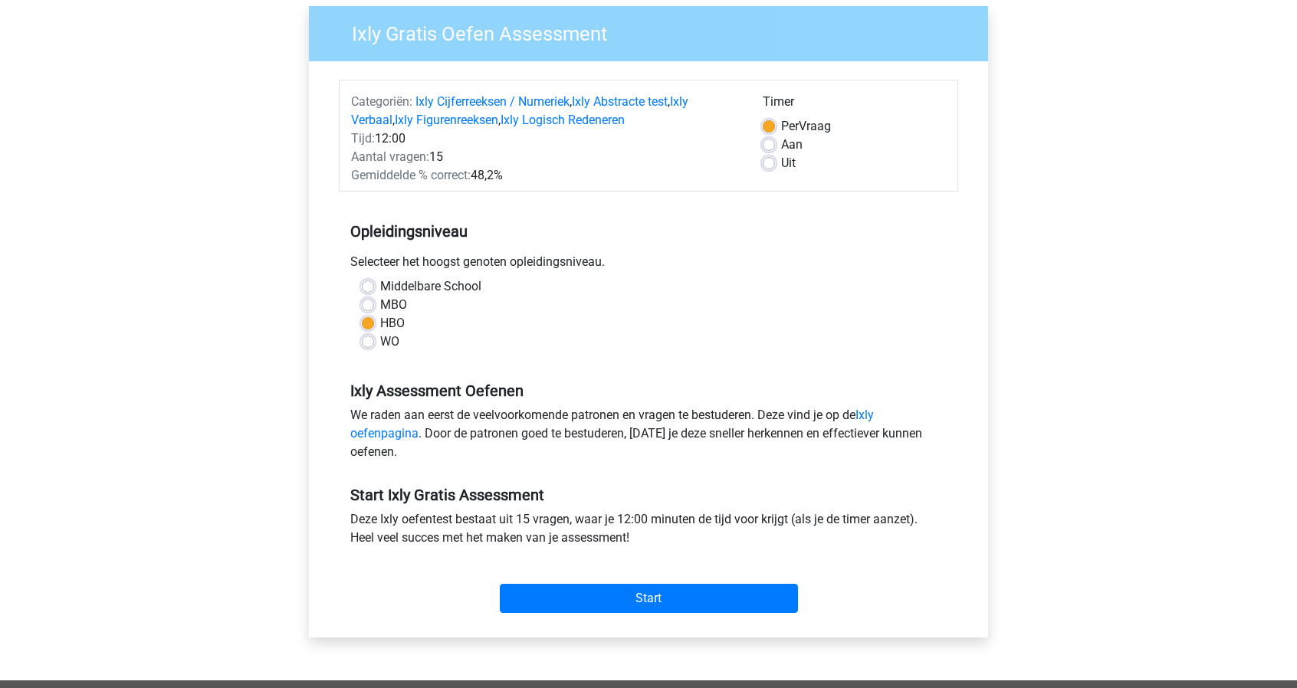
scroll to position [153, 0]
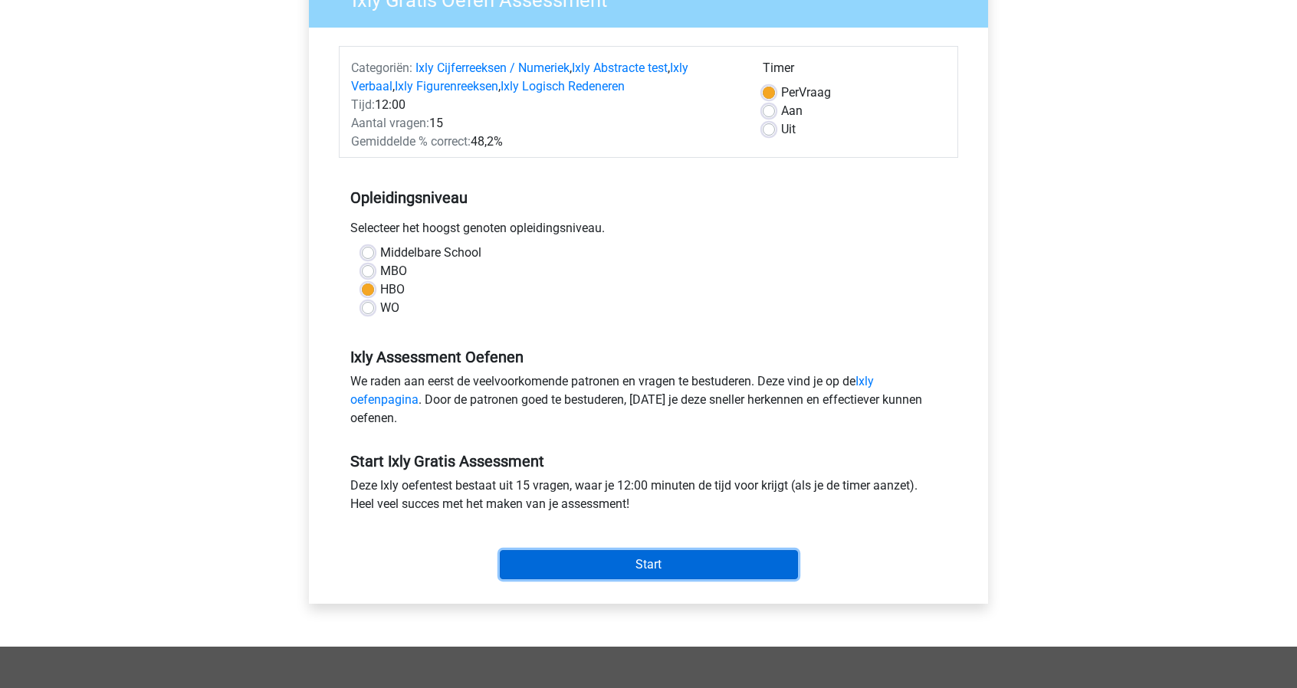
click at [635, 564] on input "Start" at bounding box center [649, 564] width 298 height 29
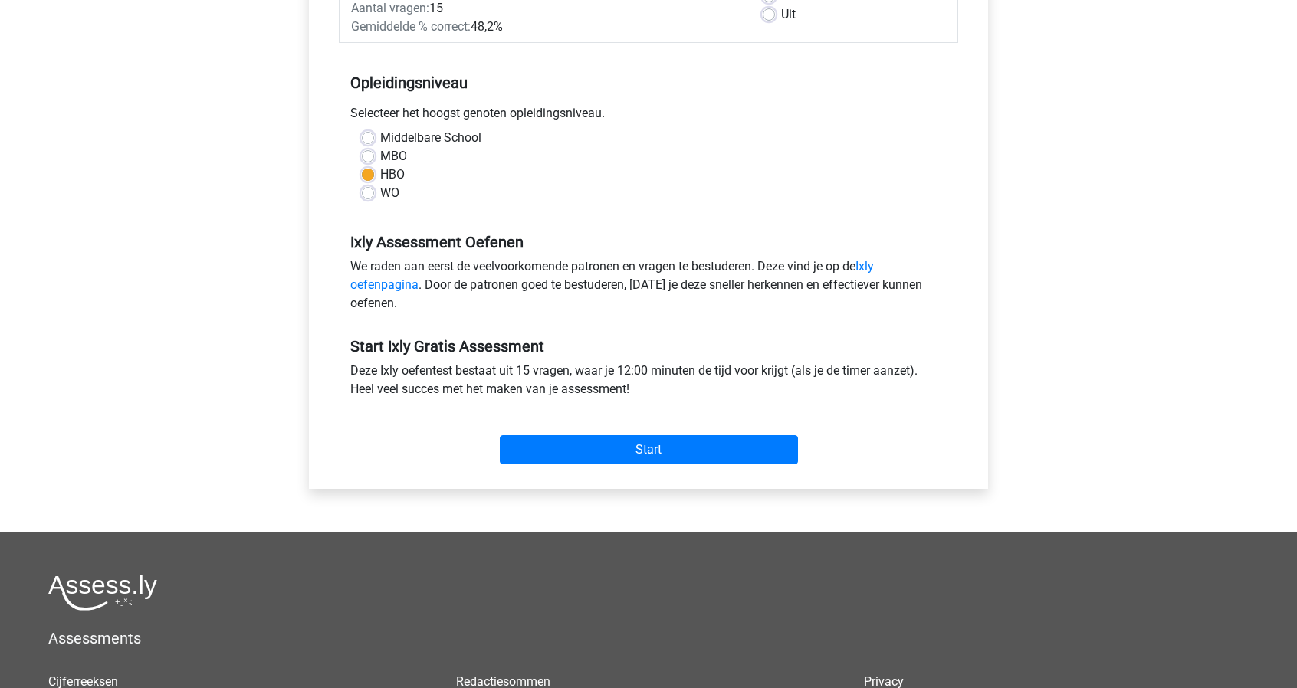
scroll to position [307, 0]
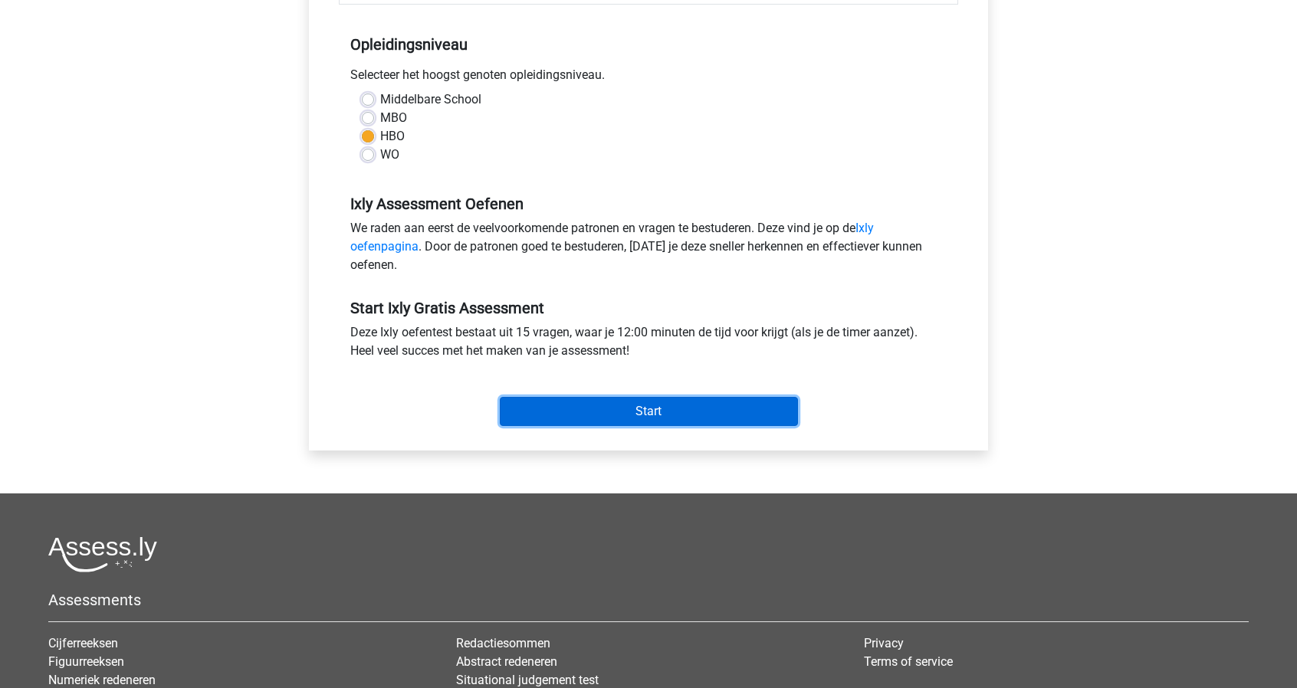
click at [594, 419] on input "Start" at bounding box center [649, 411] width 298 height 29
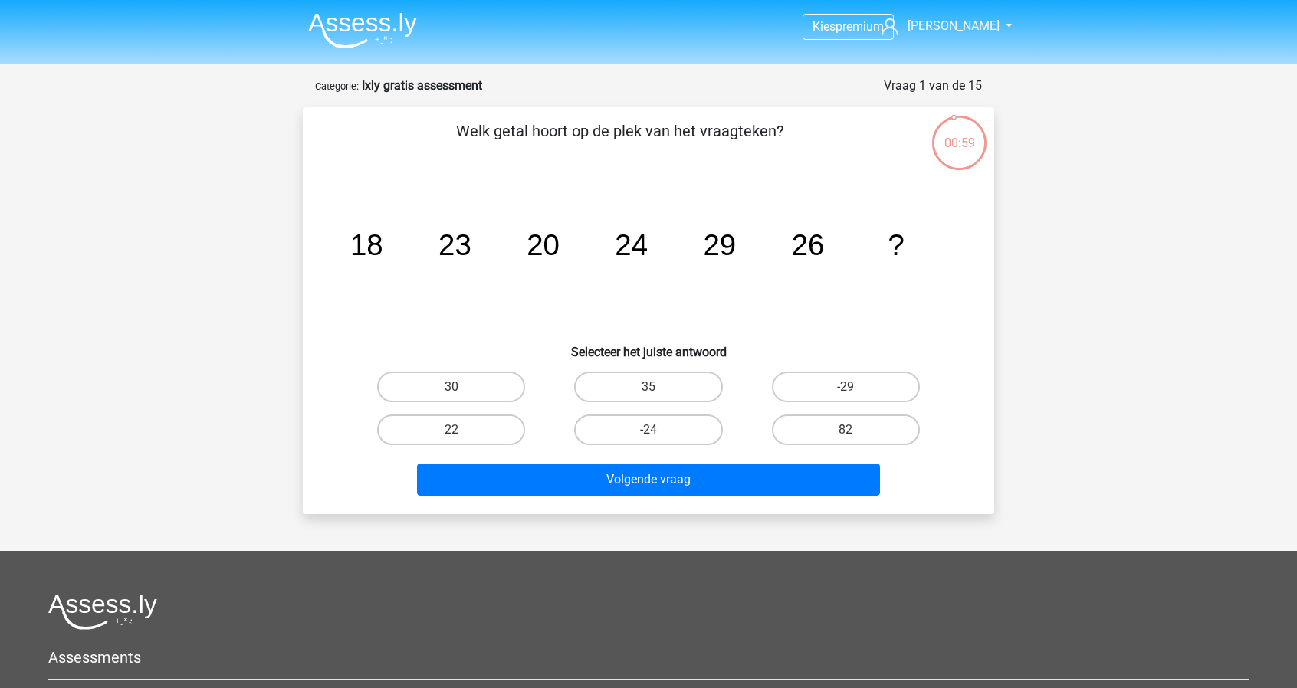
click at [453, 388] on input "30" at bounding box center [457, 392] width 10 height 10
radio input "true"
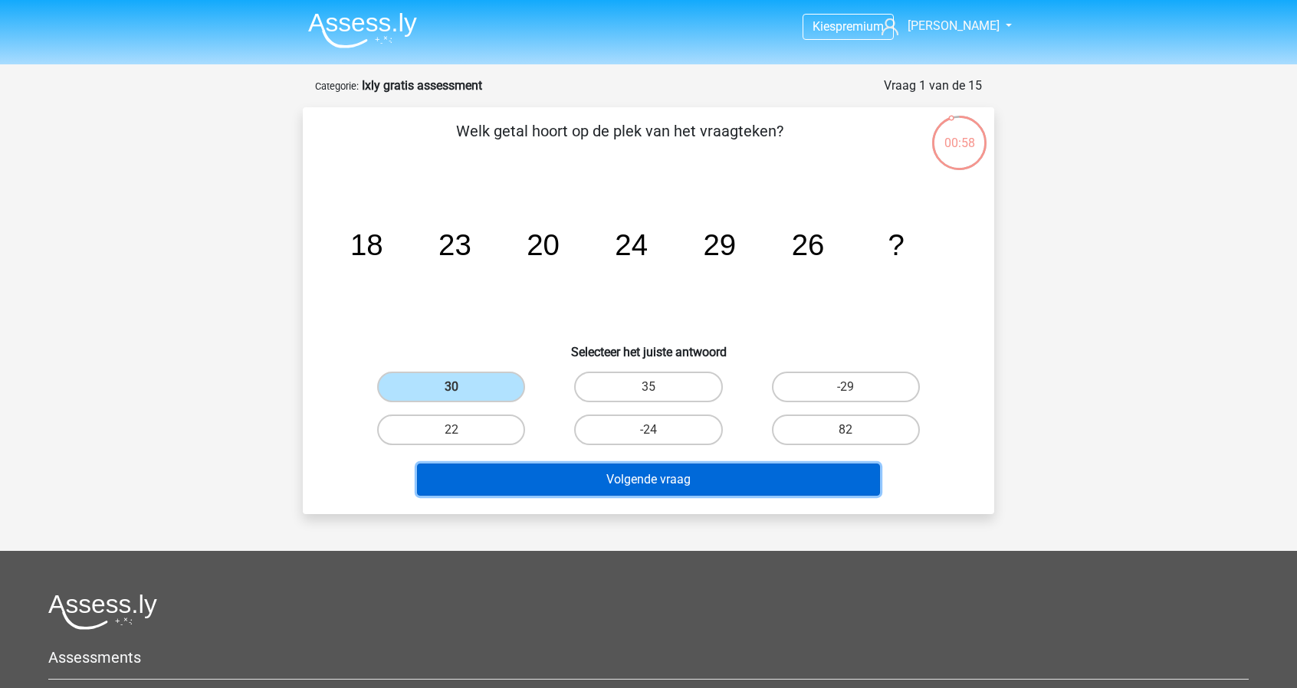
click at [524, 475] on button "Volgende vraag" at bounding box center [649, 480] width 464 height 32
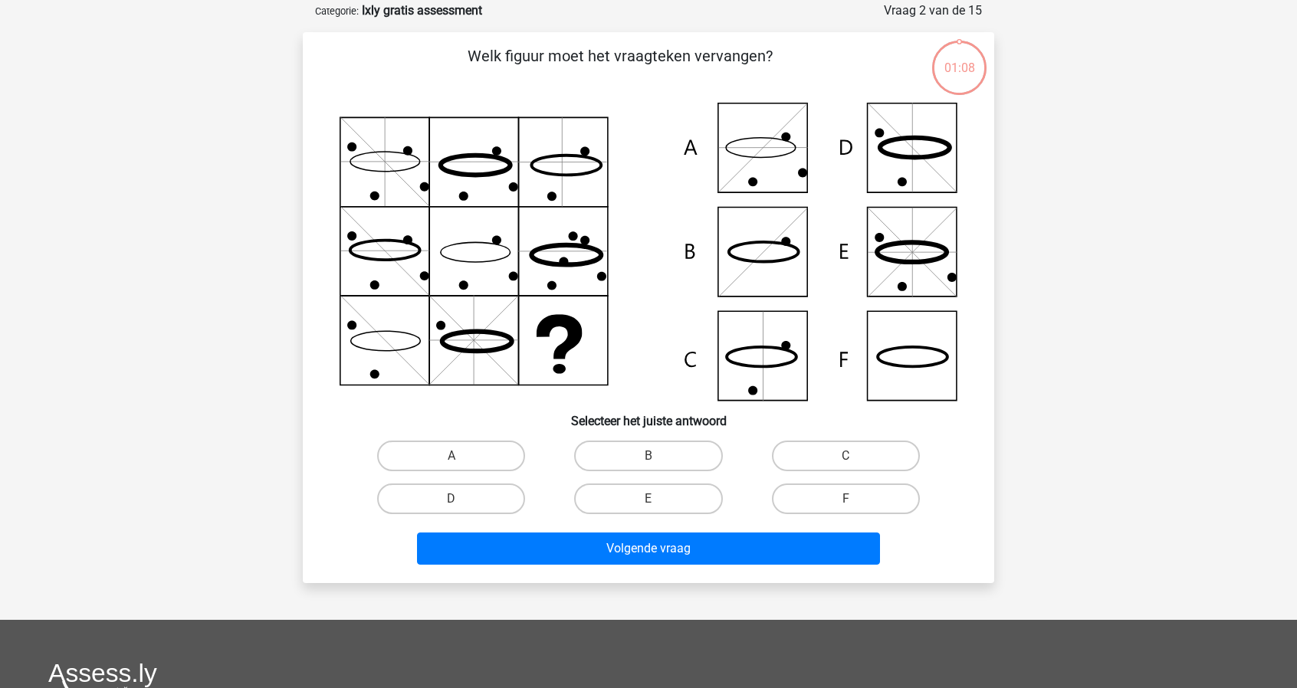
scroll to position [77, 0]
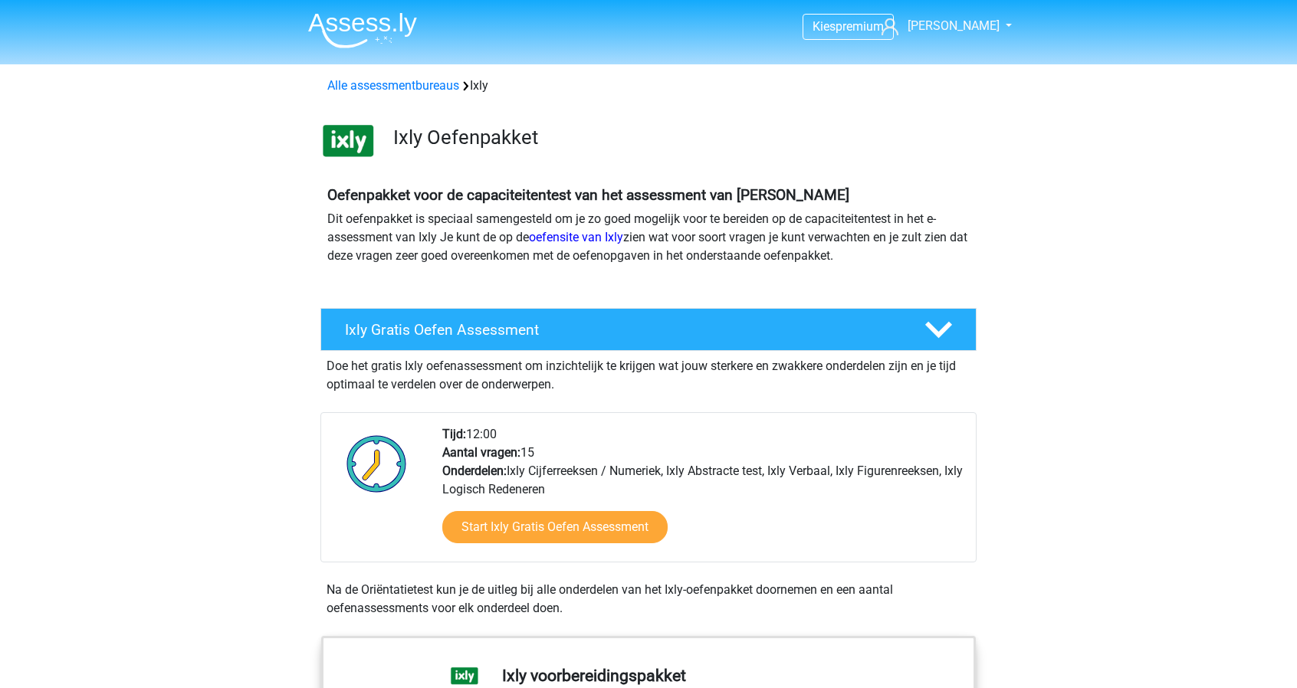
scroll to position [1043, 0]
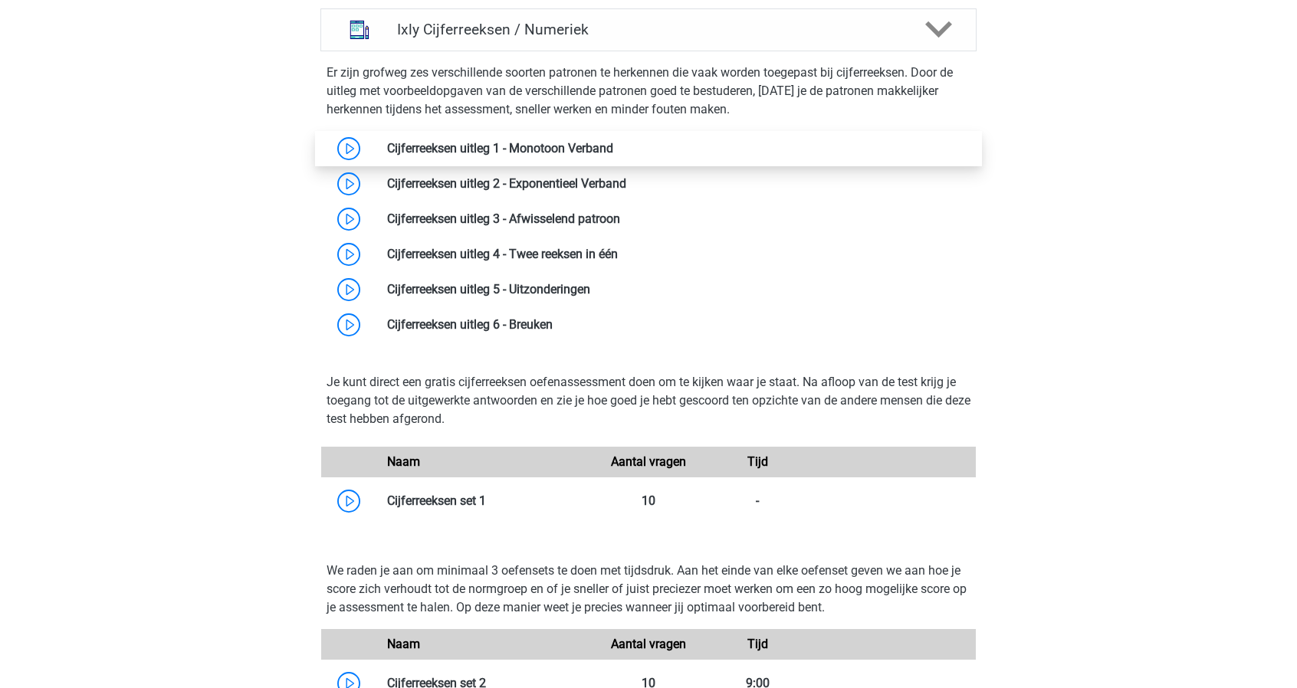
click at [613, 146] on link at bounding box center [613, 148] width 0 height 15
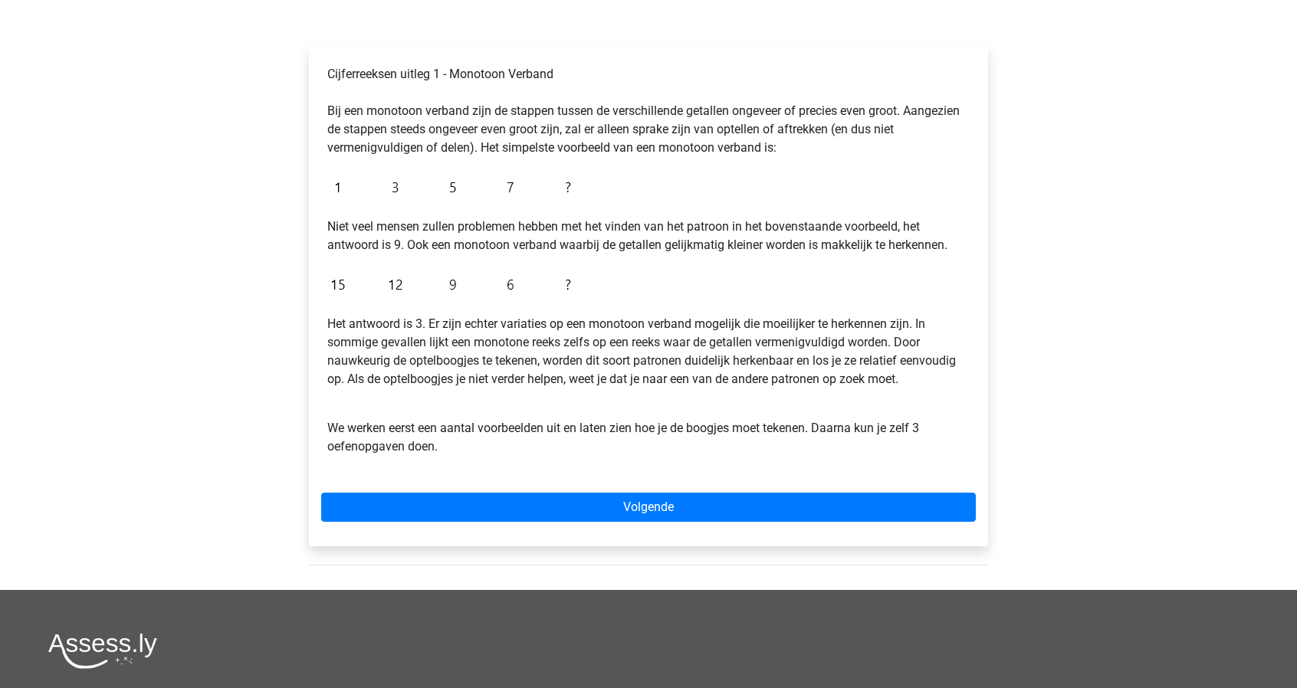
scroll to position [230, 0]
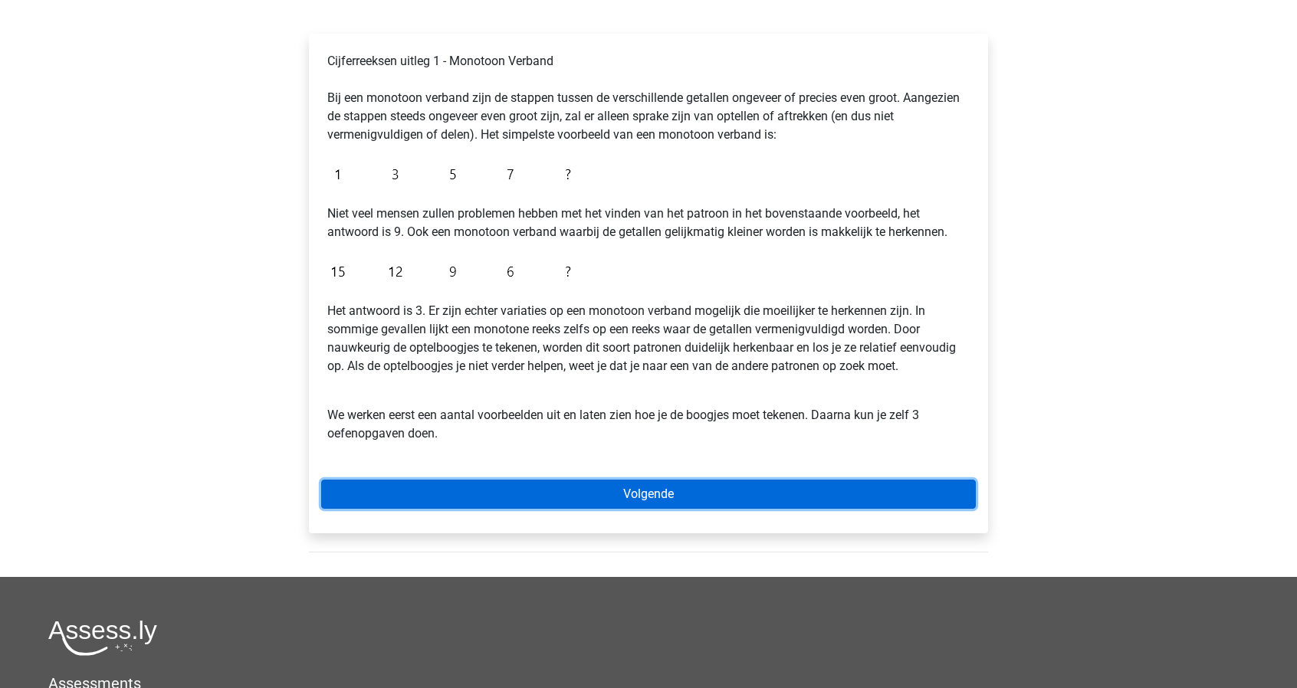
click at [576, 494] on link "Volgende" at bounding box center [648, 494] width 655 height 29
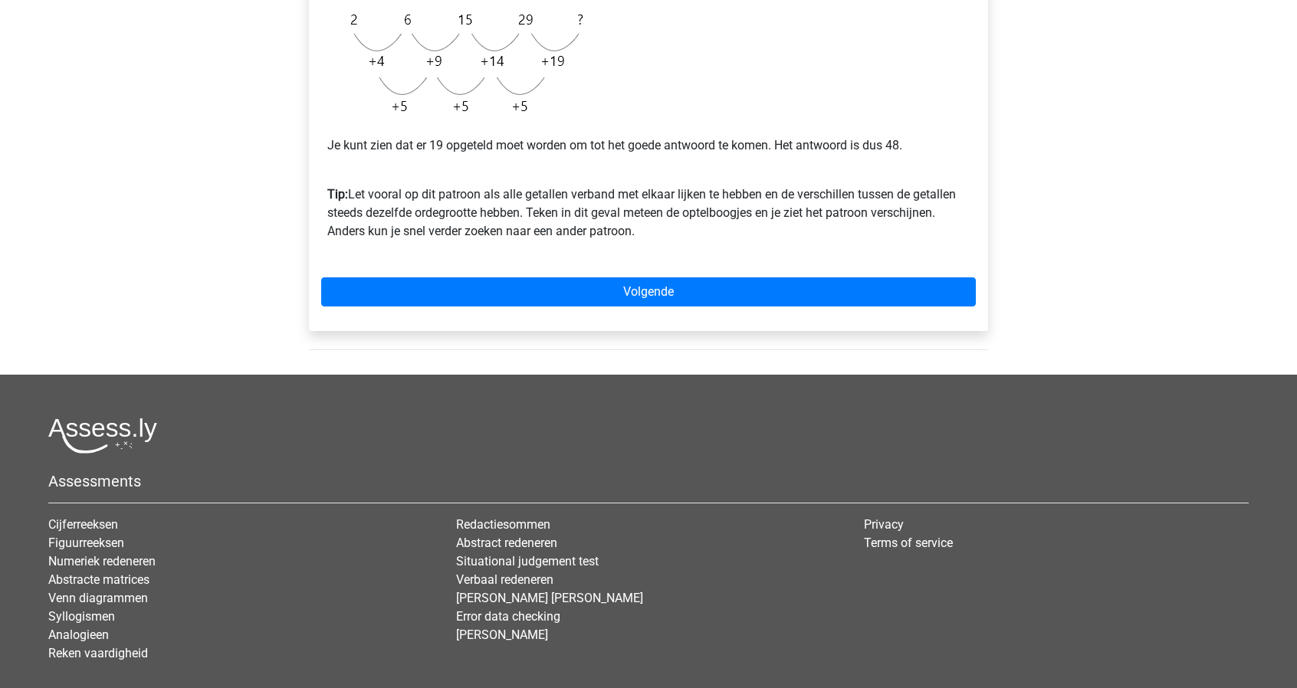
scroll to position [460, 0]
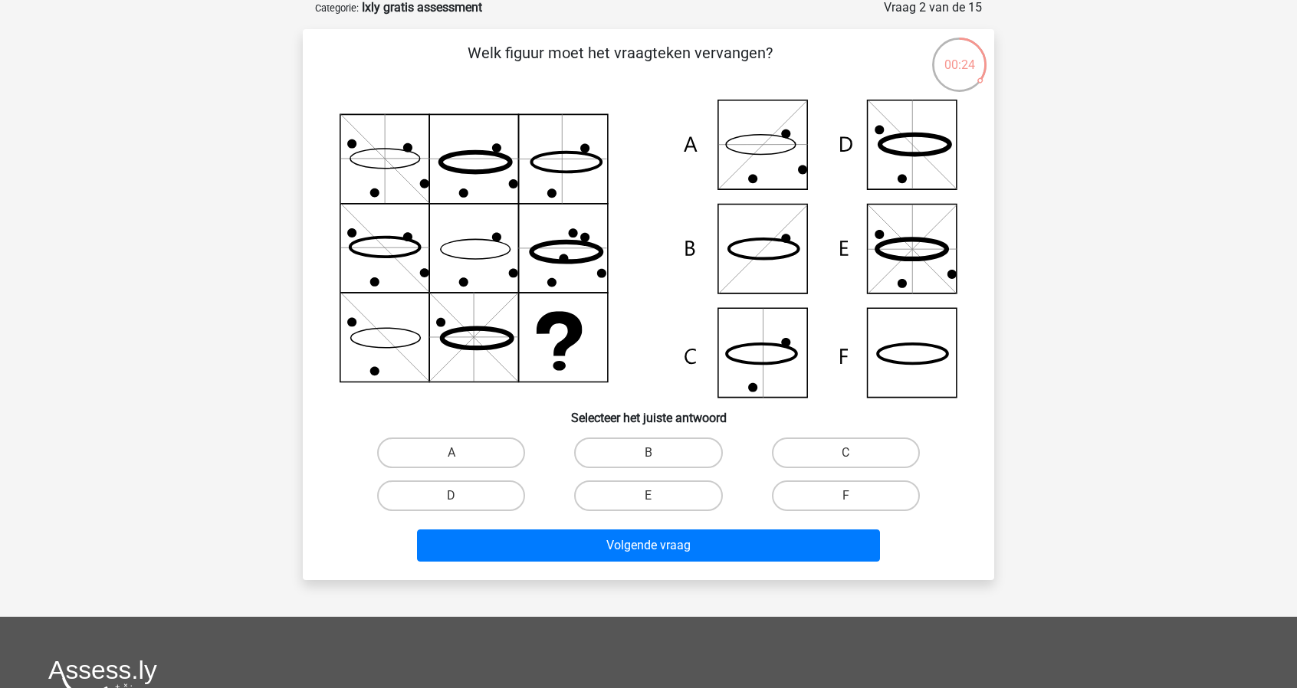
scroll to position [77, 0]
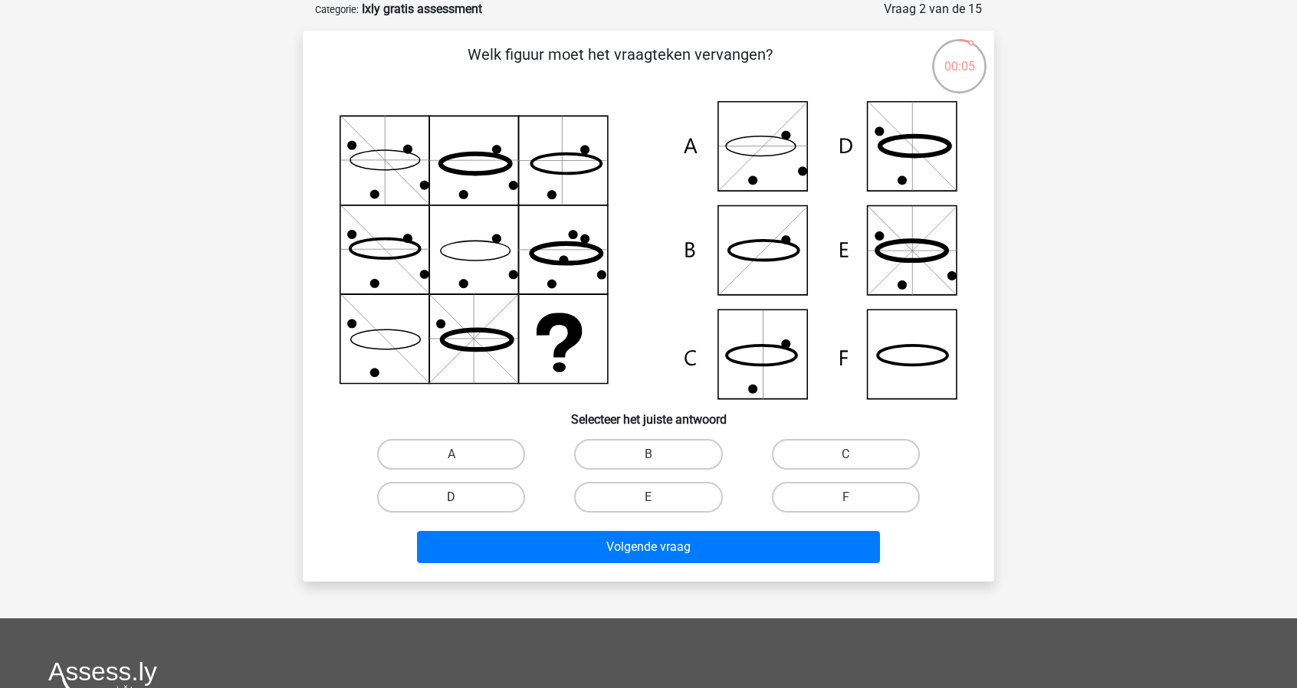
click at [457, 510] on label "D" at bounding box center [451, 497] width 148 height 31
click at [457, 507] on input "D" at bounding box center [457, 503] width 10 height 10
radio input "true"
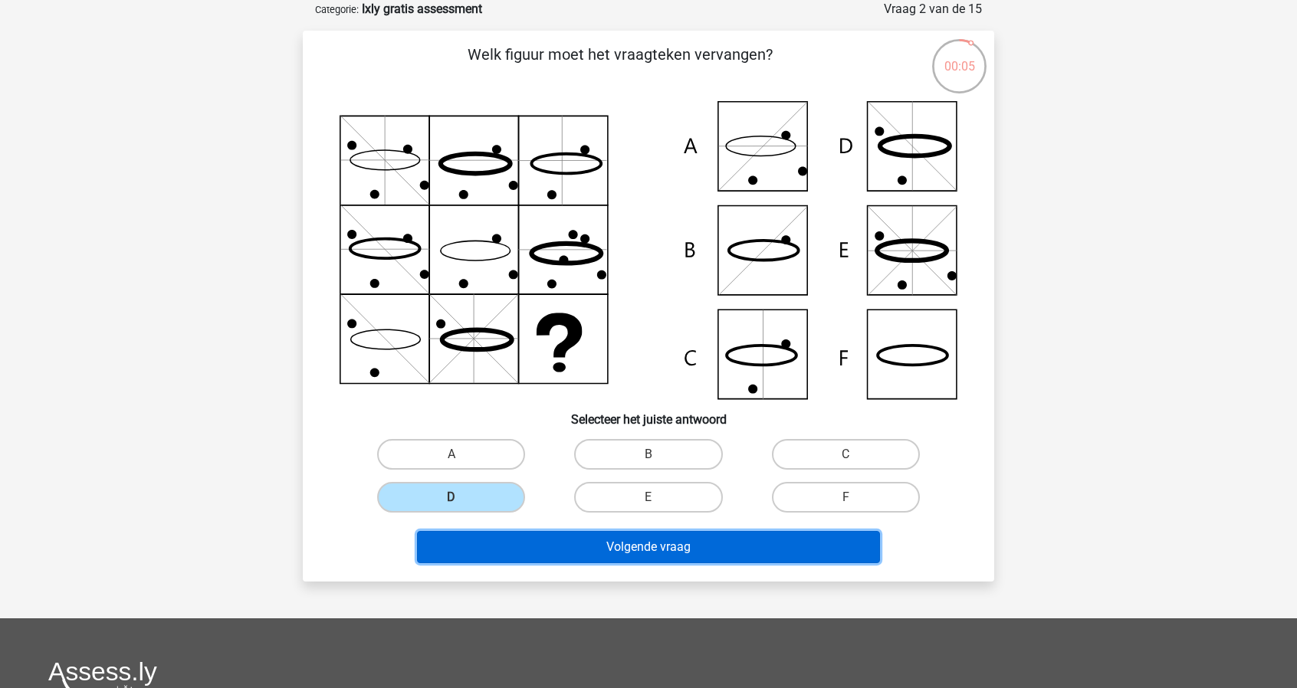
click at [508, 557] on button "Volgende vraag" at bounding box center [649, 547] width 464 height 32
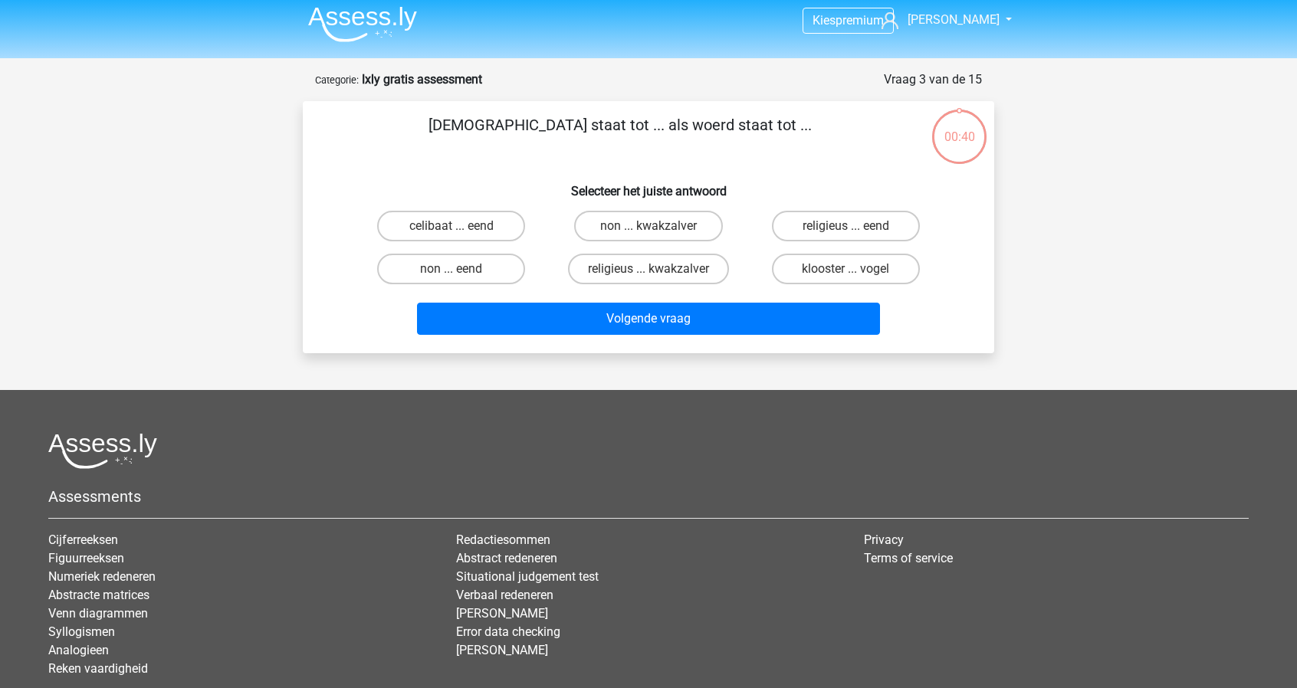
scroll to position [0, 0]
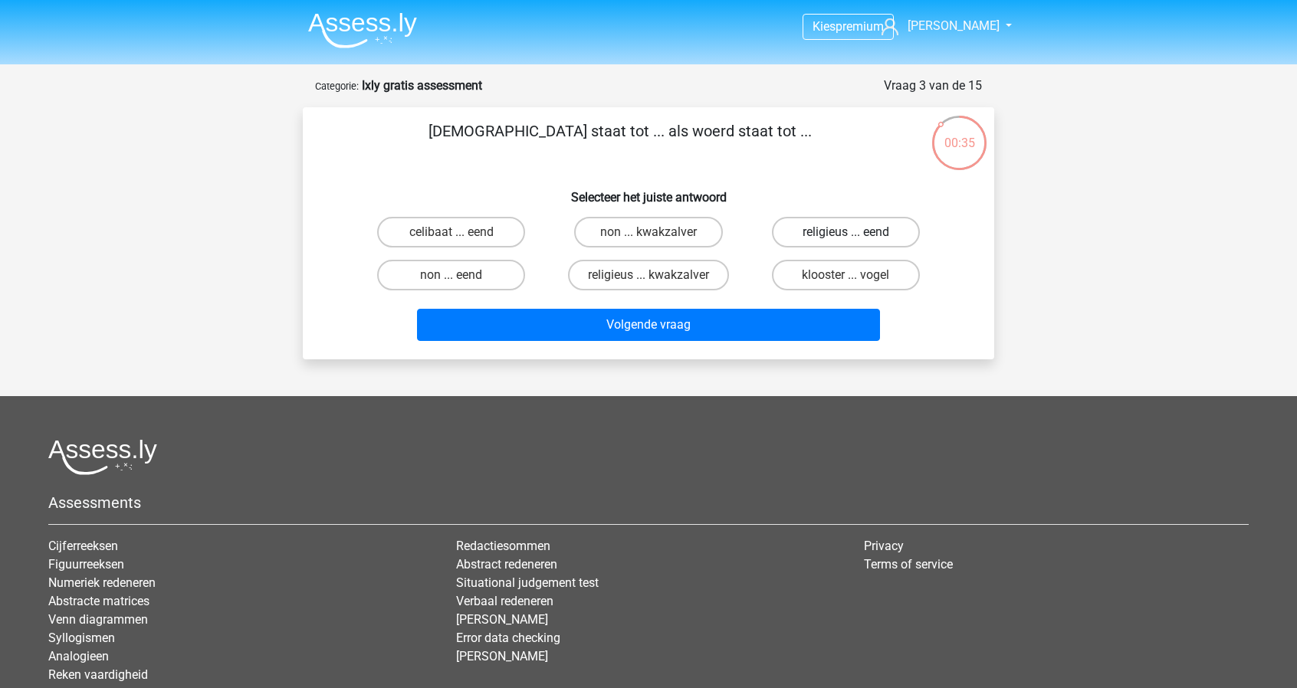
click at [854, 231] on label "religieus ... eend" at bounding box center [846, 232] width 148 height 31
click at [854, 232] on input "religieus ... eend" at bounding box center [851, 237] width 10 height 10
radio input "true"
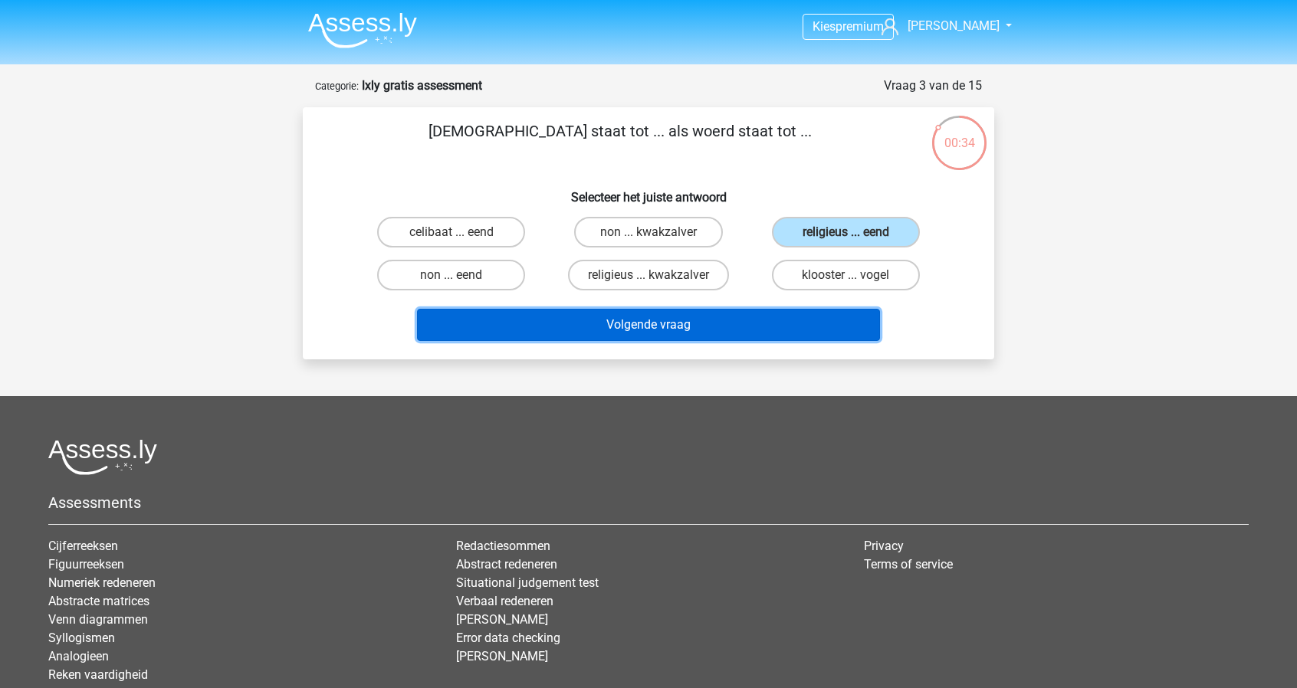
click at [706, 325] on button "Volgende vraag" at bounding box center [649, 325] width 464 height 32
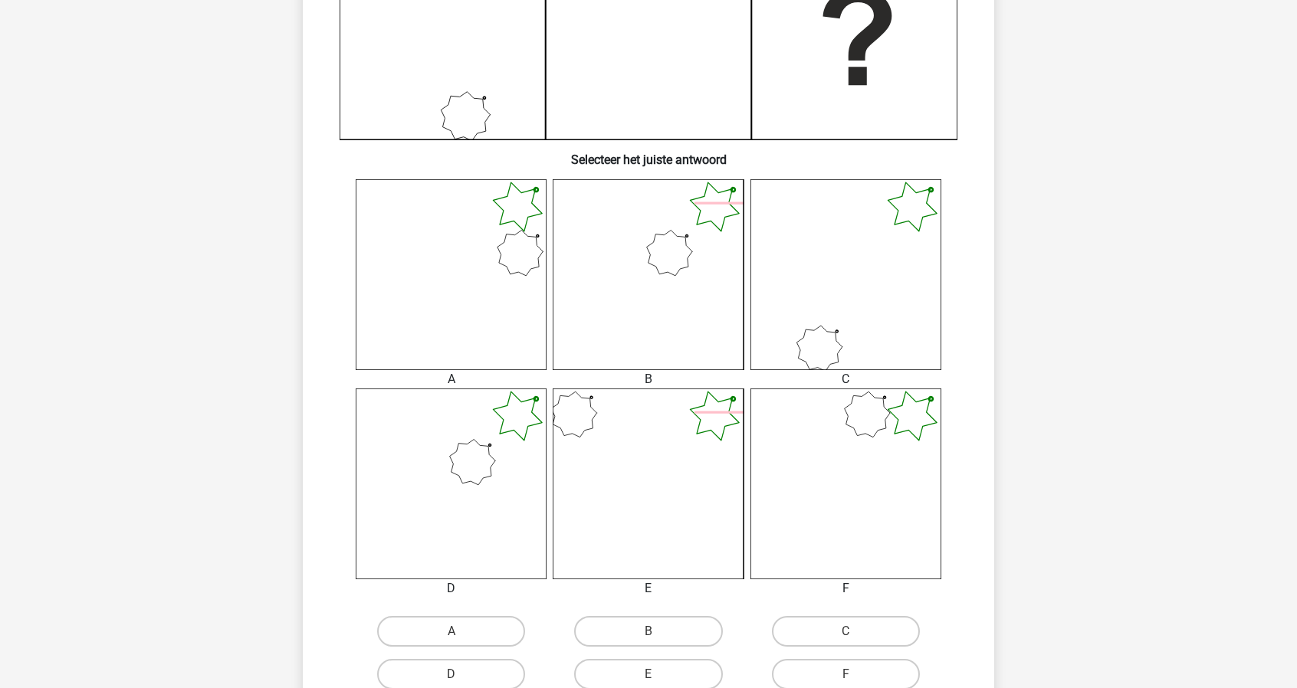
scroll to position [460, 0]
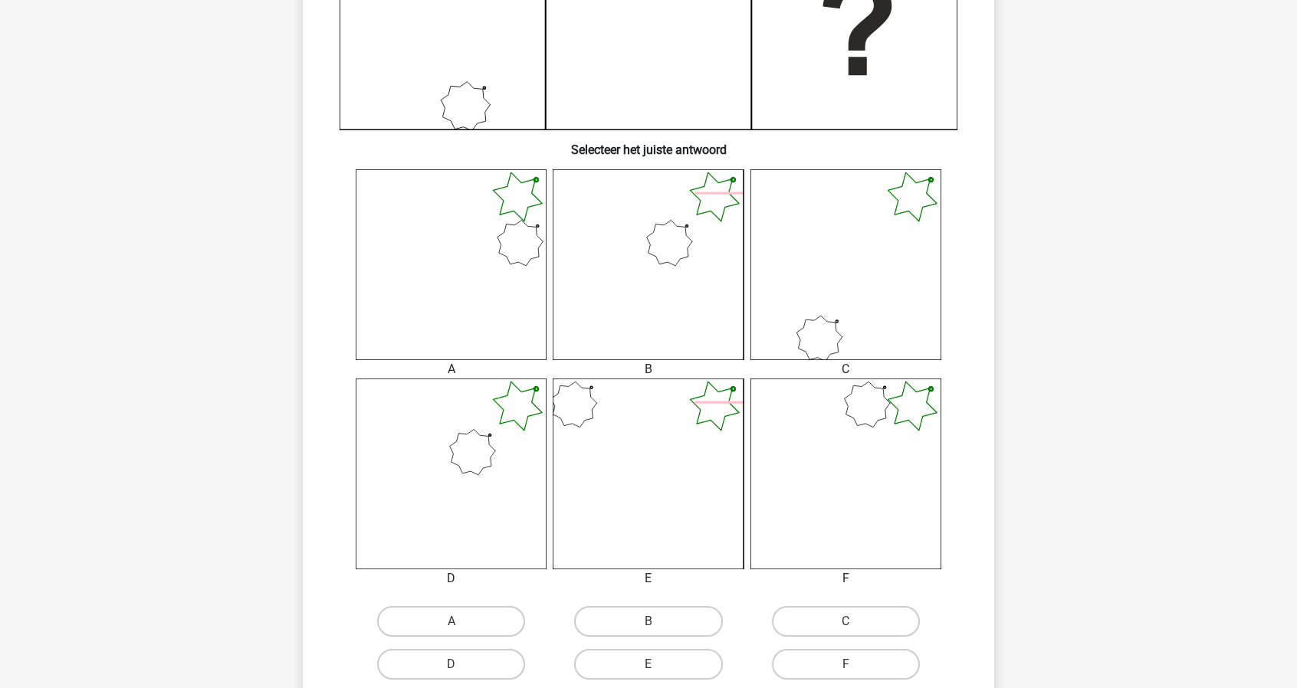
click at [486, 449] on icon at bounding box center [451, 474] width 191 height 191
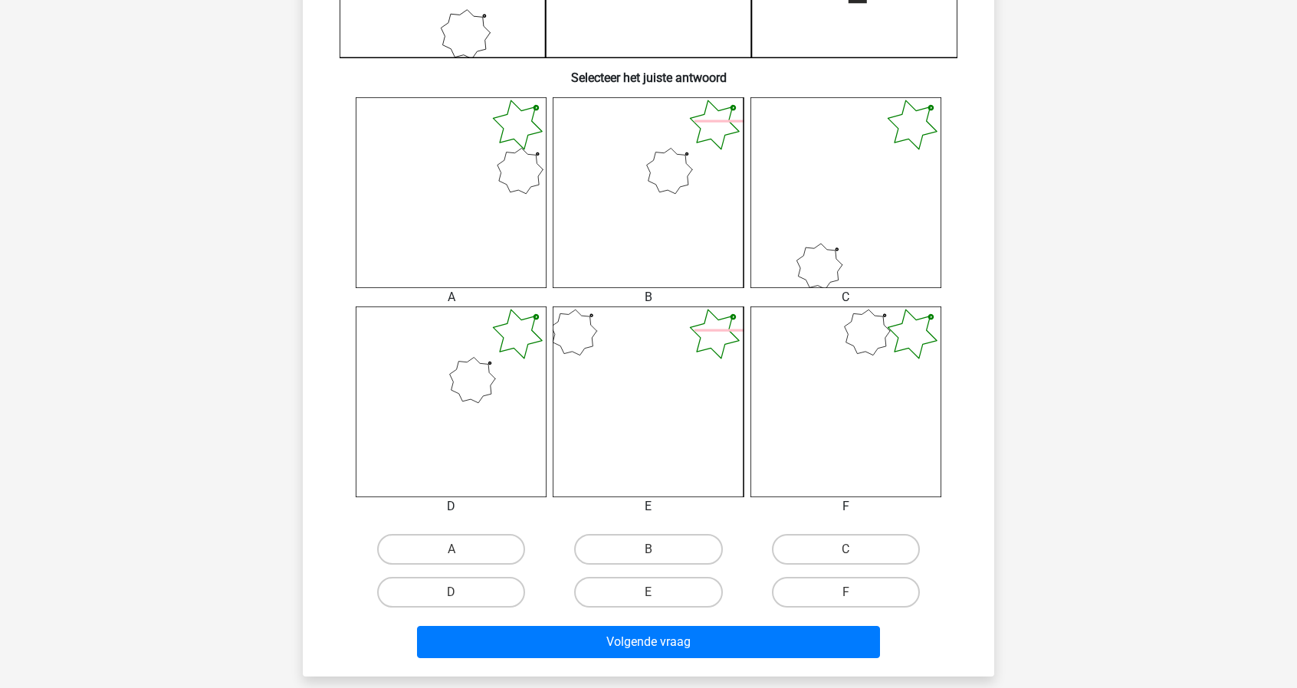
scroll to position [613, 0]
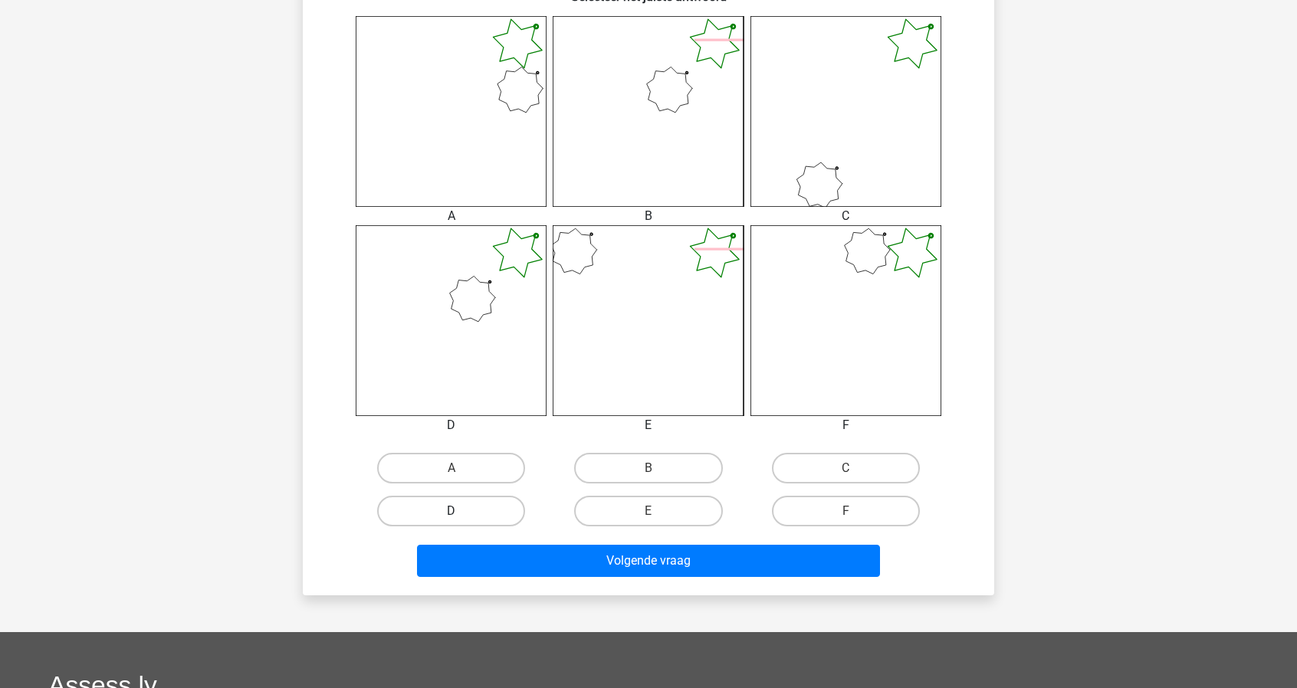
click at [488, 497] on label "D" at bounding box center [451, 511] width 148 height 31
click at [461, 511] on input "D" at bounding box center [457, 516] width 10 height 10
radio input "true"
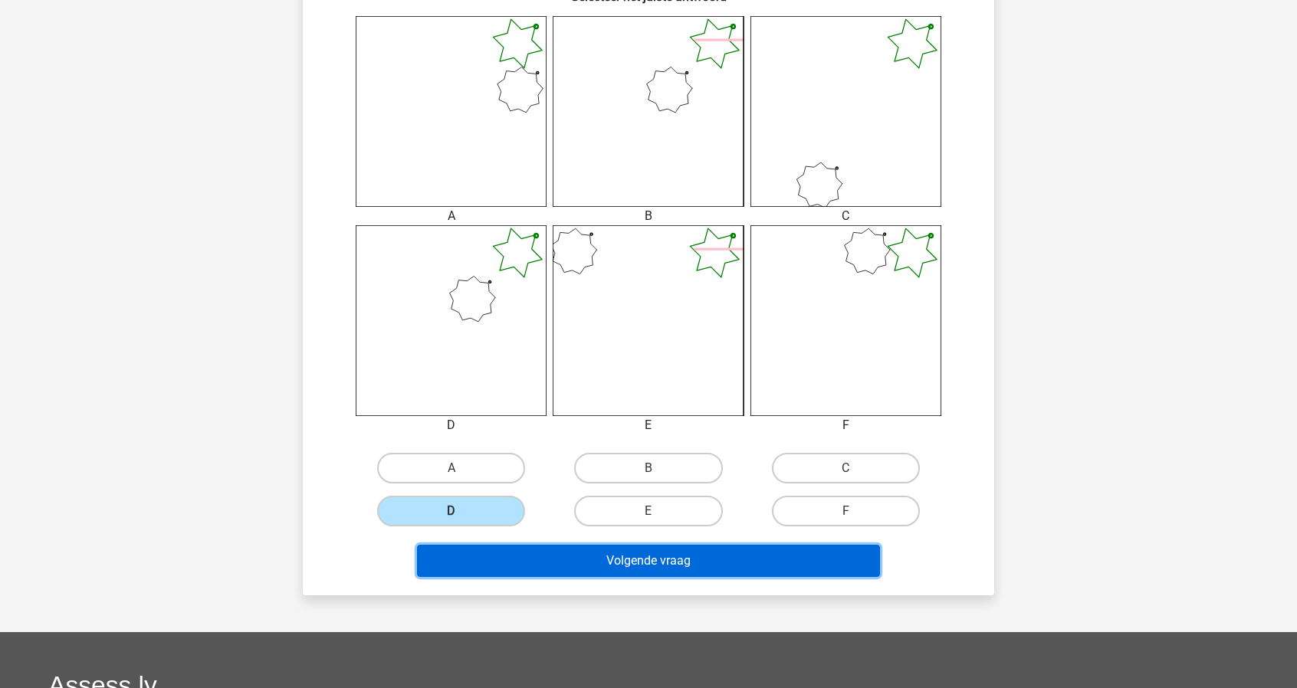
click at [510, 564] on button "Volgende vraag" at bounding box center [649, 561] width 464 height 32
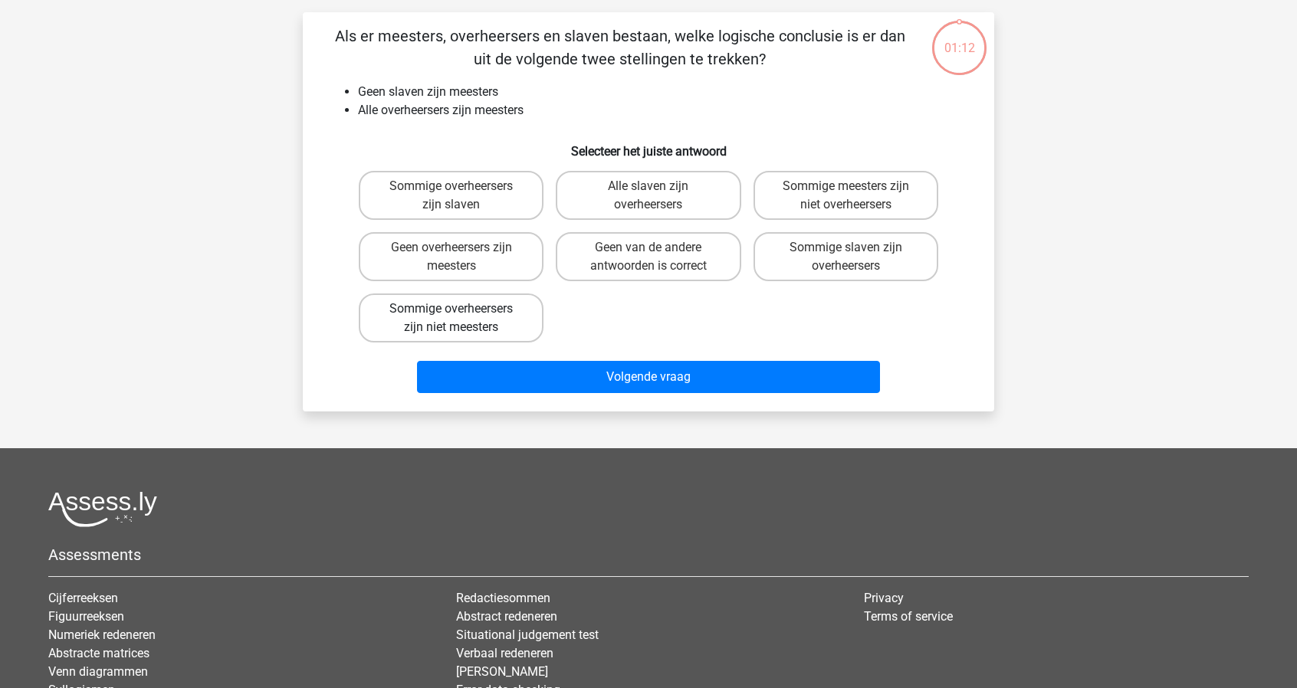
scroll to position [77, 0]
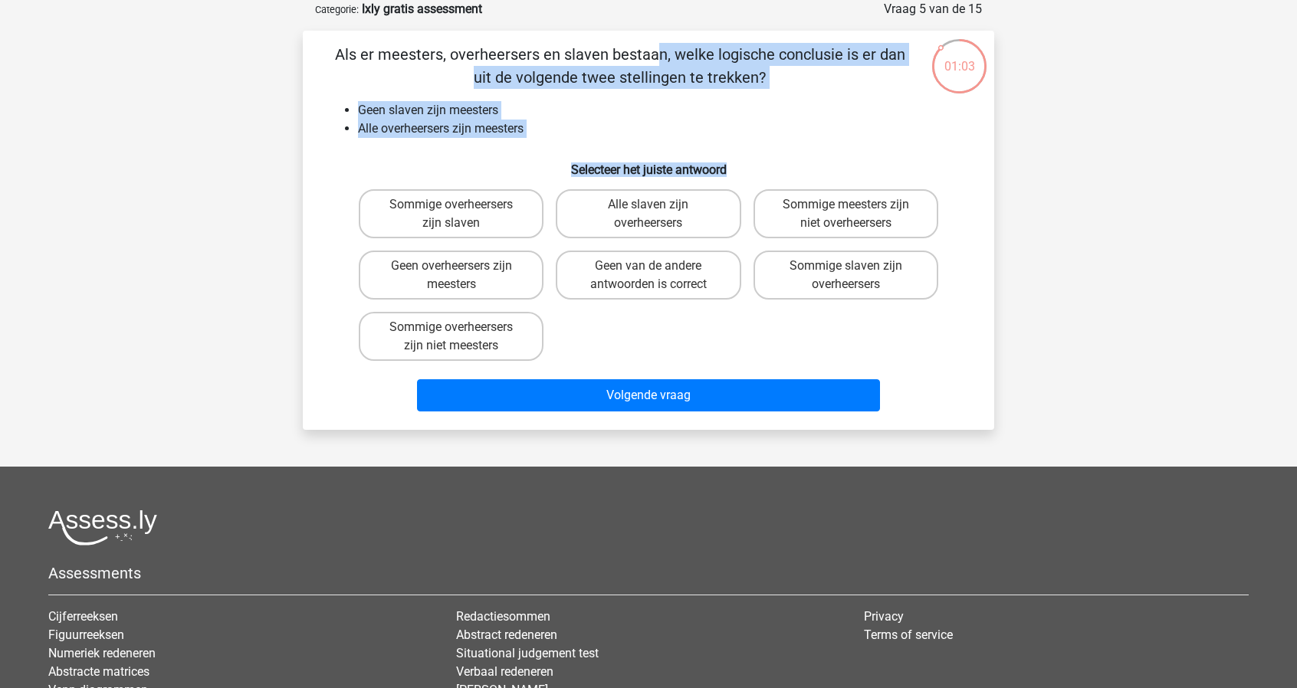
drag, startPoint x: 333, startPoint y: 53, endPoint x: 769, endPoint y: 161, distance: 449.4
click at [769, 161] on div "Als er meesters, overheersers en slaven bestaan, welke logische conclusie is er…" at bounding box center [648, 230] width 679 height 375
copy div "Als er meesters, overheersers en slaven bestaan, welke logische conclusie is er…"
click at [546, 125] on li "Alle overheersers zijn meesters" at bounding box center [664, 129] width 612 height 18
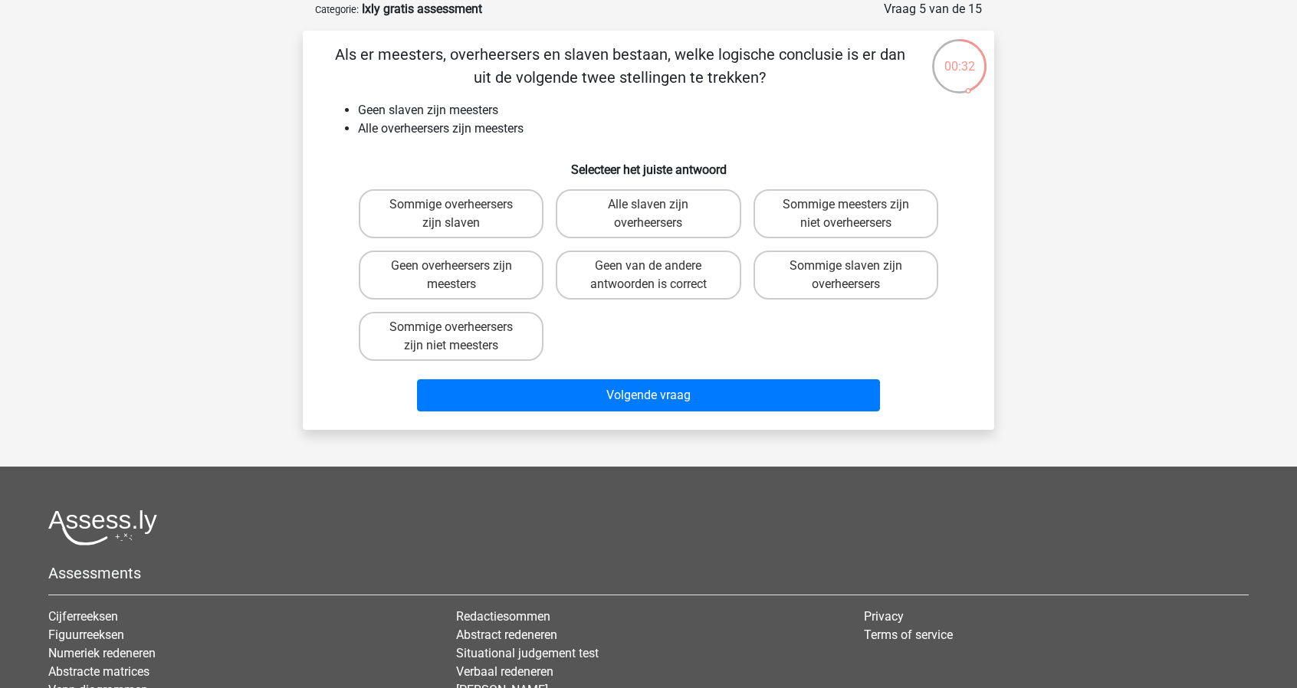
drag, startPoint x: 645, startPoint y: 278, endPoint x: 645, endPoint y: 359, distance: 80.5
click at [645, 278] on label "Geen van de andere antwoorden is correct" at bounding box center [648, 275] width 185 height 49
click at [649, 276] on input "Geen van de andere antwoorden is correct" at bounding box center [654, 271] width 10 height 10
radio input "true"
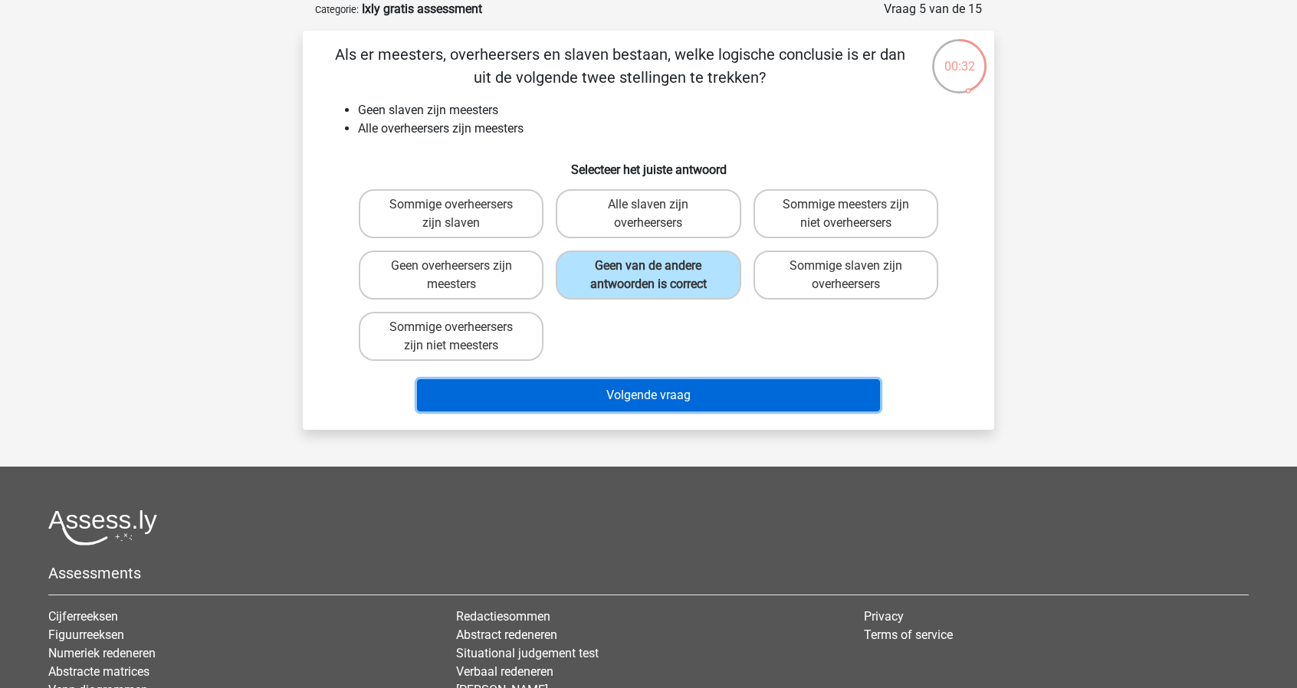
click at [649, 402] on button "Volgende vraag" at bounding box center [649, 395] width 464 height 32
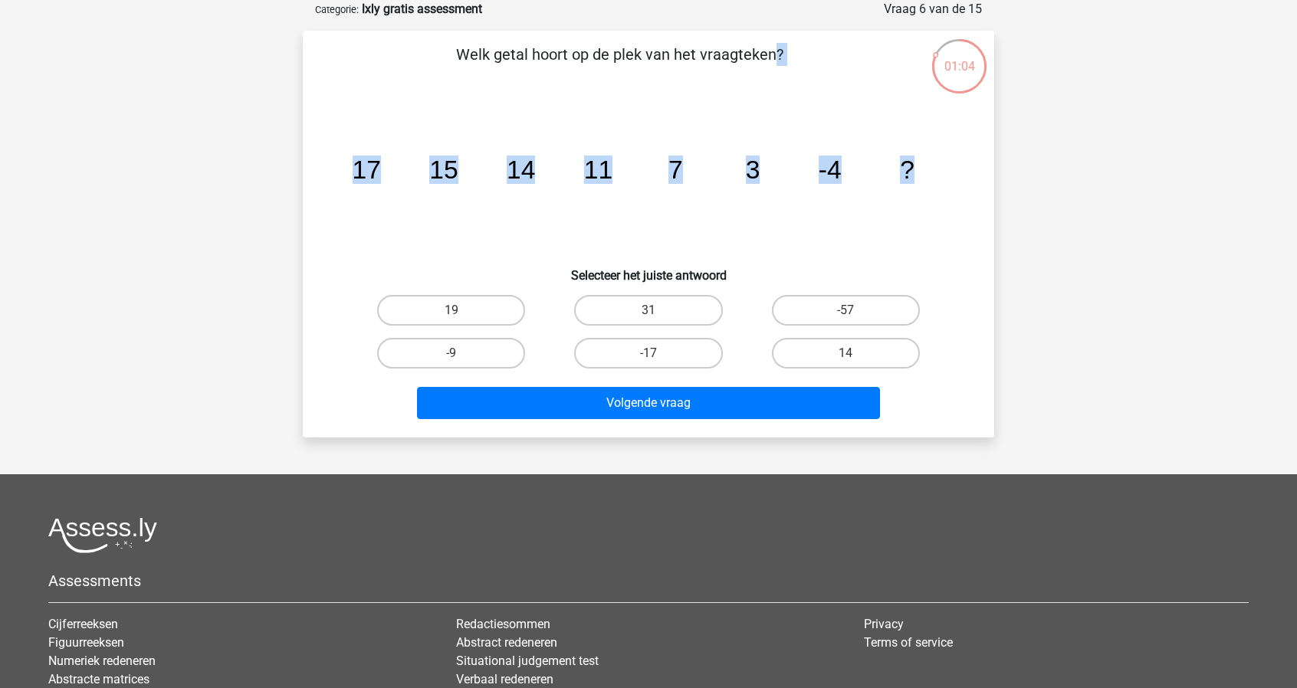
drag, startPoint x: 619, startPoint y: 99, endPoint x: 1005, endPoint y: 165, distance: 391.2
click at [1005, 165] on div "01:04 Vraag 6 van de 15 Categorie: Ixly gratis assessment Welk getal hoort op d…" at bounding box center [649, 219] width 716 height 438
copy div "Welk getal hoort op de plek van het vraagteken? image/svg+xml 17 15 14 11 7 3 -…"
drag, startPoint x: 347, startPoint y: 280, endPoint x: 889, endPoint y: 130, distance: 563.2
click at [921, 205] on div "Welk getal hoort op de plek van het vraagteken? image/svg+xml 17 15 14 11 7 3 -…" at bounding box center [648, 234] width 679 height 383
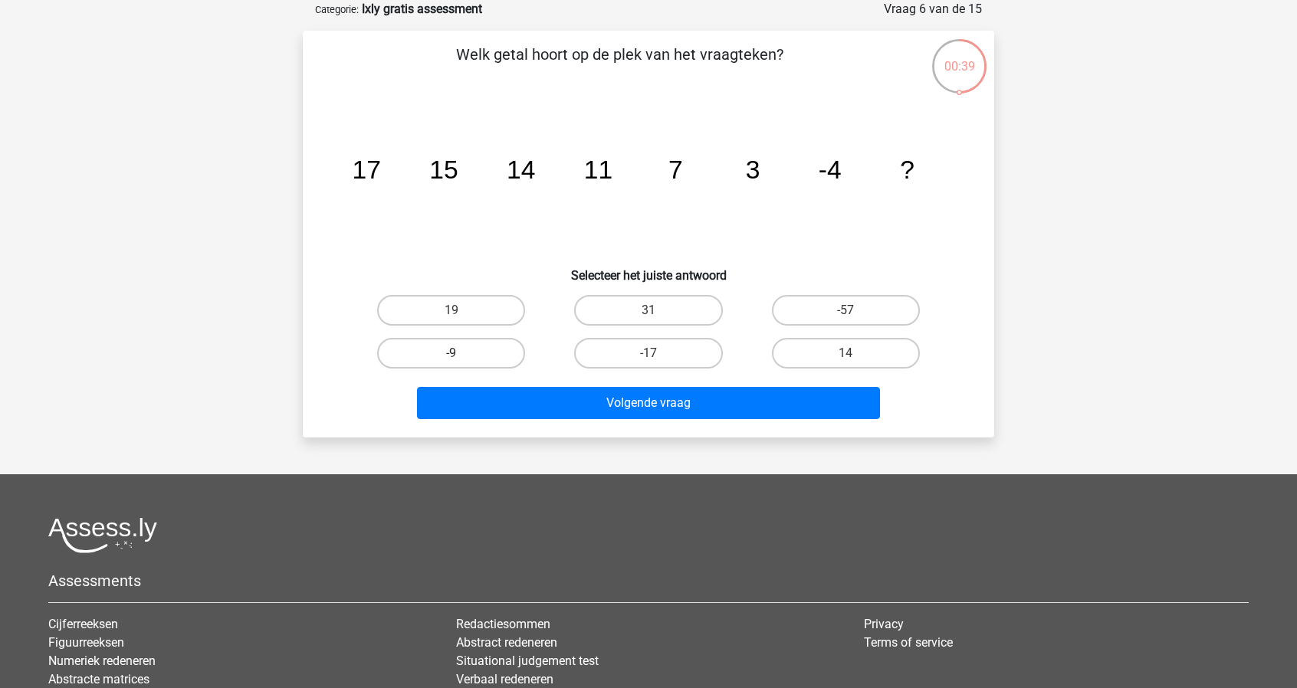
click at [488, 344] on label "-9" at bounding box center [451, 353] width 148 height 31
click at [461, 353] on input "-9" at bounding box center [457, 358] width 10 height 10
radio input "true"
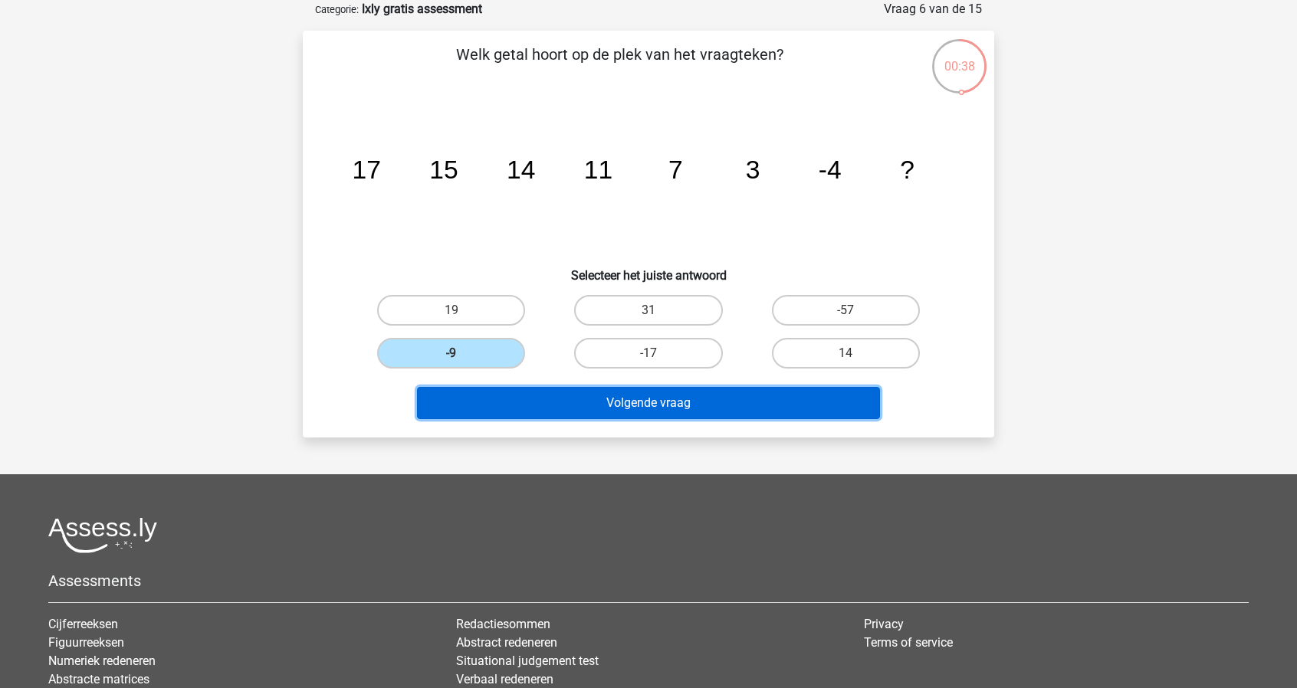
click at [574, 398] on button "Volgende vraag" at bounding box center [649, 403] width 464 height 32
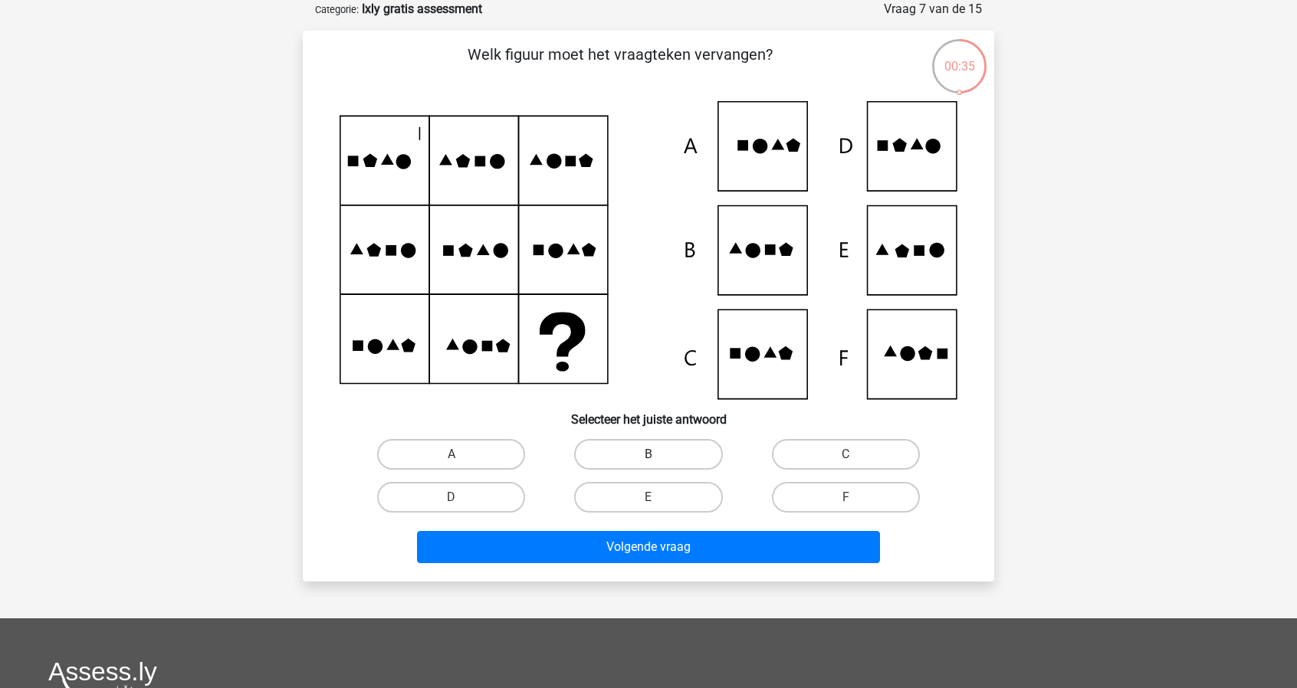
click at [616, 455] on label "B" at bounding box center [648, 454] width 148 height 31
click at [649, 455] on input "B" at bounding box center [654, 460] width 10 height 10
radio input "true"
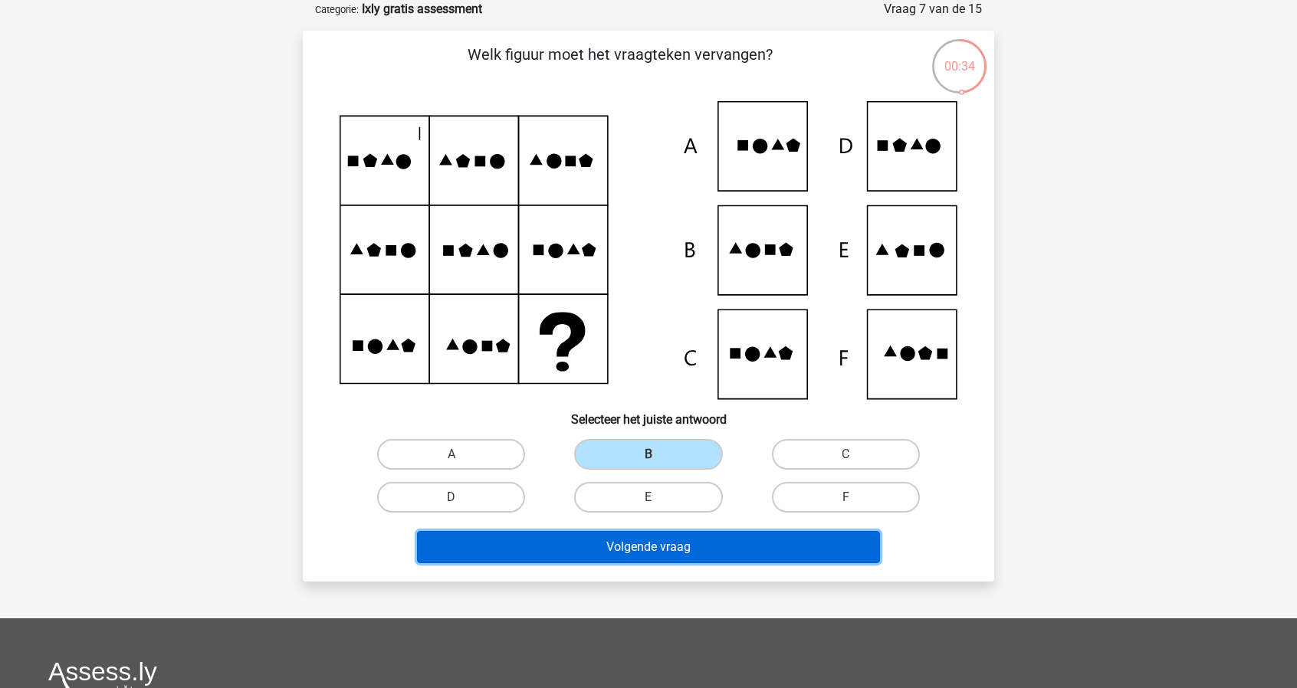
click at [649, 542] on button "Volgende vraag" at bounding box center [649, 547] width 464 height 32
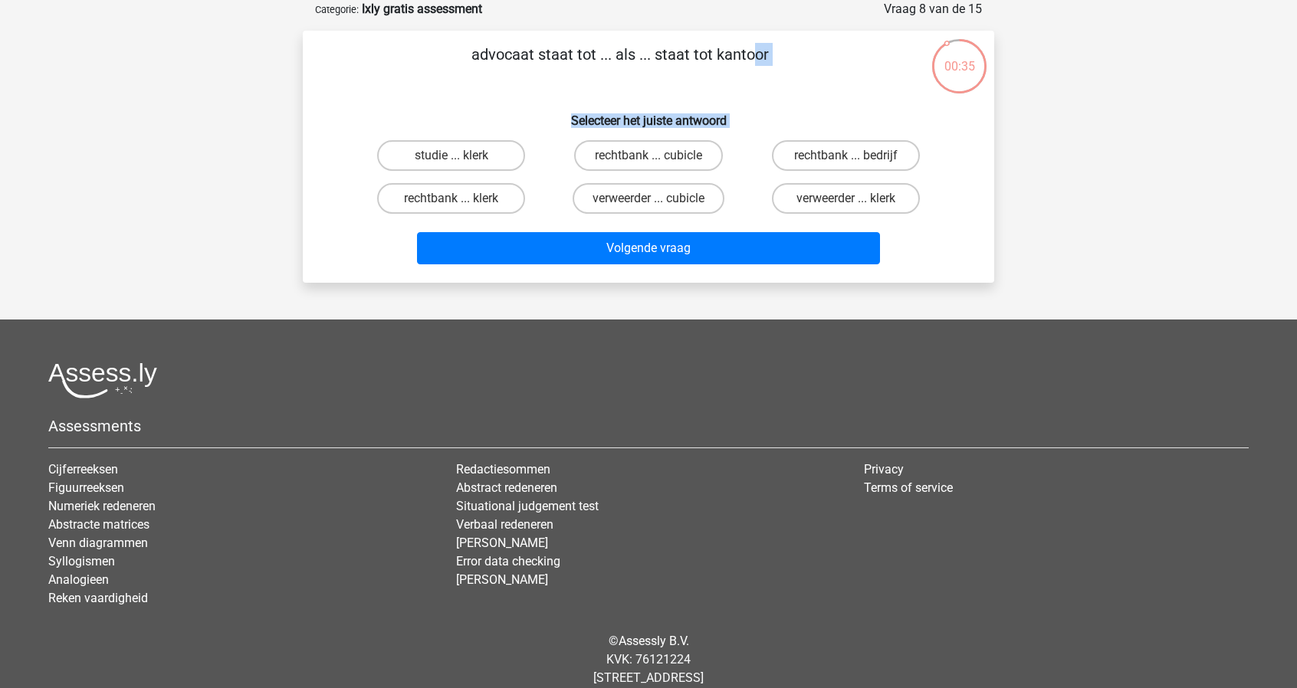
drag, startPoint x: 469, startPoint y: 54, endPoint x: 892, endPoint y: 135, distance: 430.7
click at [892, 135] on div "advocaat staat tot ... als ... staat tot kantoor Selecteer het juiste antwoord …" at bounding box center [648, 157] width 679 height 228
copy div "advocaat staat tot ... als ... staat tot kantoor Selecteer het juiste antwoord …"
click at [759, 67] on p "advocaat staat tot ... als ... staat tot kantoor" at bounding box center [619, 66] width 585 height 46
click at [822, 203] on label "verweerder ... klerk" at bounding box center [846, 198] width 148 height 31
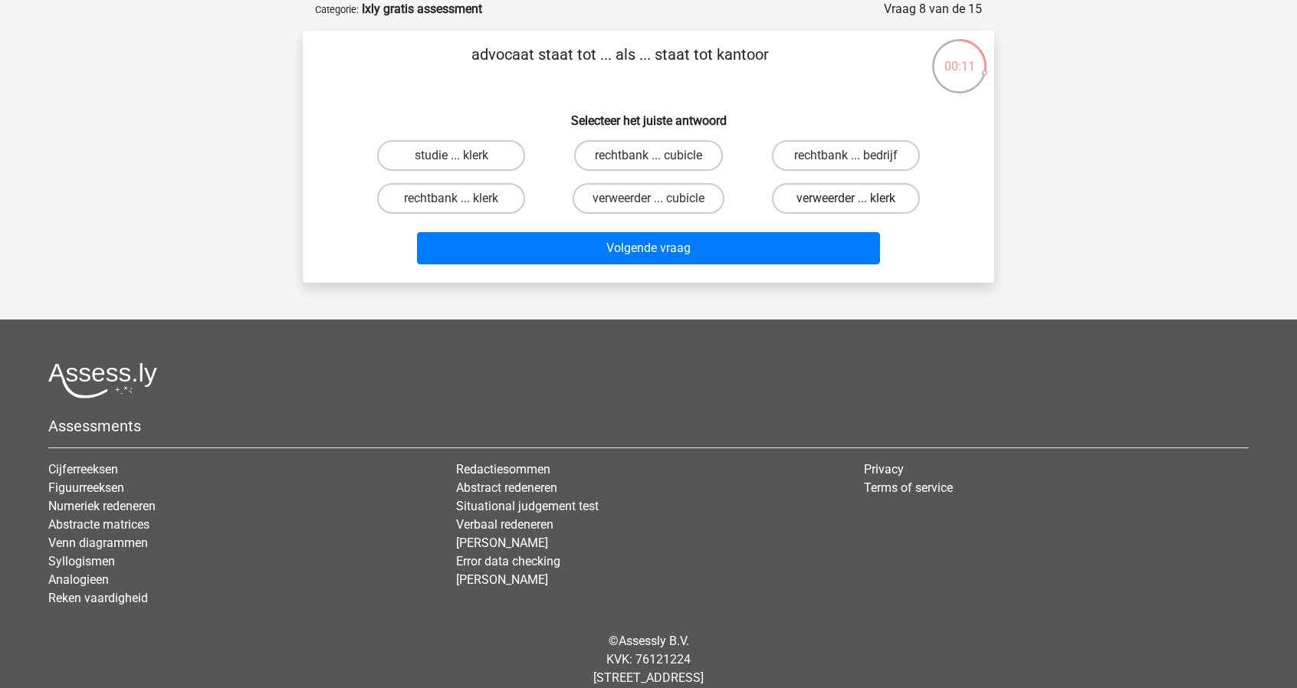
click at [846, 203] on input "verweerder ... klerk" at bounding box center [851, 204] width 10 height 10
radio input "true"
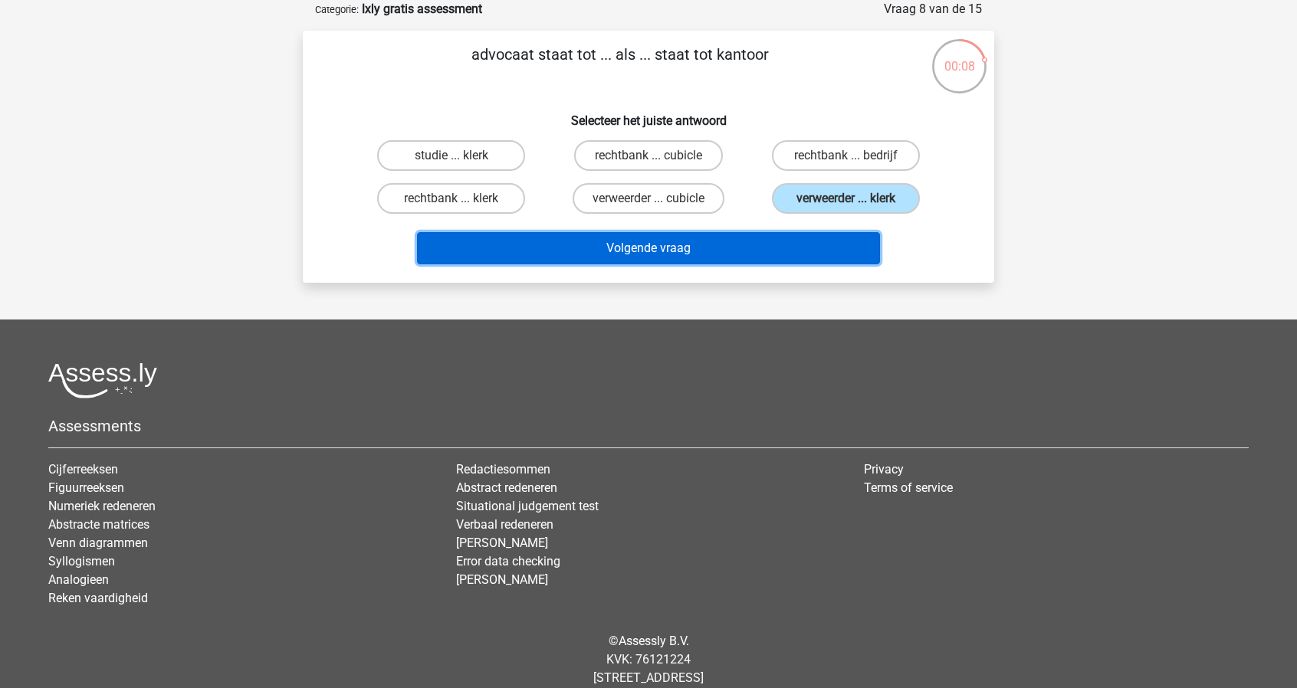
click at [715, 253] on button "Volgende vraag" at bounding box center [649, 248] width 464 height 32
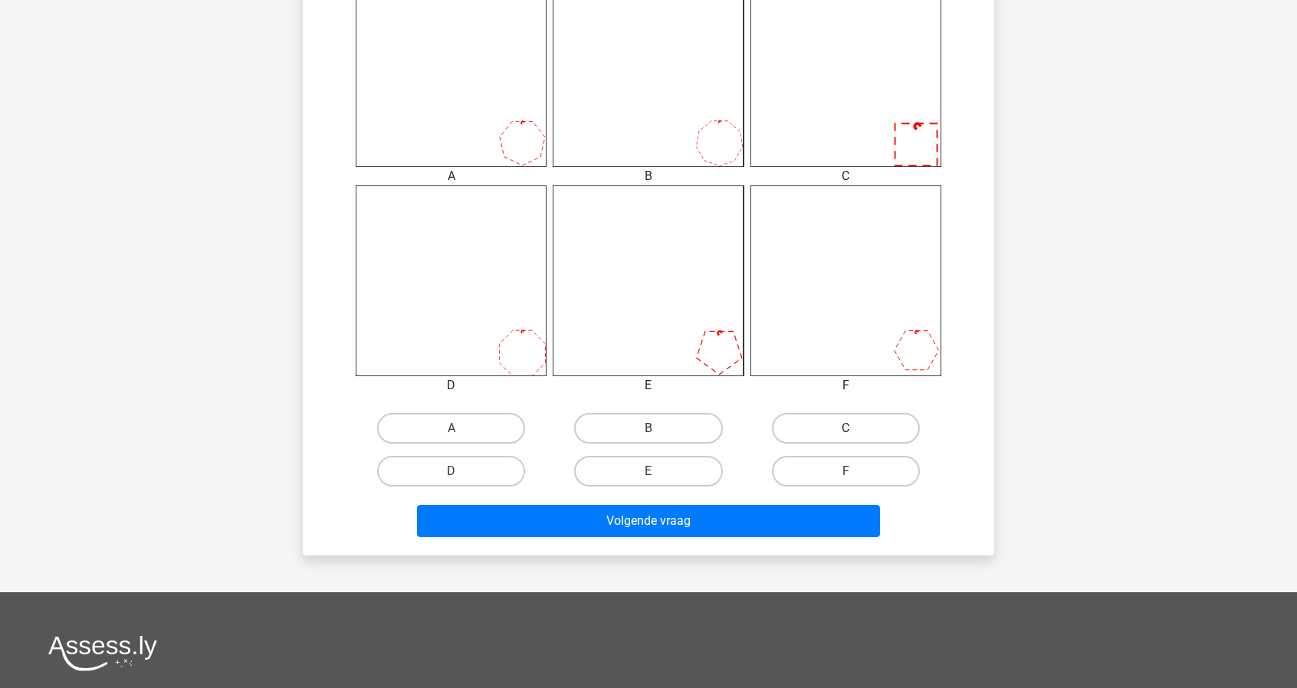
scroll to position [690, 0]
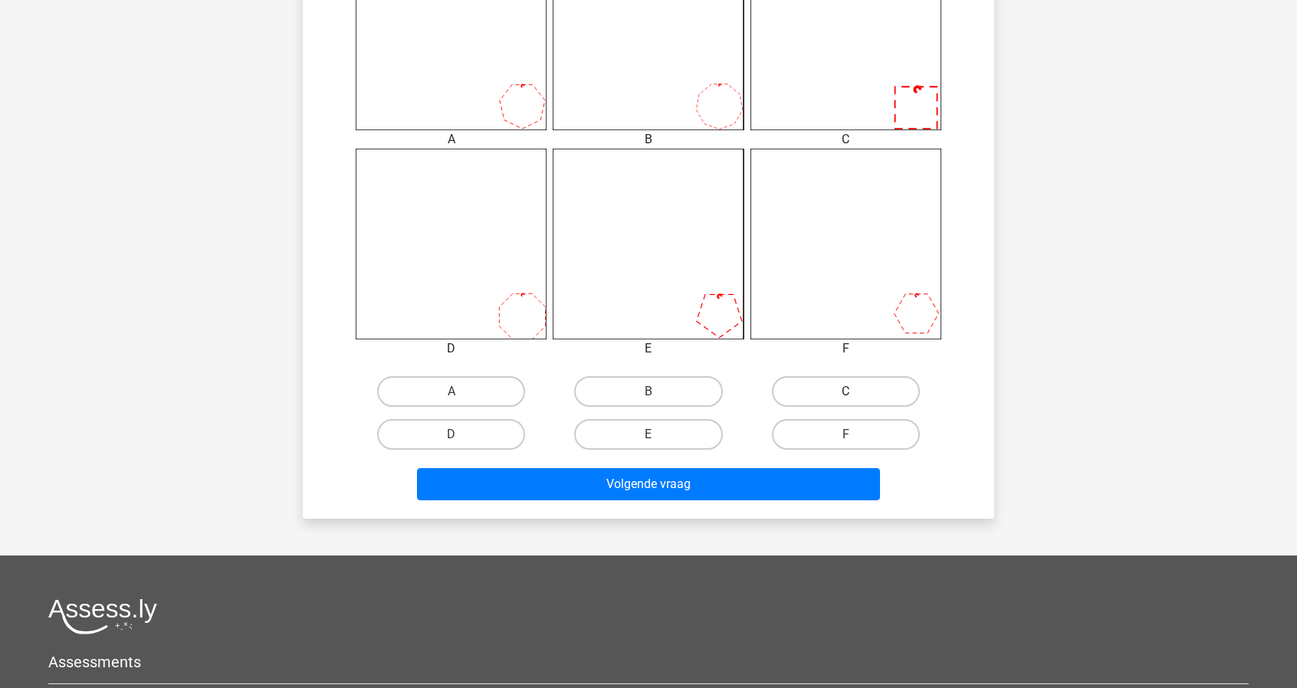
drag, startPoint x: 810, startPoint y: 389, endPoint x: 803, endPoint y: 400, distance: 12.8
click at [810, 389] on label "C" at bounding box center [846, 391] width 148 height 31
click at [846, 392] on input "C" at bounding box center [851, 397] width 10 height 10
radio input "true"
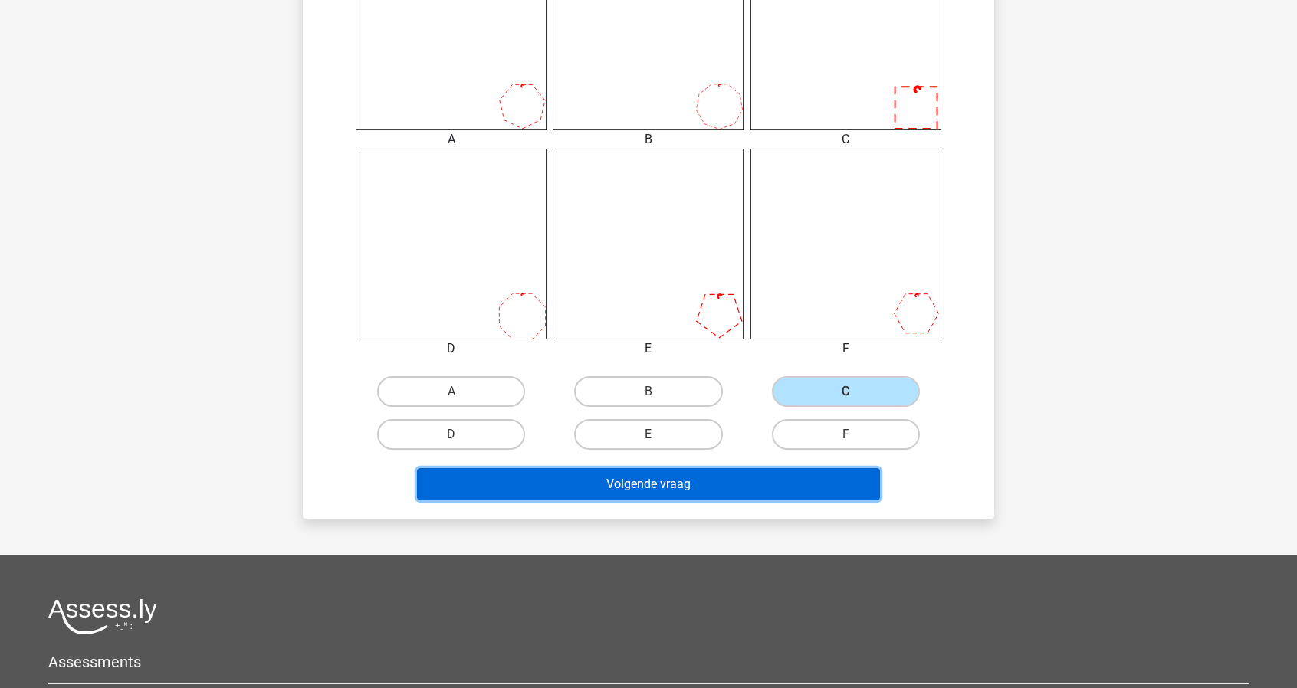
click at [766, 491] on button "Volgende vraag" at bounding box center [649, 484] width 464 height 32
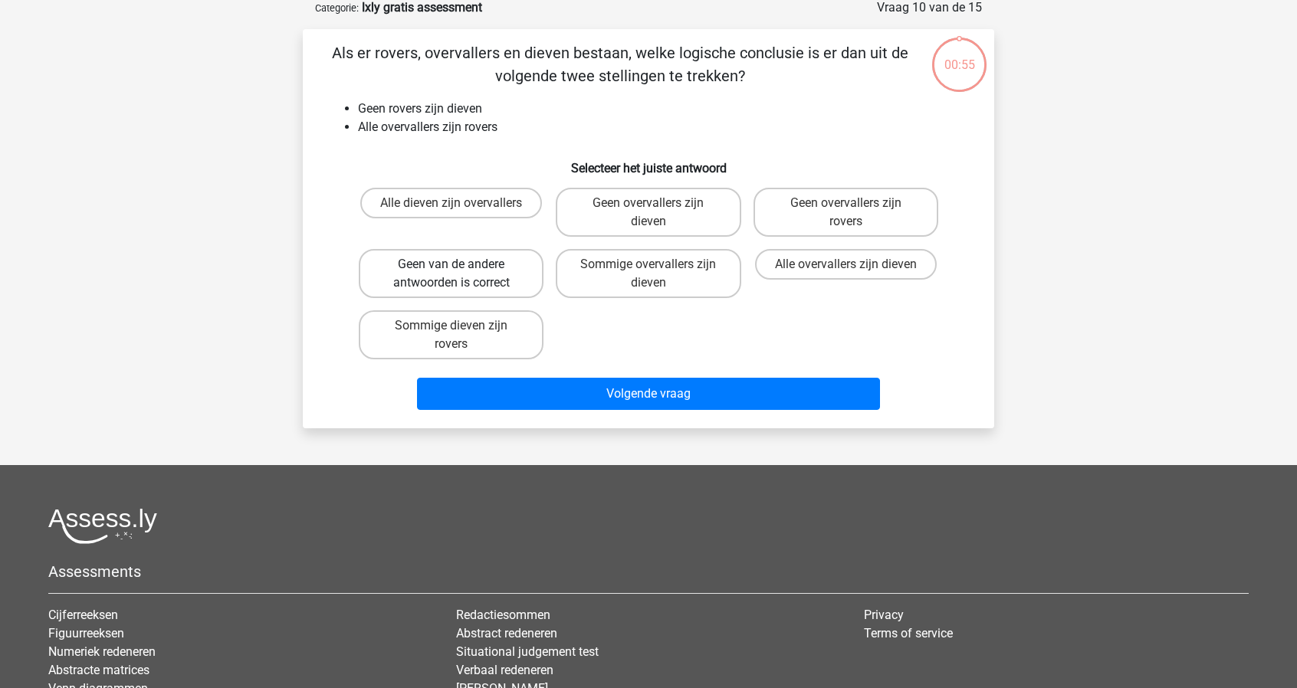
scroll to position [77, 0]
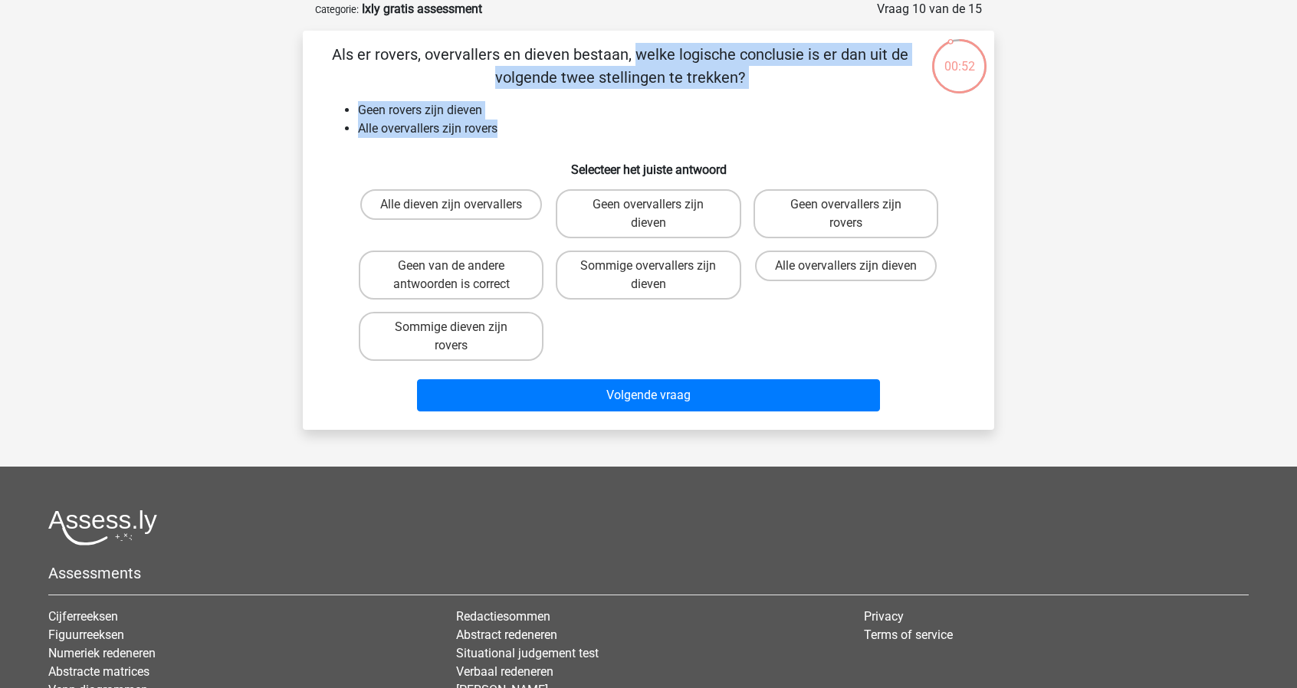
drag, startPoint x: 325, startPoint y: 52, endPoint x: 630, endPoint y: 122, distance: 313.0
click at [630, 122] on div "Als er rovers, overvallers en dieven bestaan, welke logische conclusie is er da…" at bounding box center [648, 230] width 679 height 375
copy div "Als er rovers, overvallers en dieven bestaan, welke logische conclusie is er da…"
click at [632, 218] on label "Geen overvallers zijn dieven" at bounding box center [648, 213] width 185 height 49
click at [649, 215] on input "Geen overvallers zijn dieven" at bounding box center [654, 210] width 10 height 10
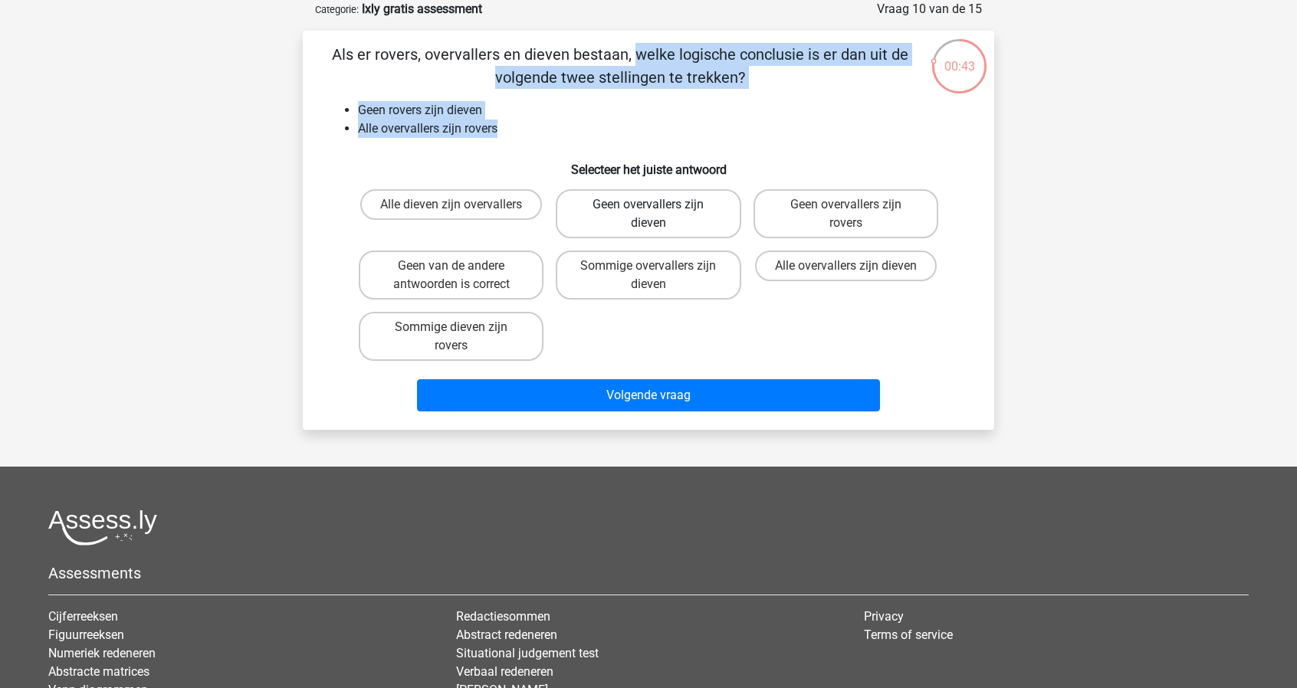
radio input "true"
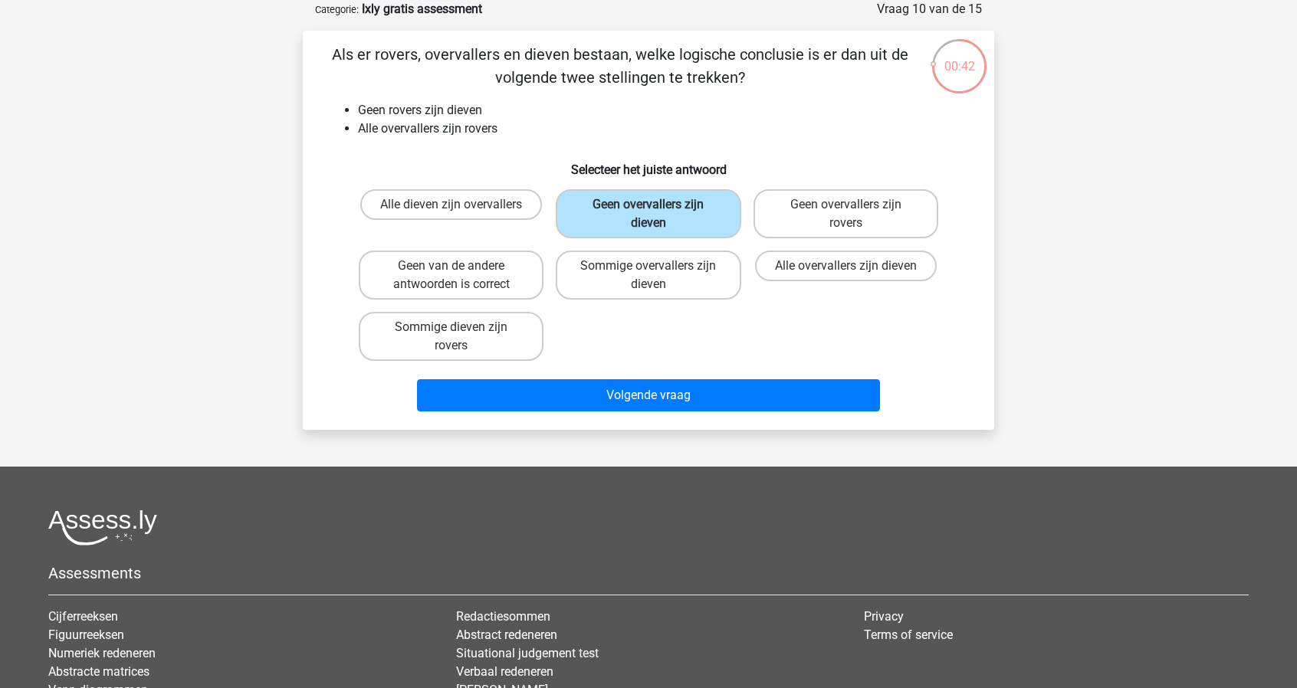
click at [627, 340] on div "Alle dieven zijn overvallers Geen overvallers zijn dieven Geen overvallers zijn…" at bounding box center [649, 275] width 592 height 184
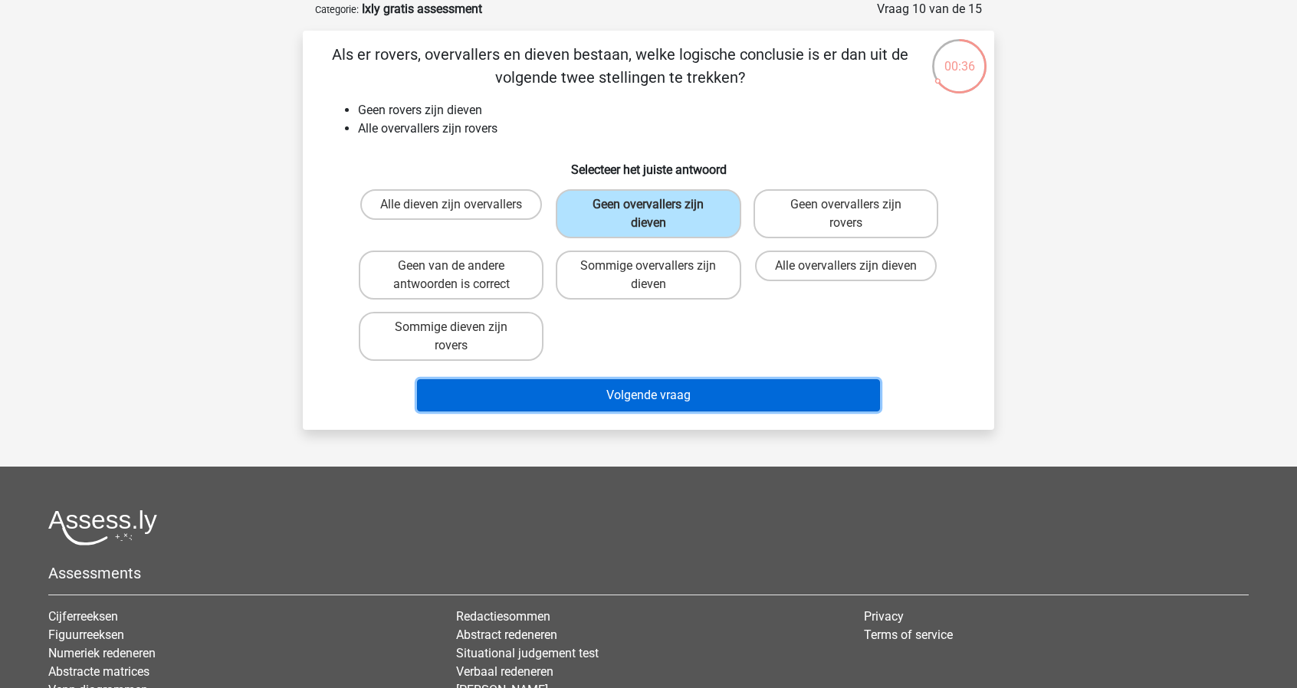
click at [622, 405] on button "Volgende vraag" at bounding box center [649, 395] width 464 height 32
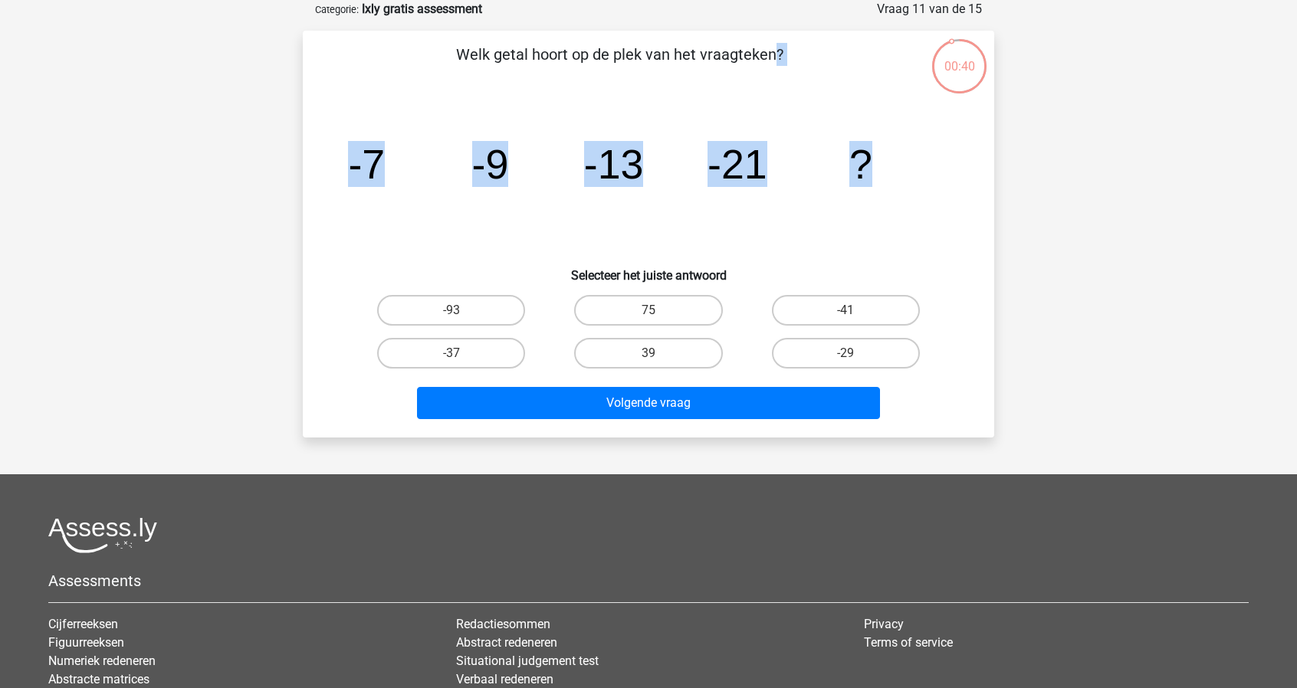
drag, startPoint x: 446, startPoint y: 54, endPoint x: 886, endPoint y: 189, distance: 460.5
click at [886, 189] on div "Welk getal hoort op de plek van het vraagteken? image/svg+xml -7 -9 -13 -21 ? S…" at bounding box center [648, 234] width 679 height 383
copy div "Welk getal hoort op de plek van het vraagteken? image/svg+xml -7 -9 -13 -21 ?"
click at [471, 354] on label "-37" at bounding box center [451, 353] width 148 height 31
click at [461, 354] on input "-37" at bounding box center [457, 358] width 10 height 10
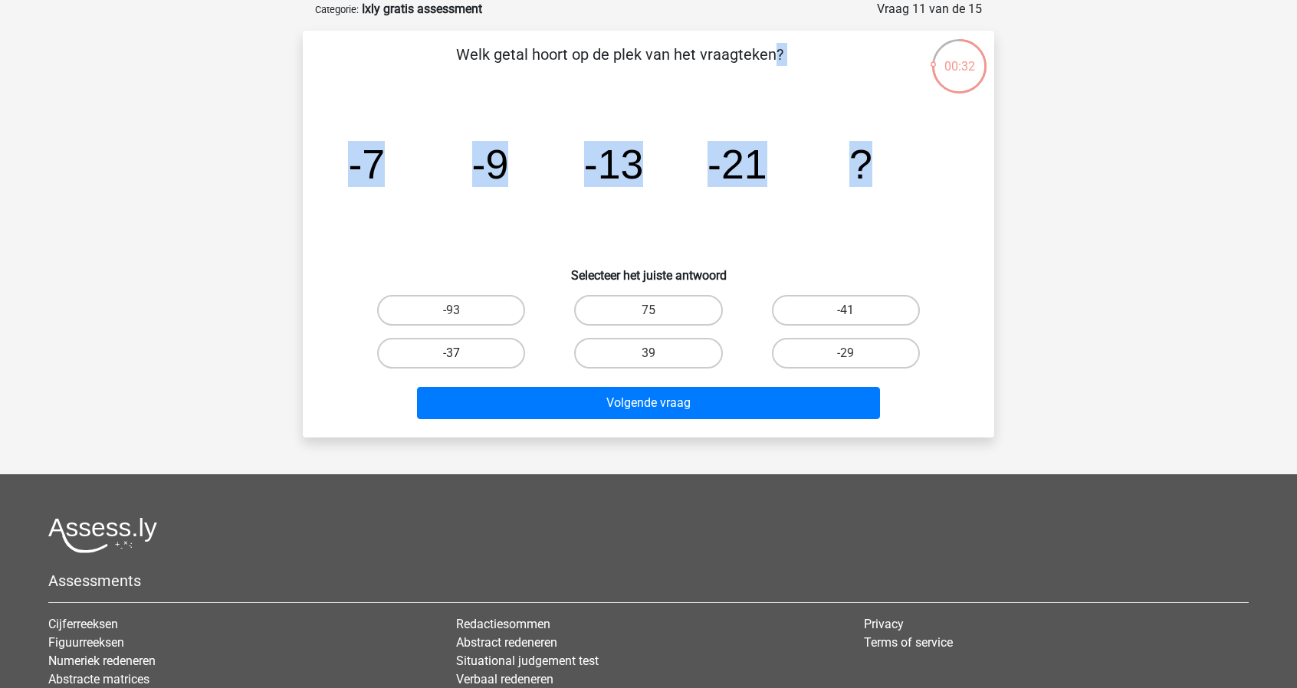
radio input "true"
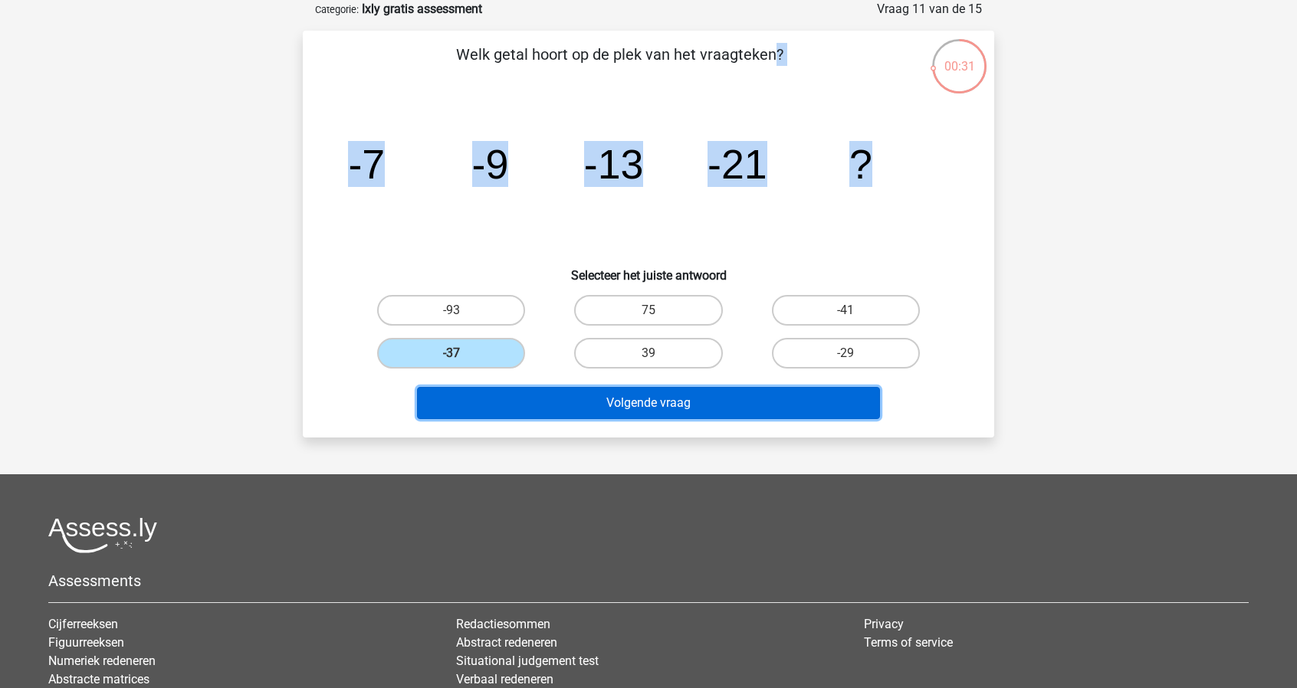
click at [535, 408] on button "Volgende vraag" at bounding box center [649, 403] width 464 height 32
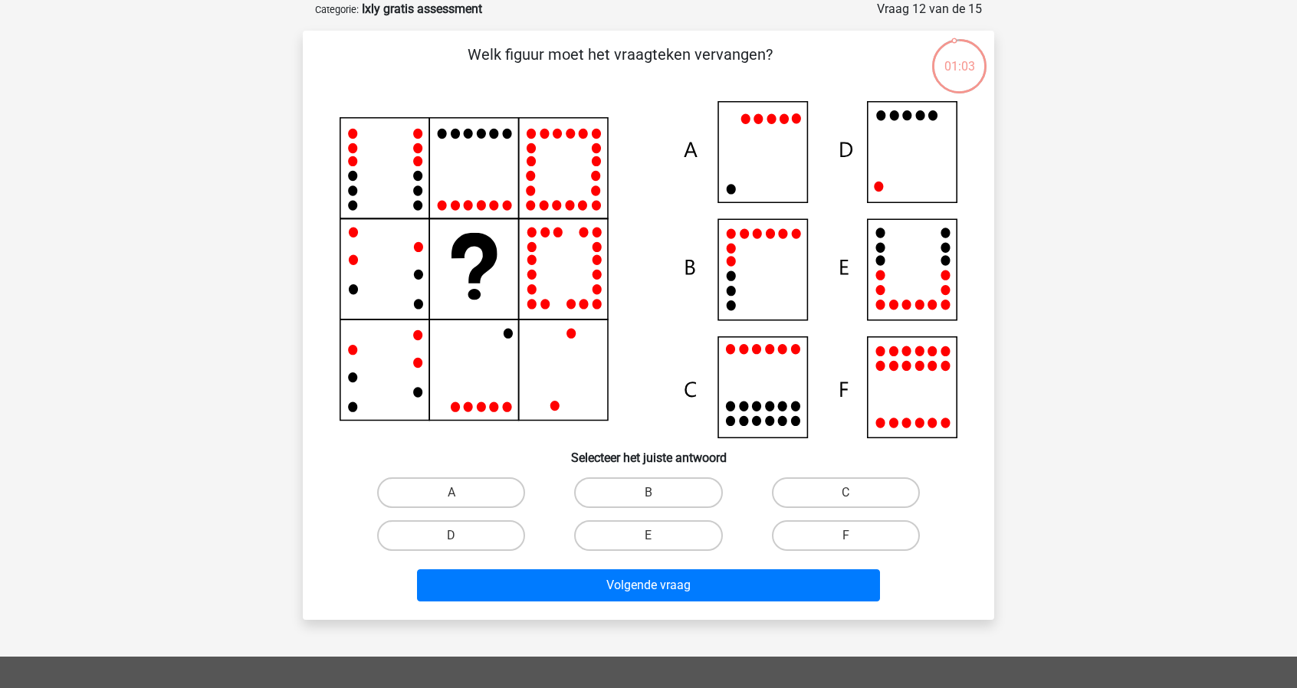
drag, startPoint x: 718, startPoint y: 386, endPoint x: 659, endPoint y: 367, distance: 61.8
click at [659, 369] on icon at bounding box center [649, 269] width 618 height 337
click at [767, 125] on icon at bounding box center [649, 269] width 618 height 337
drag, startPoint x: 481, startPoint y: 527, endPoint x: 511, endPoint y: 550, distance: 38.2
click at [481, 527] on label "D" at bounding box center [451, 536] width 148 height 31
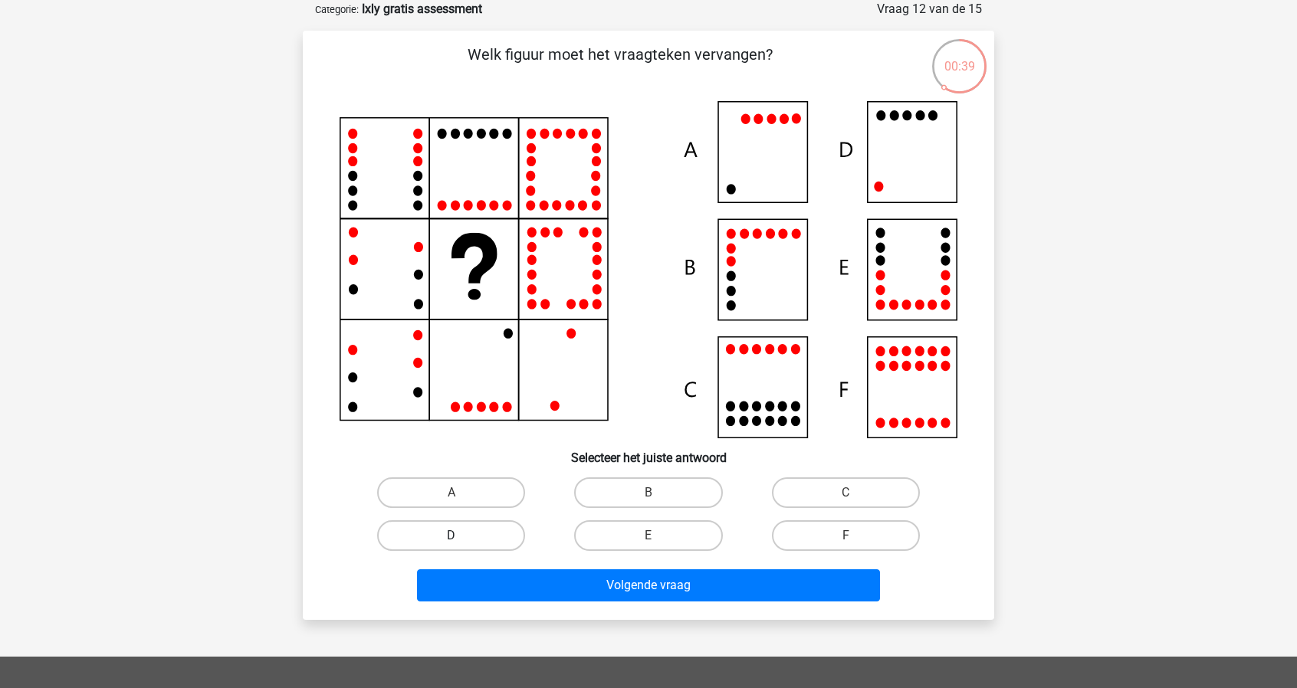
click at [461, 536] on input "D" at bounding box center [457, 541] width 10 height 10
radio input "true"
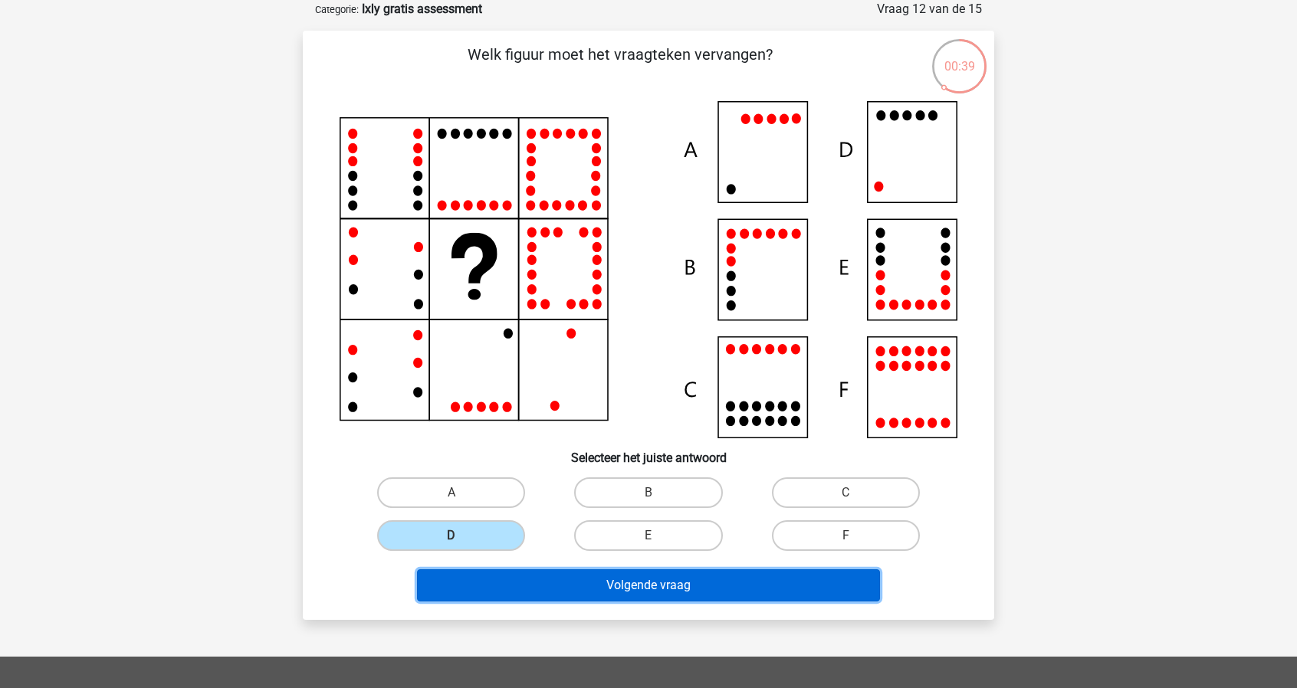
click at [548, 574] on button "Volgende vraag" at bounding box center [649, 586] width 464 height 32
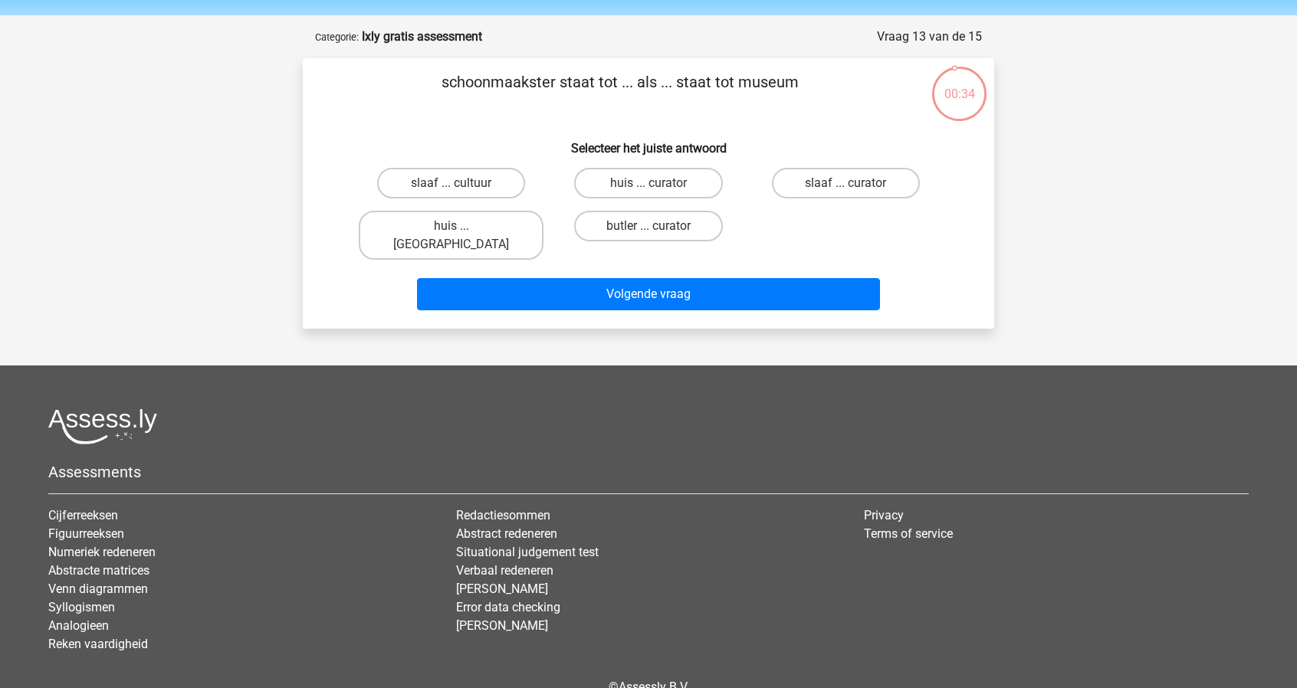
scroll to position [0, 0]
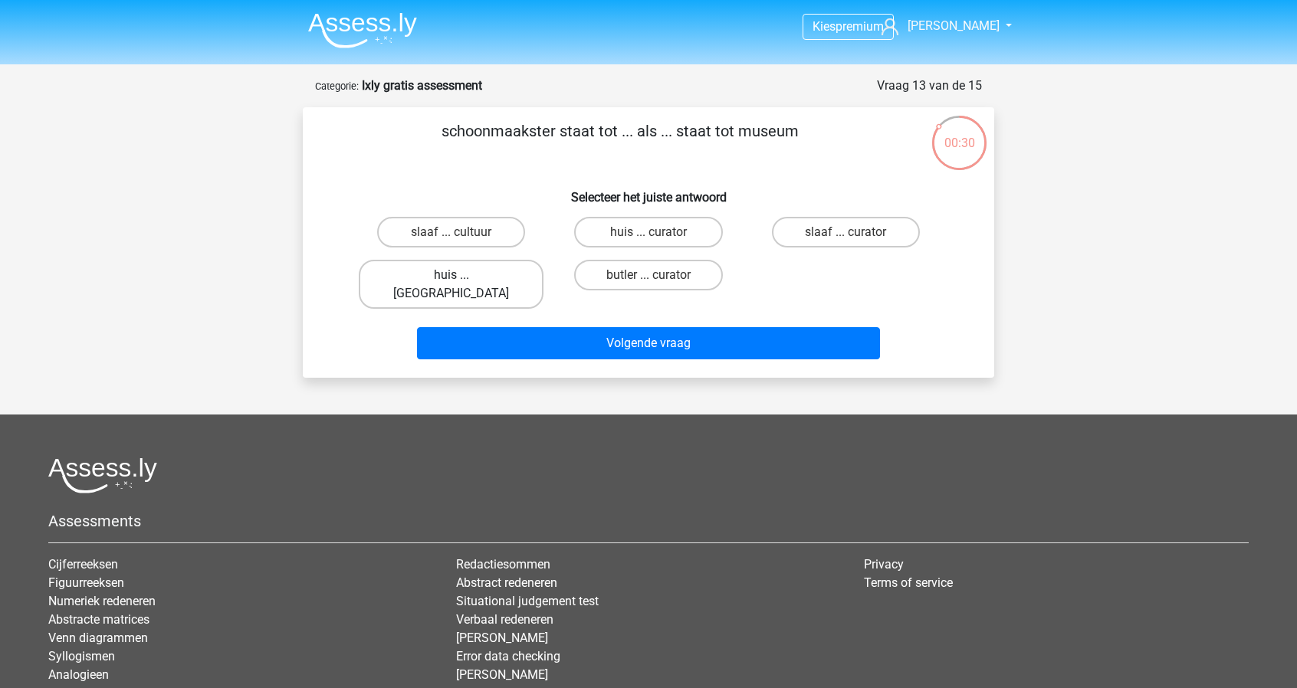
click at [448, 268] on label "huis ... louvre" at bounding box center [451, 284] width 185 height 49
click at [452, 275] on input "huis ... louvre" at bounding box center [457, 280] width 10 height 10
radio input "true"
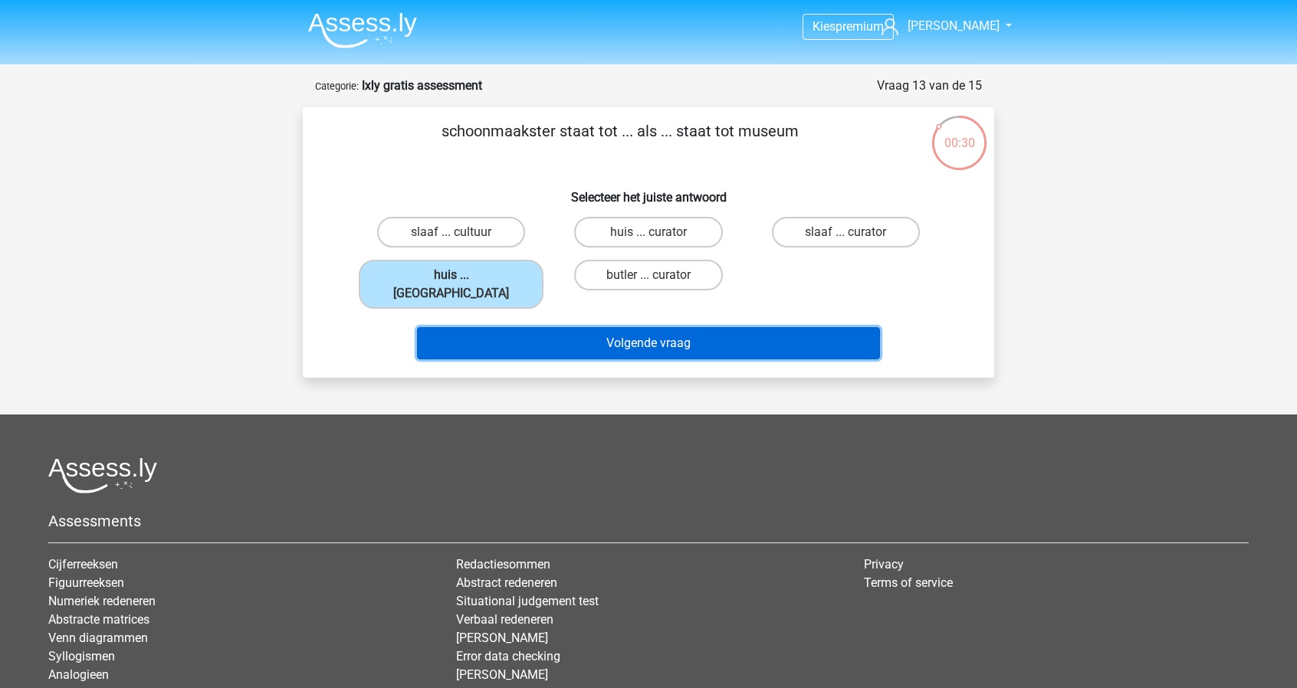
click at [494, 327] on button "Volgende vraag" at bounding box center [649, 343] width 464 height 32
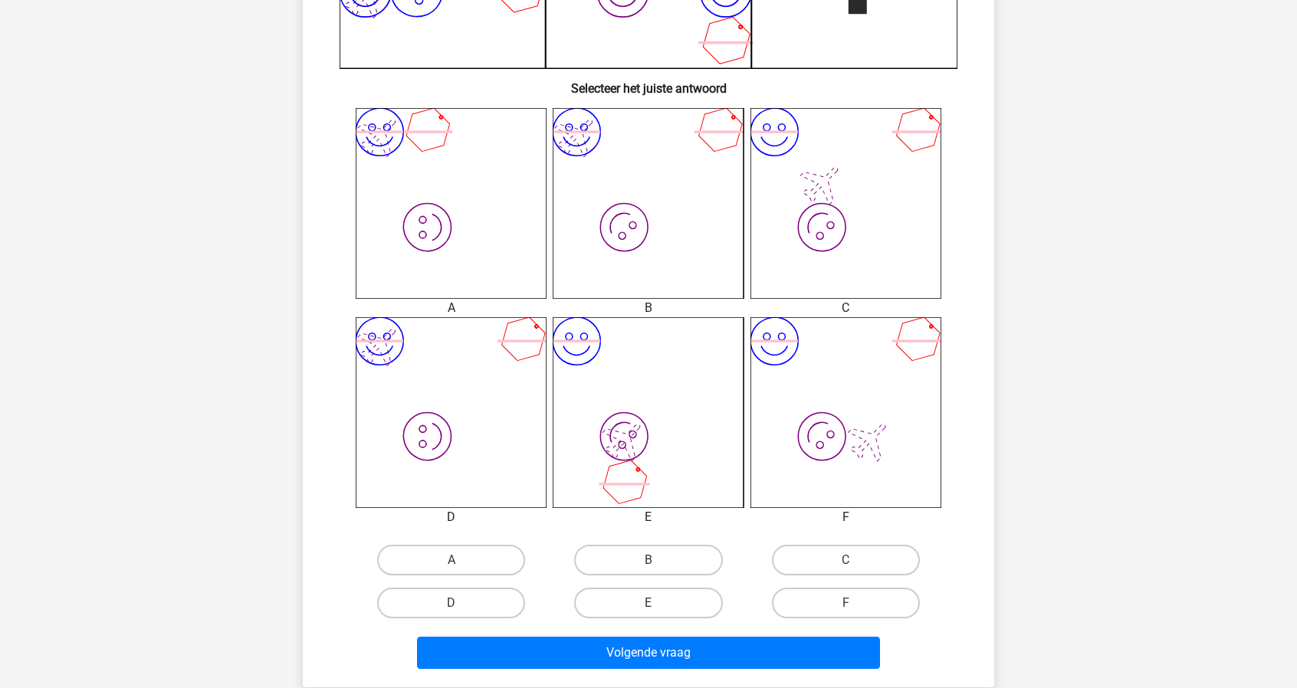
scroll to position [537, 0]
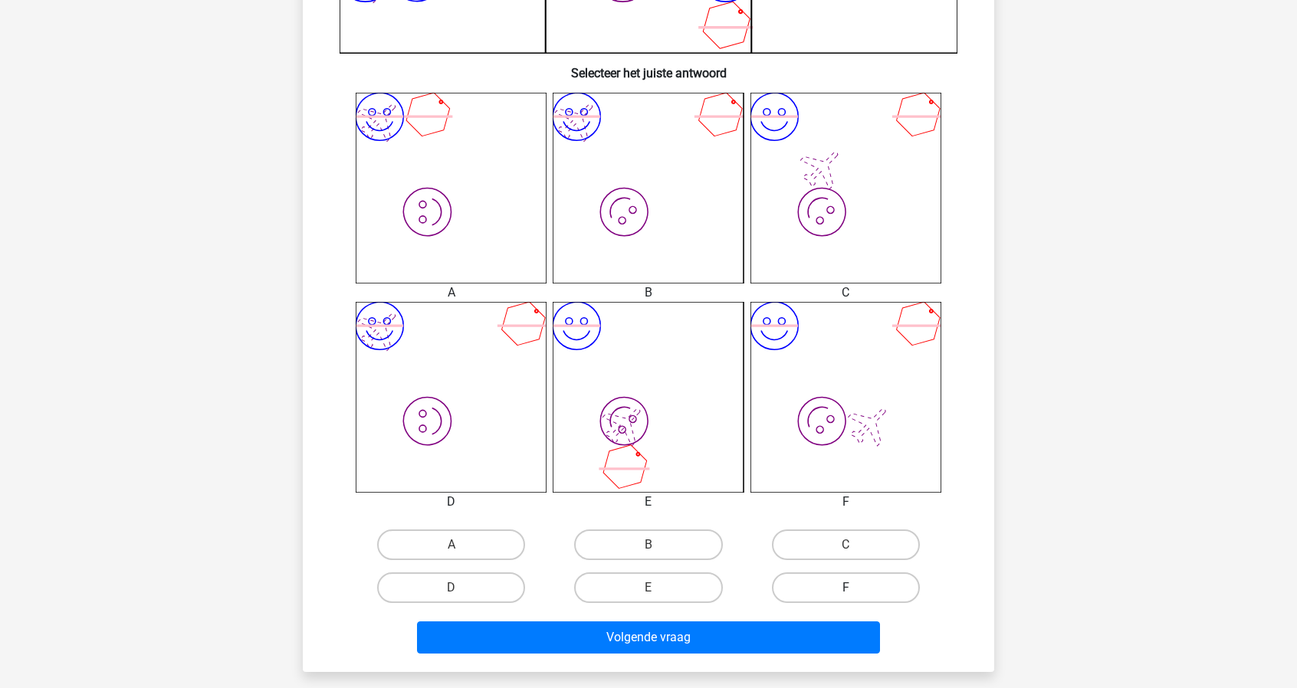
click at [826, 584] on label "F" at bounding box center [846, 588] width 148 height 31
click at [846, 588] on input "F" at bounding box center [851, 593] width 10 height 10
radio input "true"
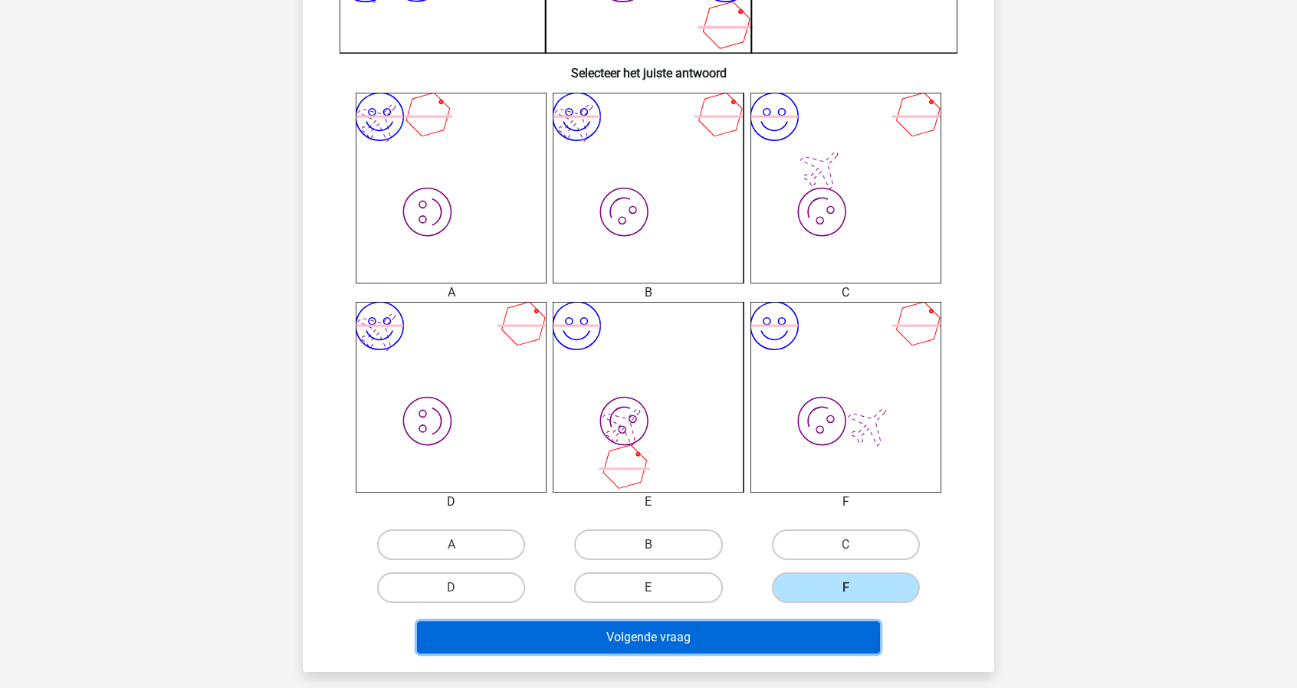
click at [790, 636] on button "Volgende vraag" at bounding box center [649, 638] width 464 height 32
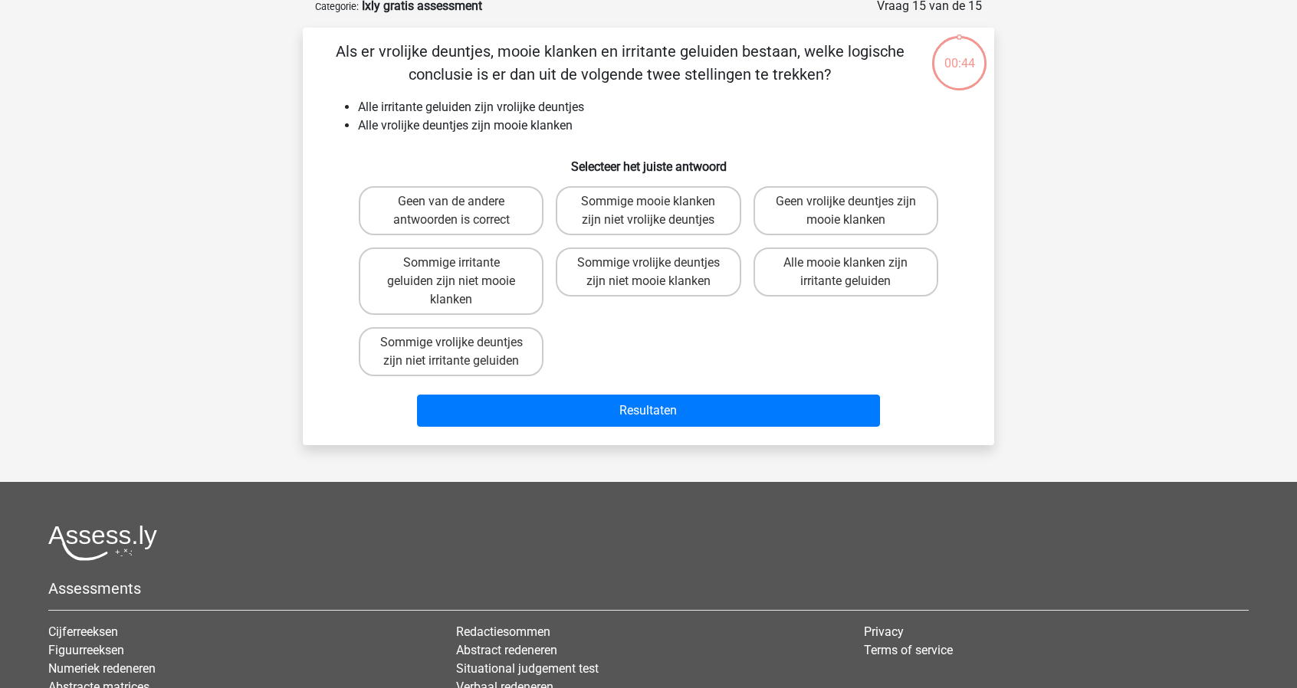
scroll to position [77, 0]
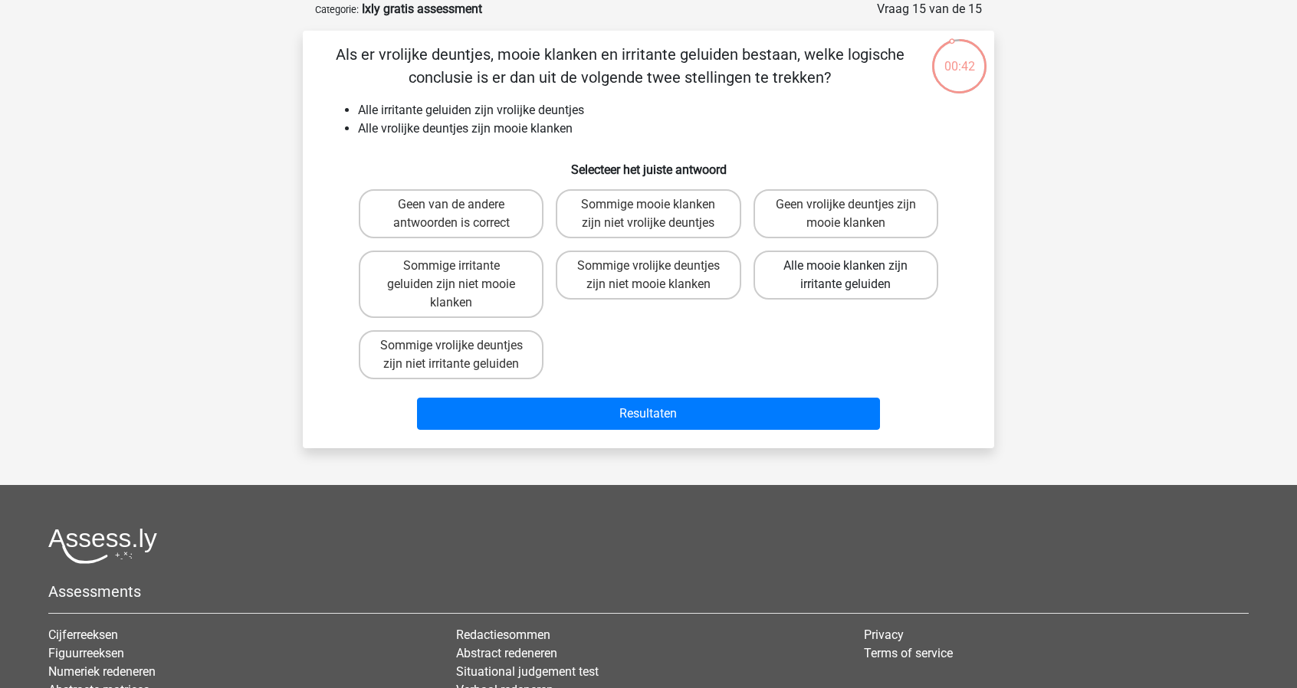
click at [872, 284] on label "Alle mooie klanken zijn irritante geluiden" at bounding box center [846, 275] width 185 height 49
click at [856, 276] on input "Alle mooie klanken zijn irritante geluiden" at bounding box center [851, 271] width 10 height 10
radio input "true"
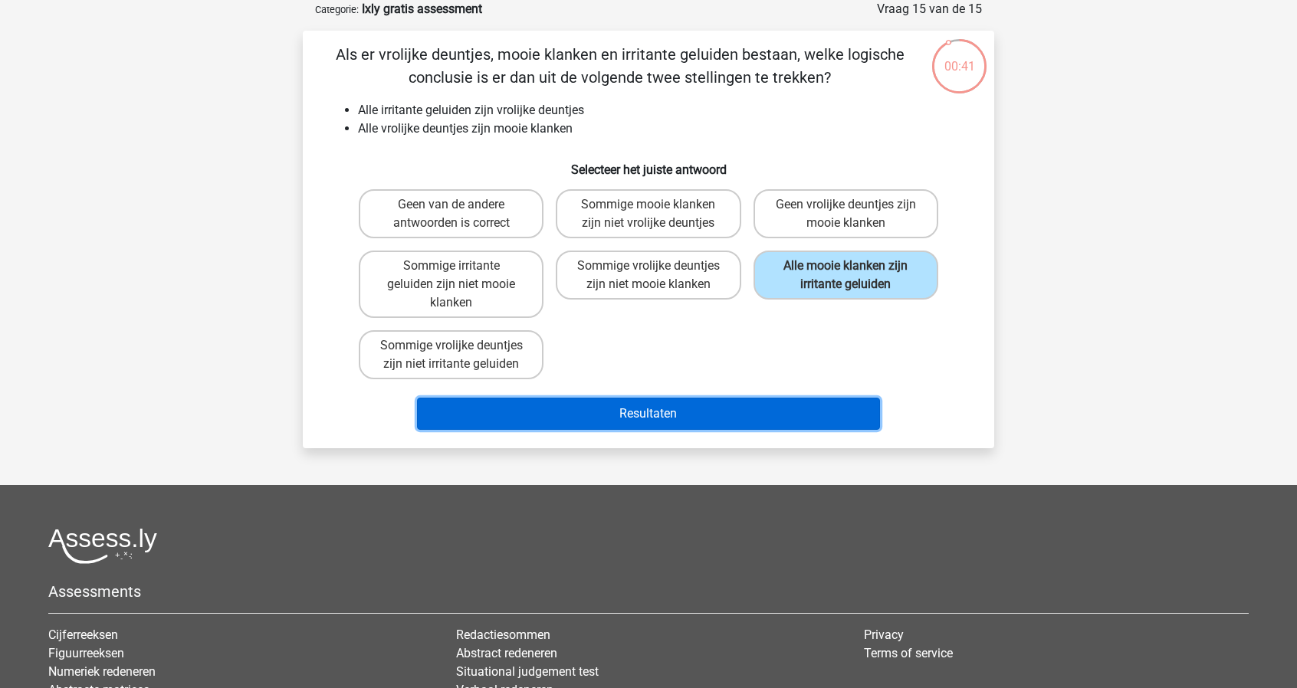
click at [793, 418] on button "Resultaten" at bounding box center [649, 414] width 464 height 32
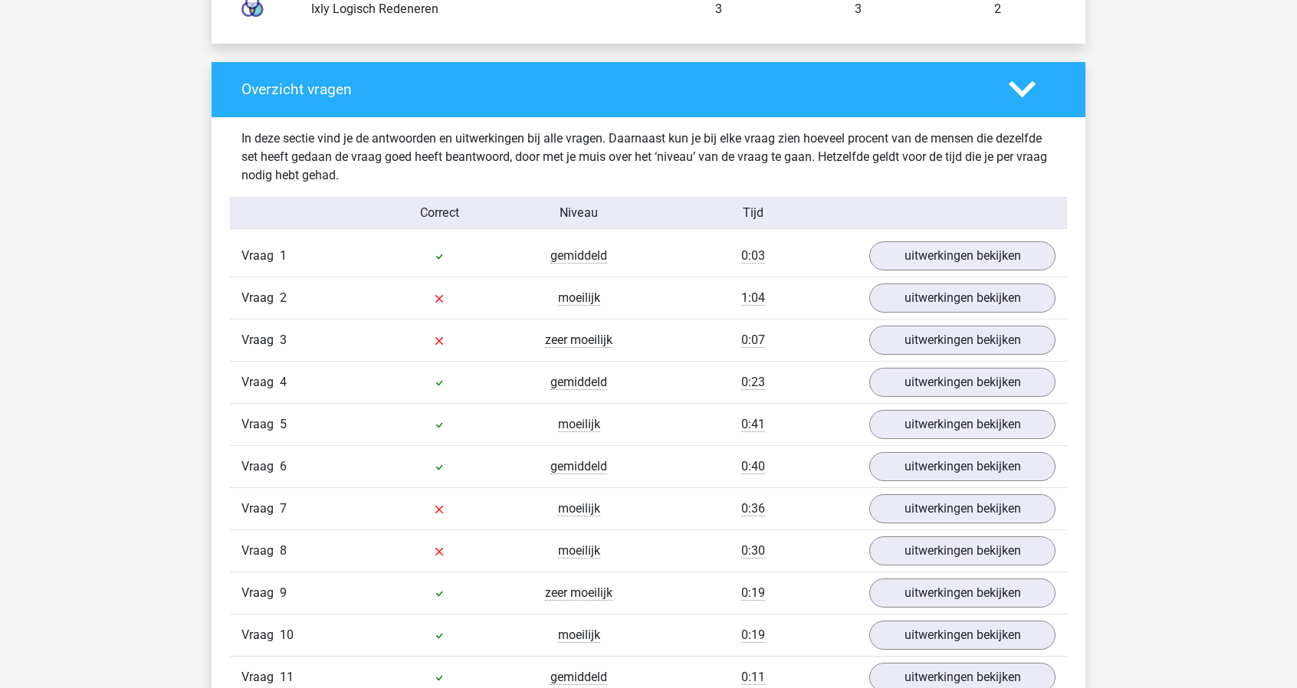
scroll to position [1533, 0]
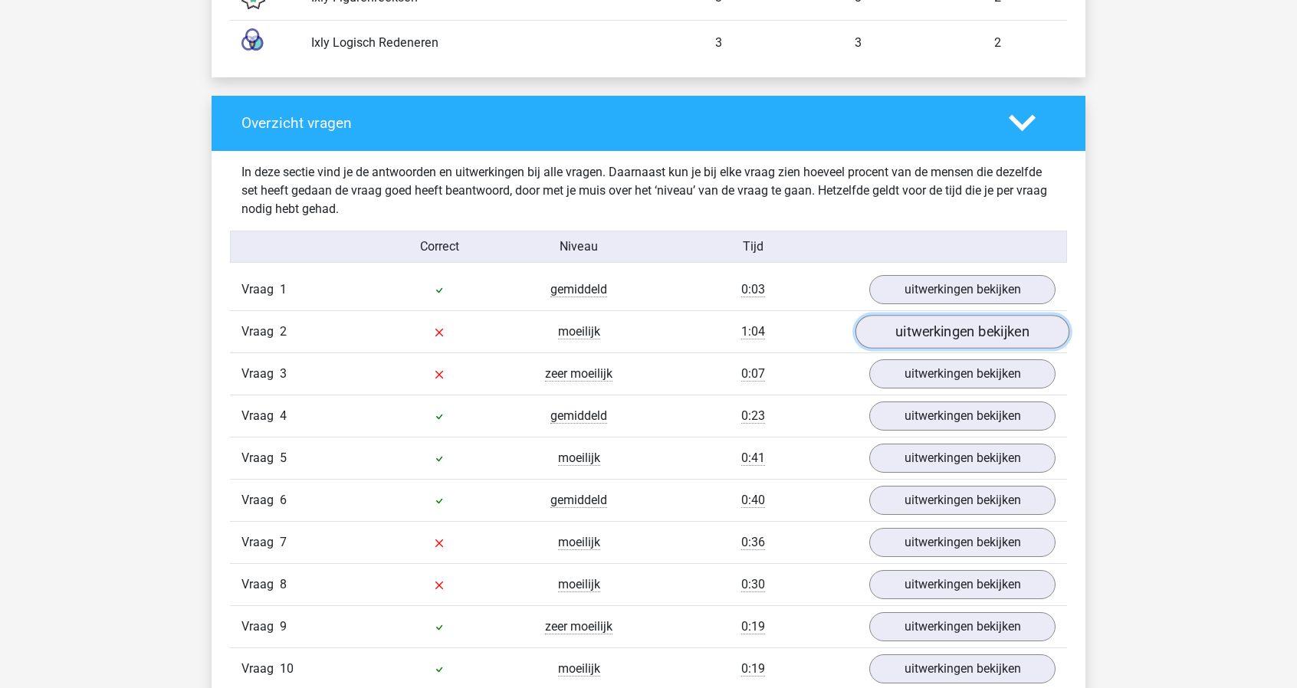
click at [946, 340] on link "uitwerkingen bekijken" at bounding box center [963, 332] width 214 height 34
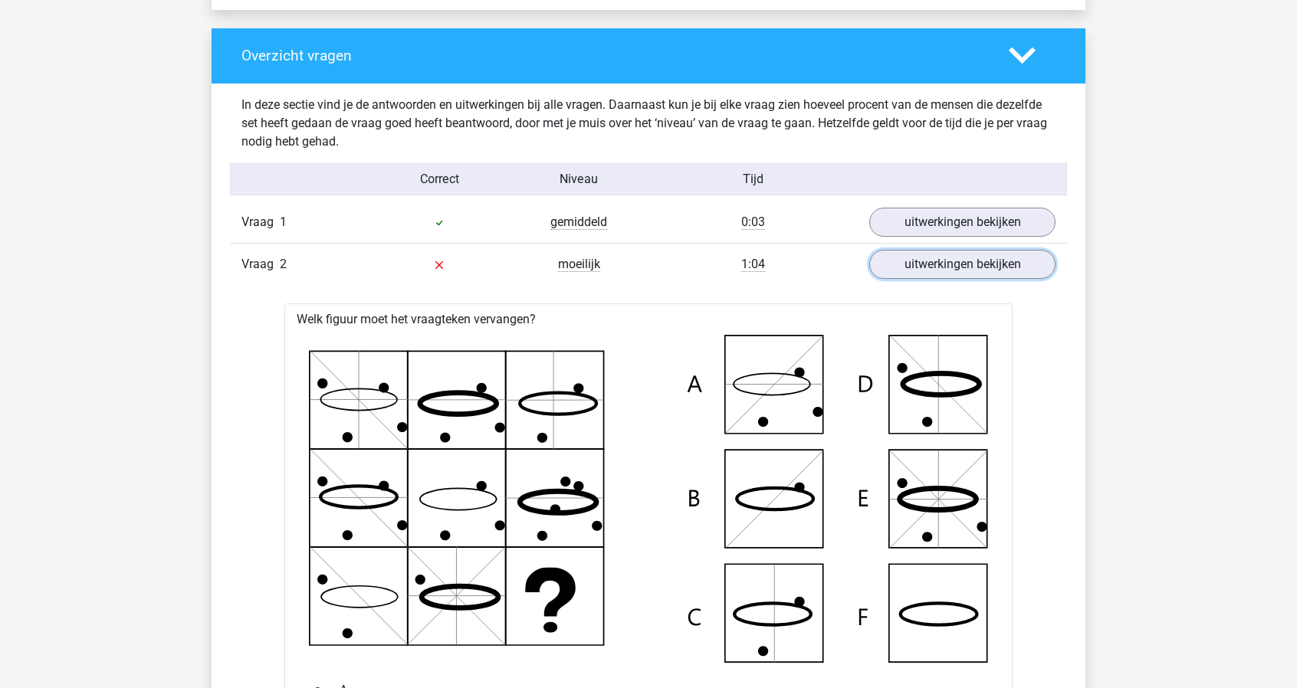
scroll to position [1585, 0]
